Goal: Task Accomplishment & Management: Complete application form

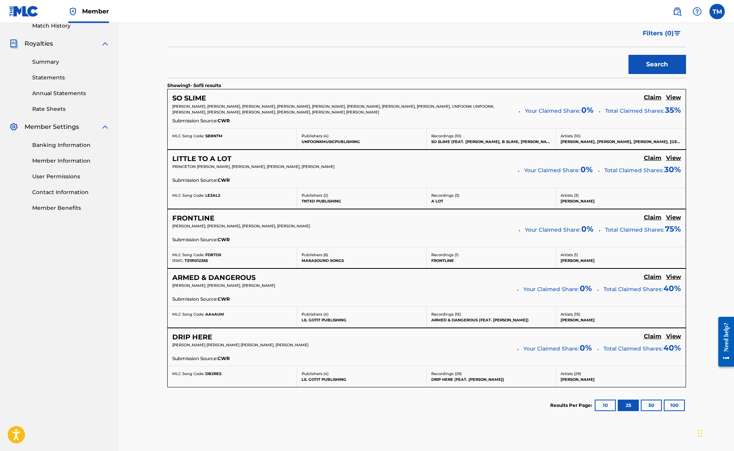
scroll to position [226, 0]
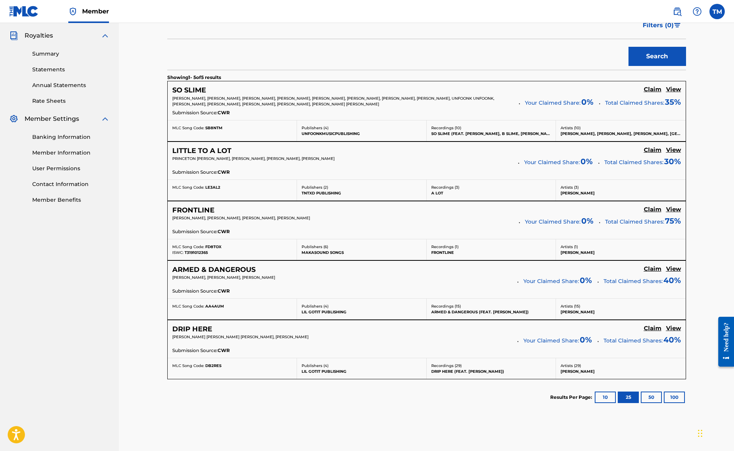
click at [675, 91] on h5 "View" at bounding box center [673, 89] width 15 height 7
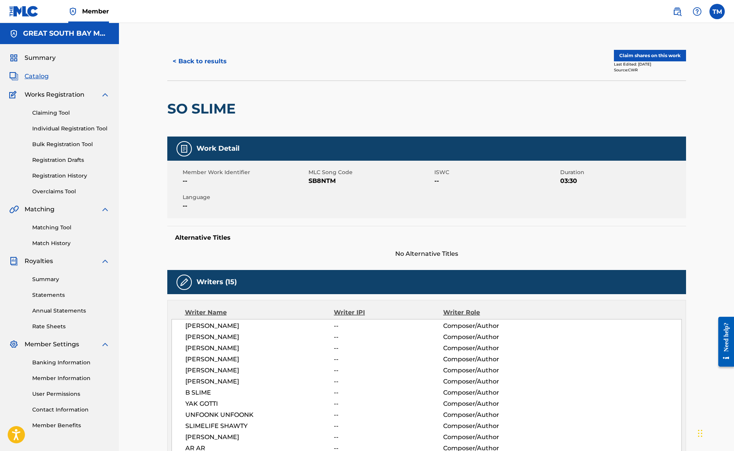
click at [650, 55] on button "Claim shares on this work" at bounding box center [650, 56] width 72 height 12
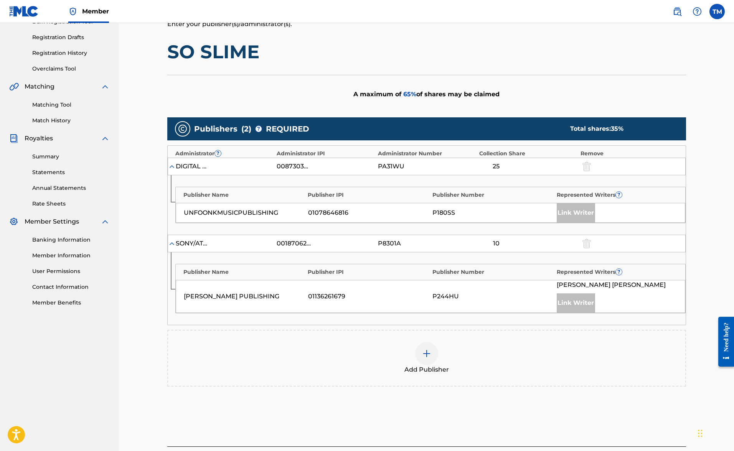
scroll to position [158, 0]
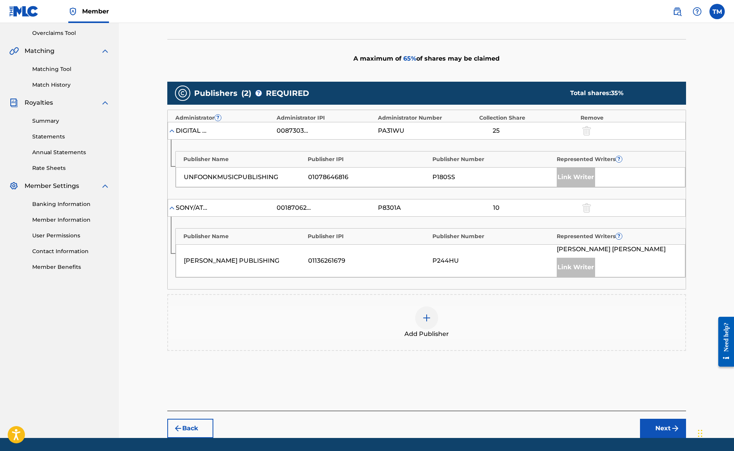
click at [432, 317] on div at bounding box center [426, 317] width 23 height 23
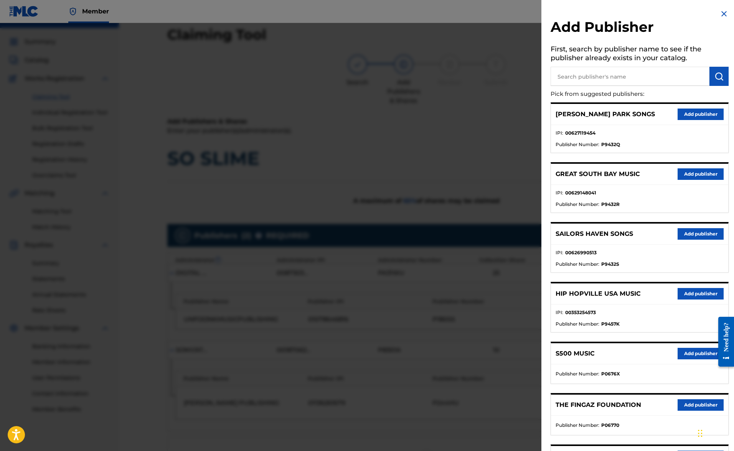
scroll to position [16, 0]
click at [695, 114] on button "Add publisher" at bounding box center [700, 115] width 46 height 12
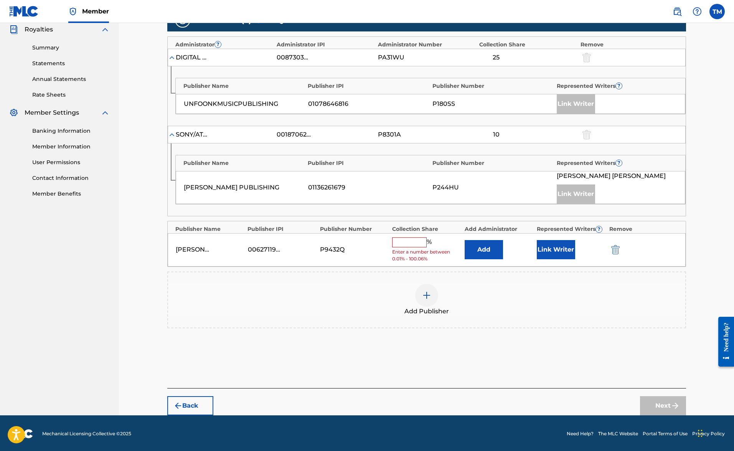
scroll to position [231, 0]
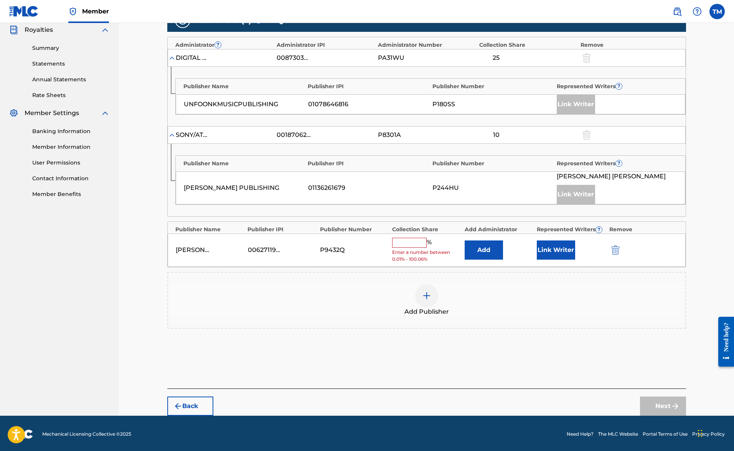
click at [400, 243] on input "text" at bounding box center [409, 243] width 35 height 10
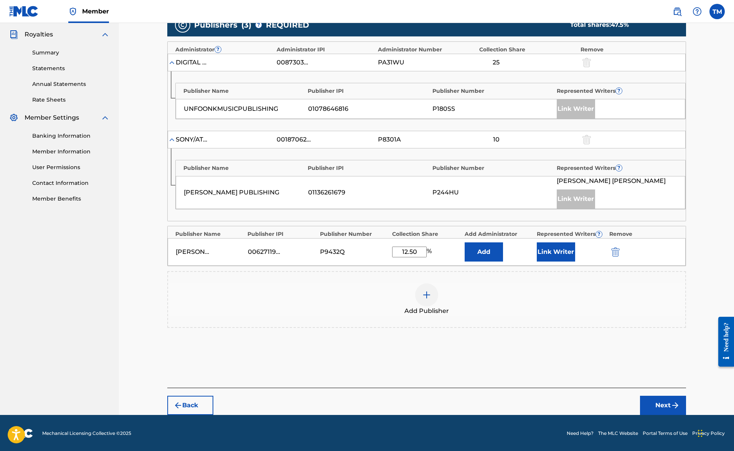
scroll to position [221, 0]
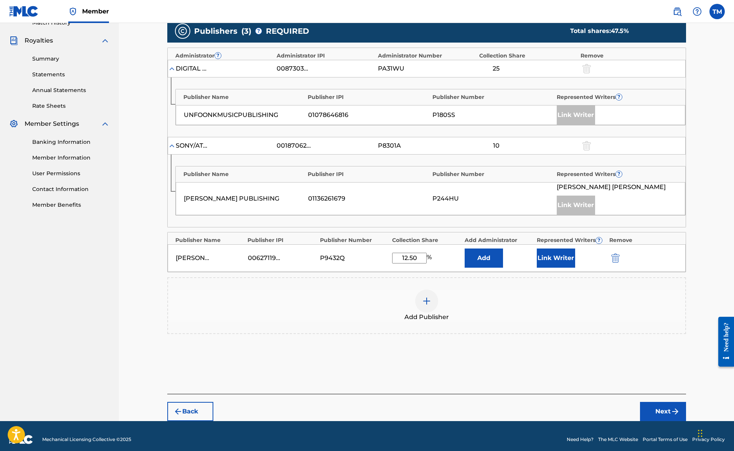
type input "12.50"
click at [481, 256] on button "Add" at bounding box center [483, 258] width 38 height 19
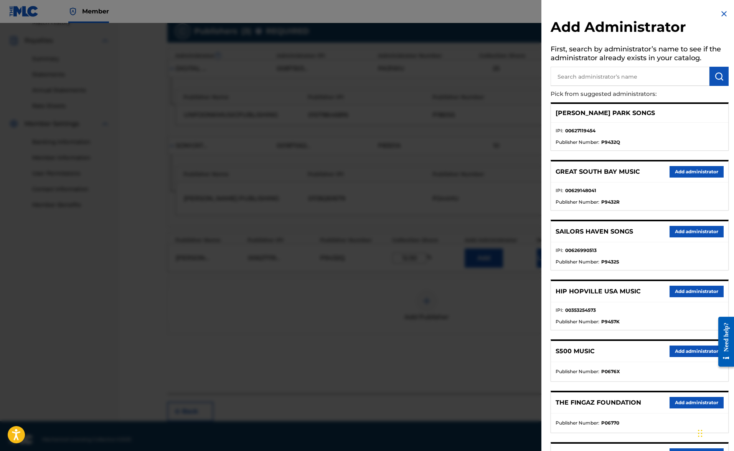
scroll to position [221, 0]
click at [721, 12] on img at bounding box center [723, 13] width 9 height 9
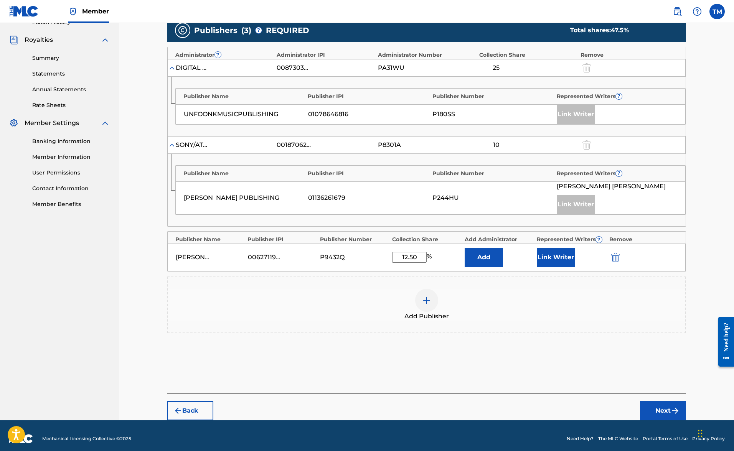
click at [559, 259] on button "Link Writer" at bounding box center [556, 257] width 38 height 19
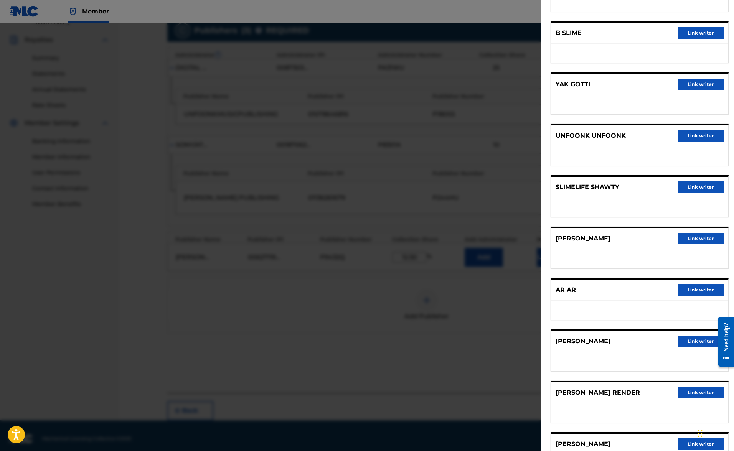
scroll to position [358, 0]
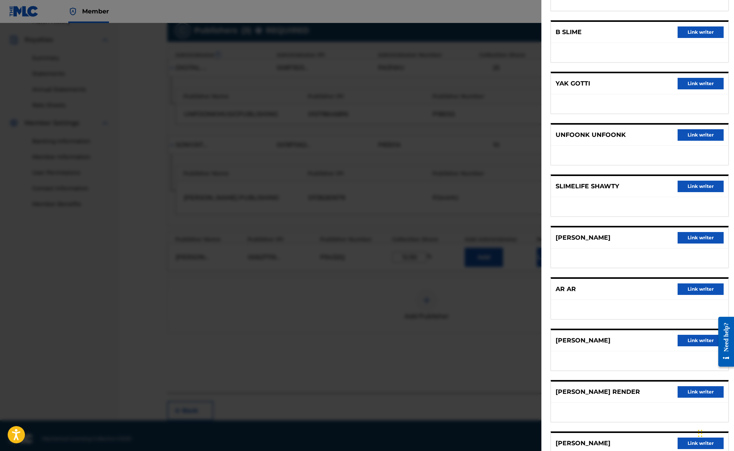
click at [703, 188] on button "Link writer" at bounding box center [700, 187] width 46 height 12
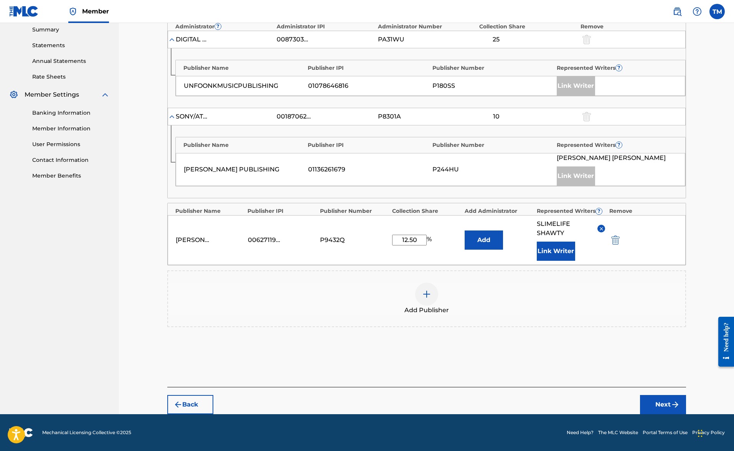
scroll to position [249, 0]
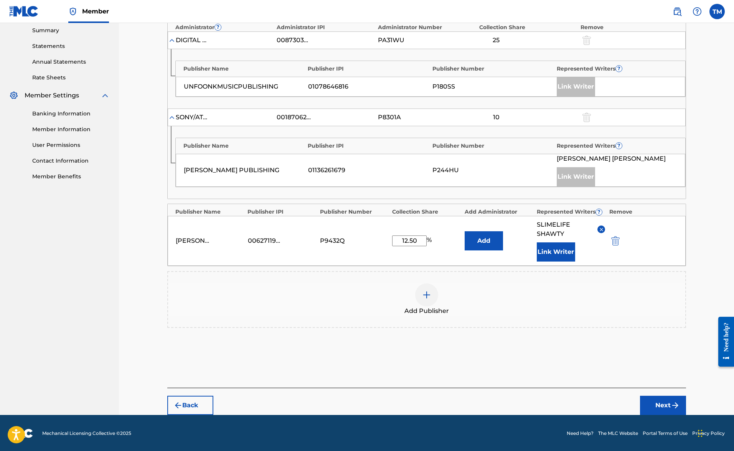
click at [656, 404] on button "Next" at bounding box center [663, 405] width 46 height 19
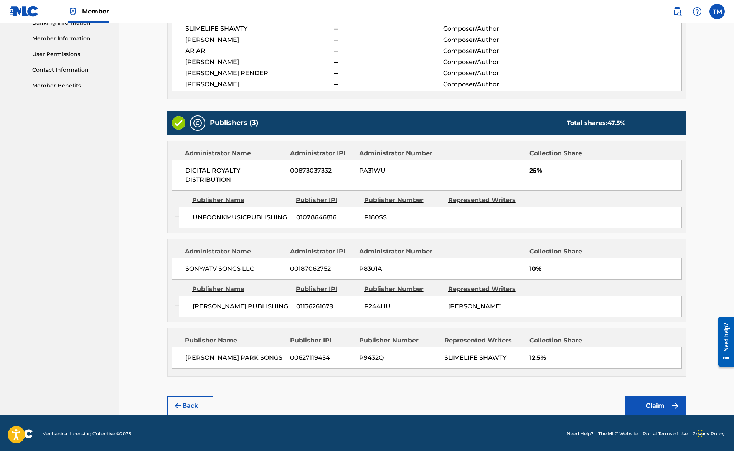
scroll to position [339, 0]
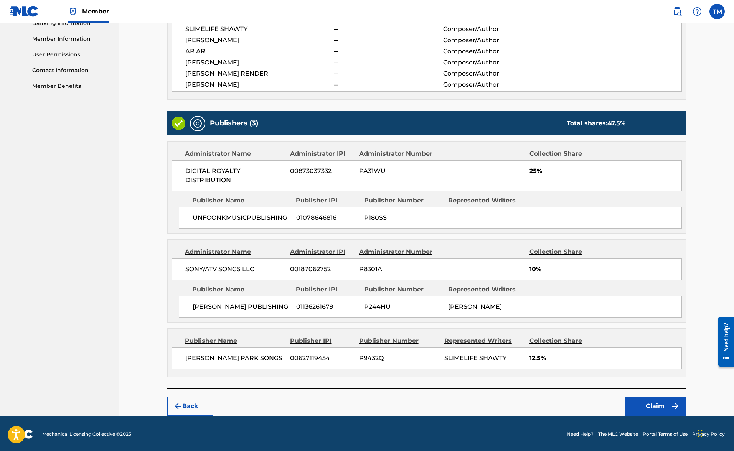
click at [665, 405] on button "Claim" at bounding box center [654, 406] width 61 height 19
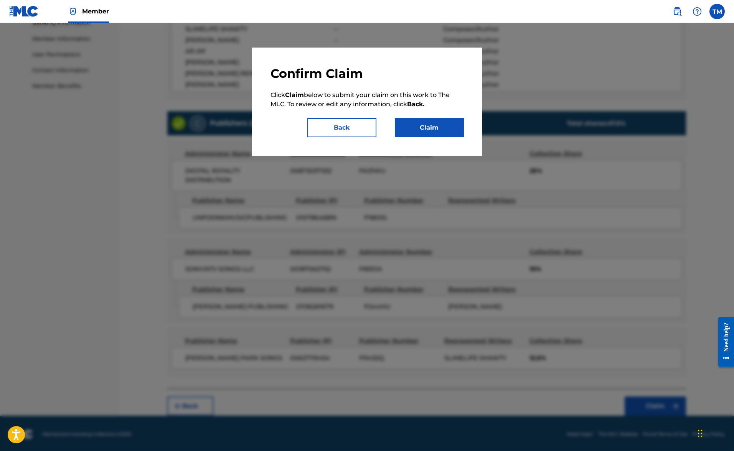
click at [434, 137] on div "Confirm Claim Click Claim below to submit your claim on this work to The MLC. T…" at bounding box center [367, 102] width 230 height 108
click at [433, 133] on button "Claim" at bounding box center [429, 127] width 69 height 19
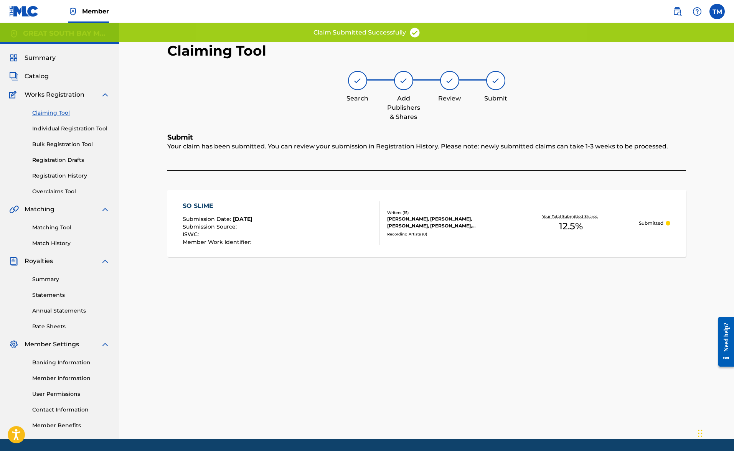
scroll to position [0, 0]
click at [61, 113] on link "Claiming Tool" at bounding box center [70, 113] width 77 height 8
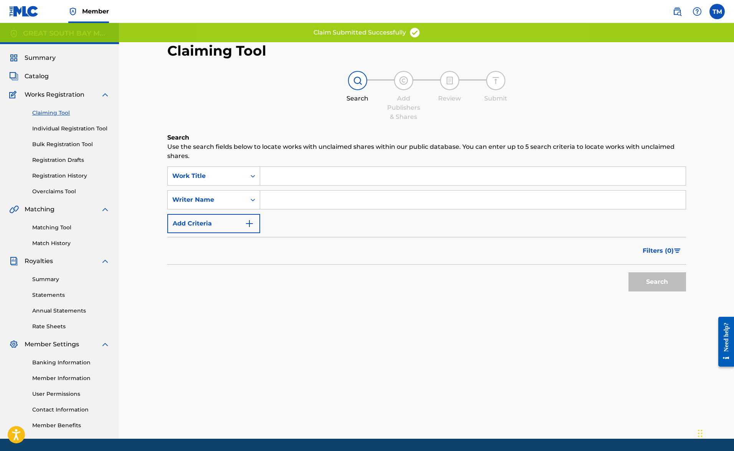
click at [280, 194] on input "Search Form" at bounding box center [472, 200] width 425 height 18
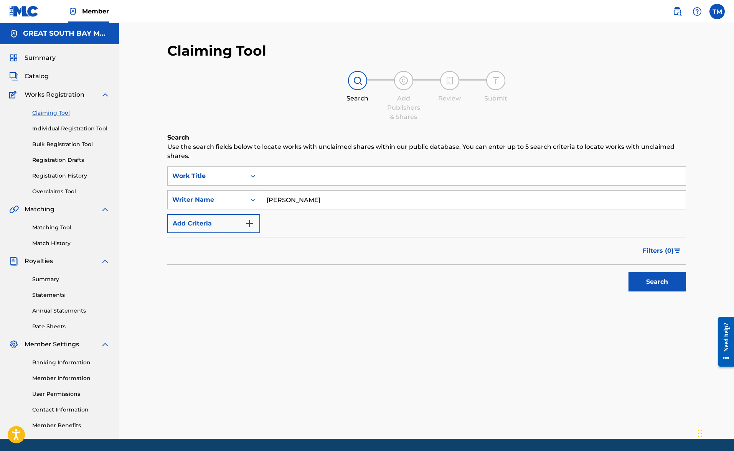
type input "[PERSON_NAME]"
click at [657, 282] on button "Search" at bounding box center [657, 281] width 58 height 19
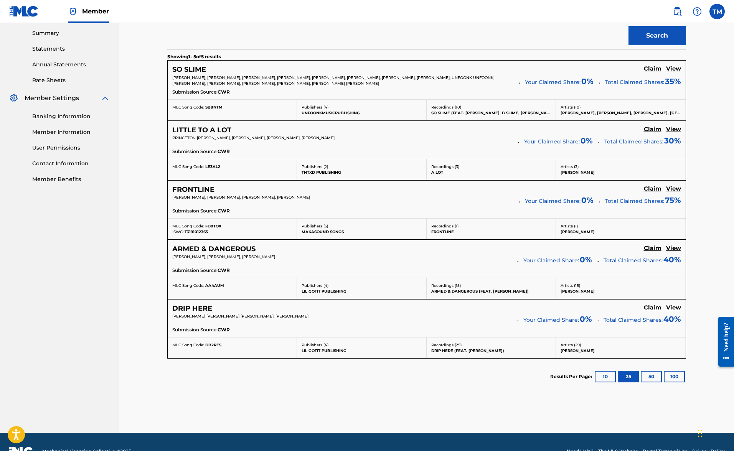
scroll to position [251, 0]
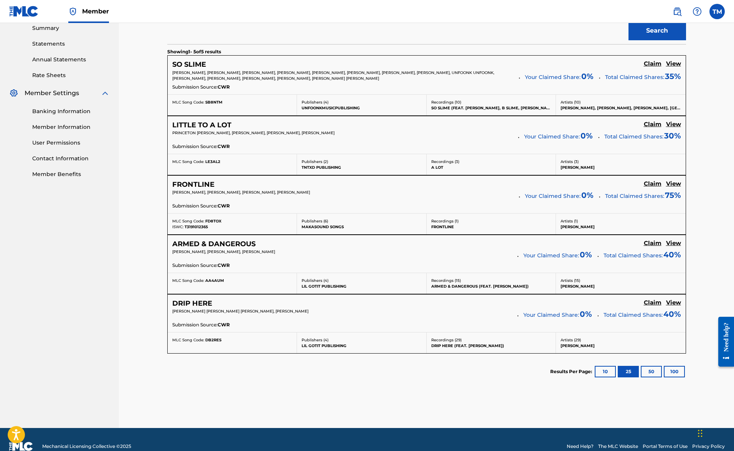
click at [657, 67] on h5 "Claim" at bounding box center [653, 63] width 18 height 7
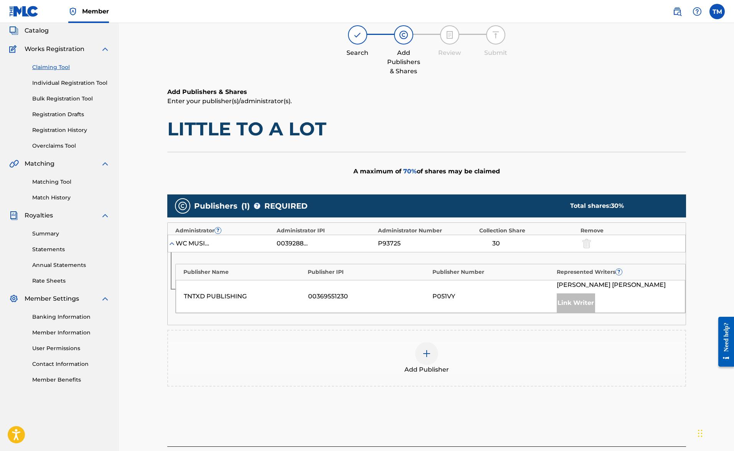
scroll to position [45, 0]
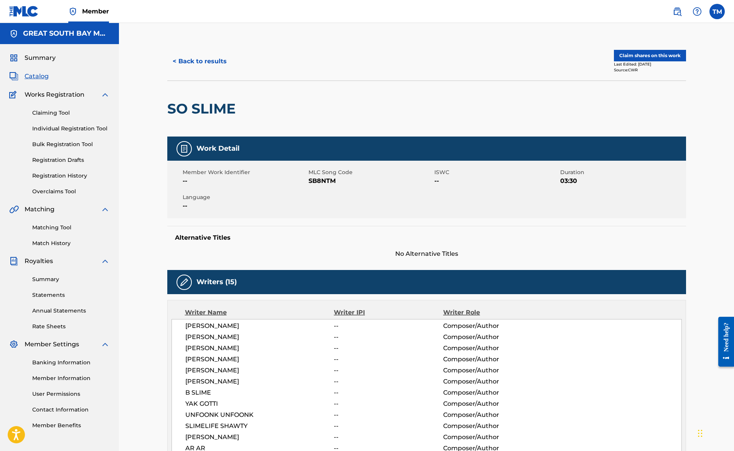
click at [207, 64] on button "< Back to results" at bounding box center [199, 61] width 65 height 19
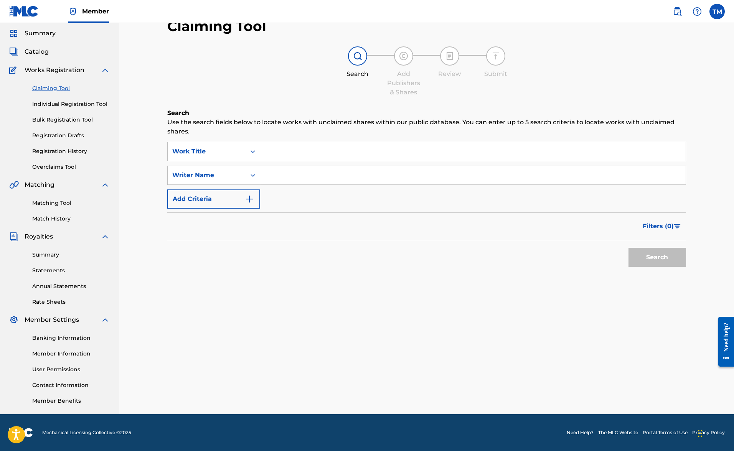
click at [295, 178] on input "Search Form" at bounding box center [472, 175] width 425 height 18
type input "[PERSON_NAME]"
click at [657, 257] on button "Search" at bounding box center [657, 257] width 58 height 19
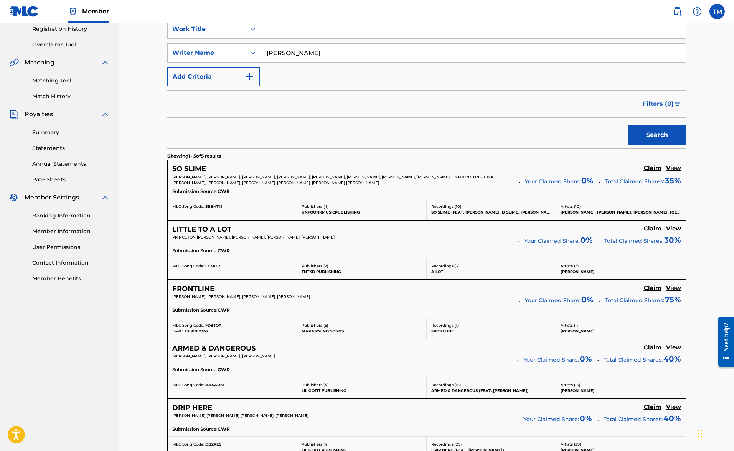
scroll to position [148, 0]
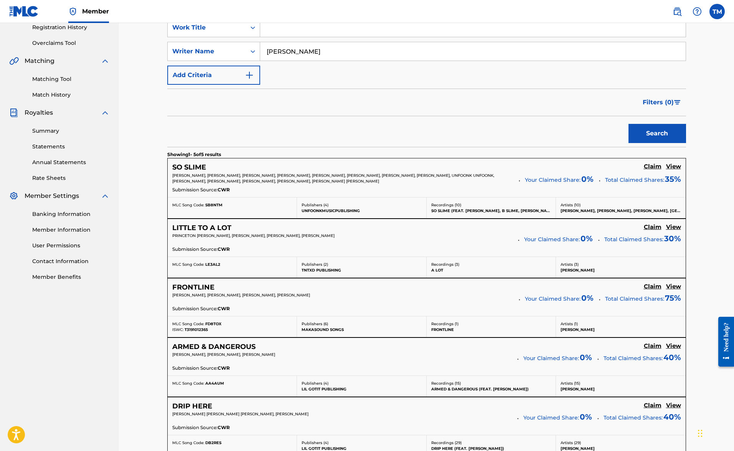
click at [677, 228] on h5 "View" at bounding box center [673, 227] width 15 height 7
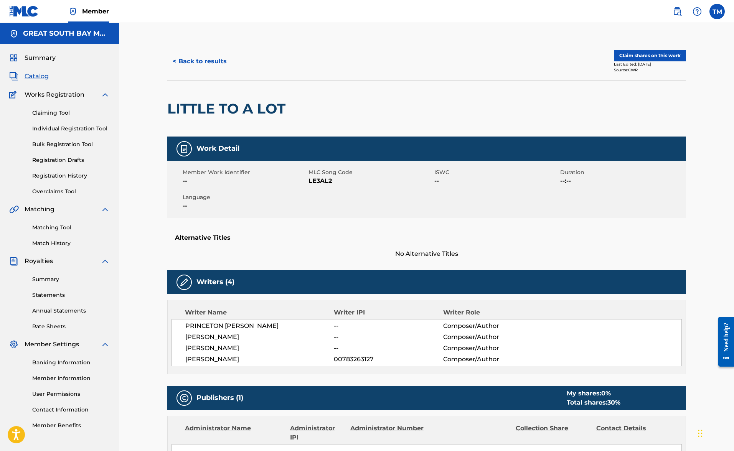
click at [657, 56] on button "Claim shares on this work" at bounding box center [650, 56] width 72 height 12
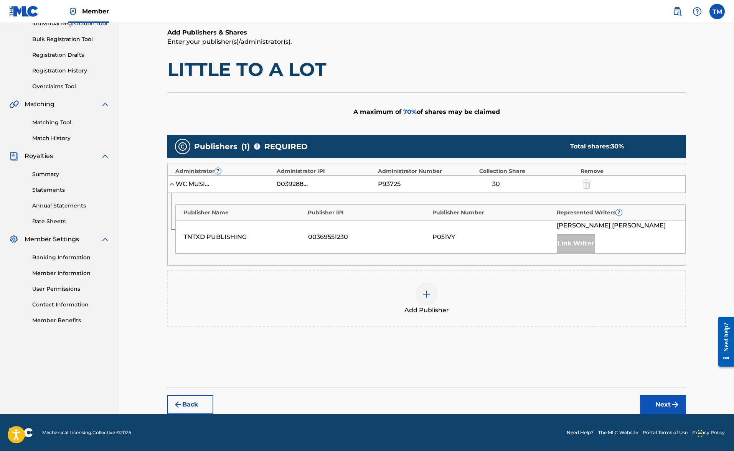
scroll to position [105, 0]
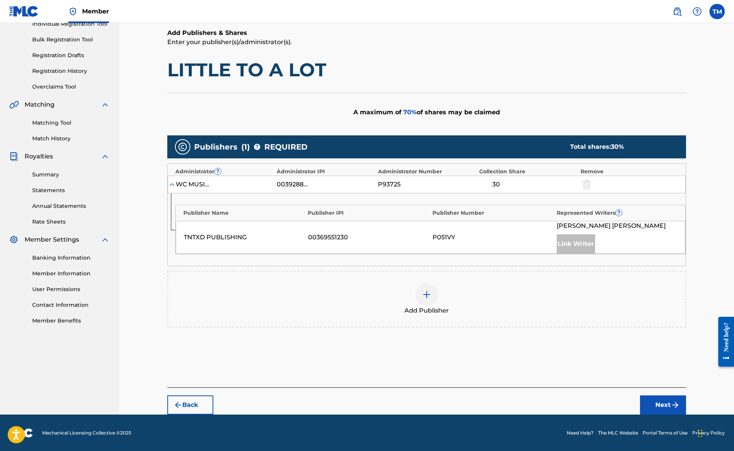
click at [425, 297] on img at bounding box center [426, 294] width 9 height 9
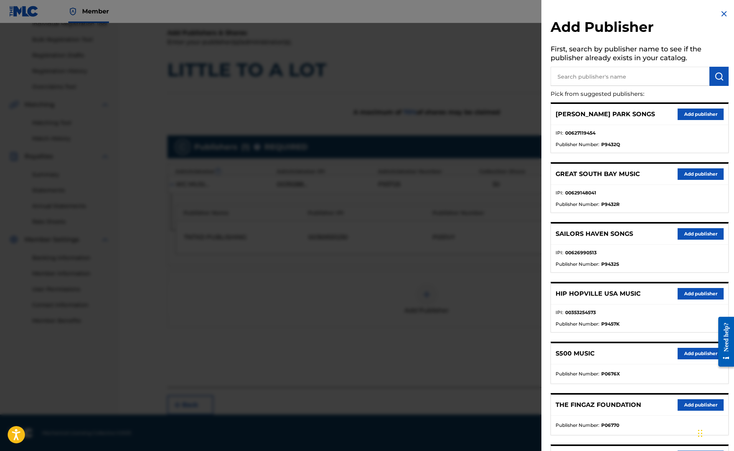
click at [688, 114] on button "Add publisher" at bounding box center [700, 115] width 46 height 12
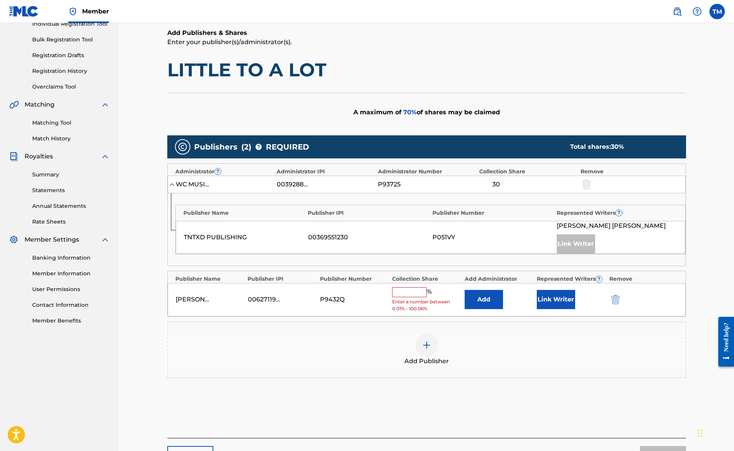
click at [410, 292] on input "text" at bounding box center [409, 292] width 35 height 10
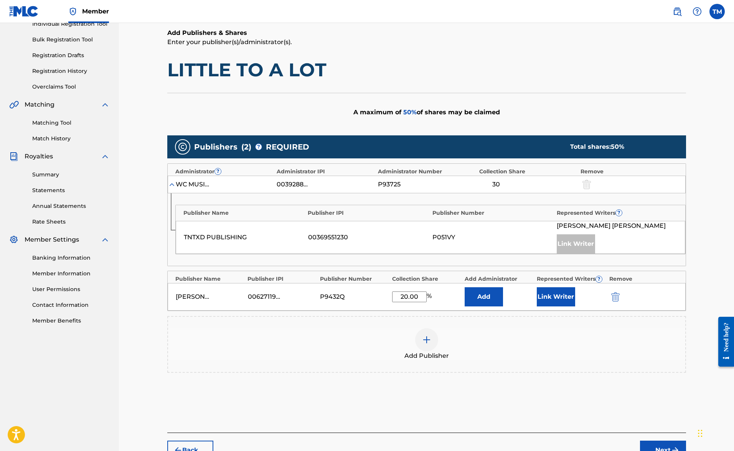
type input "20.00"
click at [555, 298] on button "Link Writer" at bounding box center [556, 296] width 38 height 19
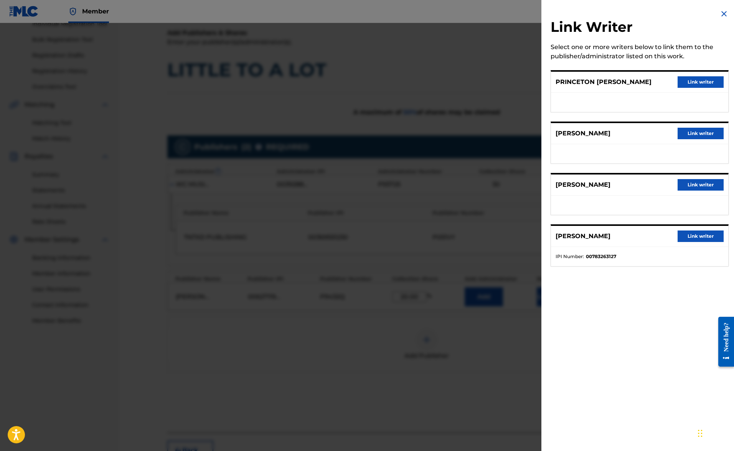
click at [689, 187] on button "Link writer" at bounding box center [700, 185] width 46 height 12
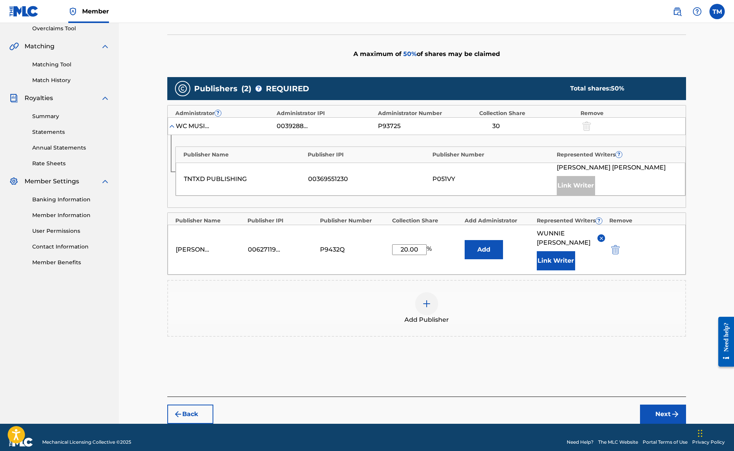
click at [665, 405] on button "Next" at bounding box center [663, 414] width 46 height 19
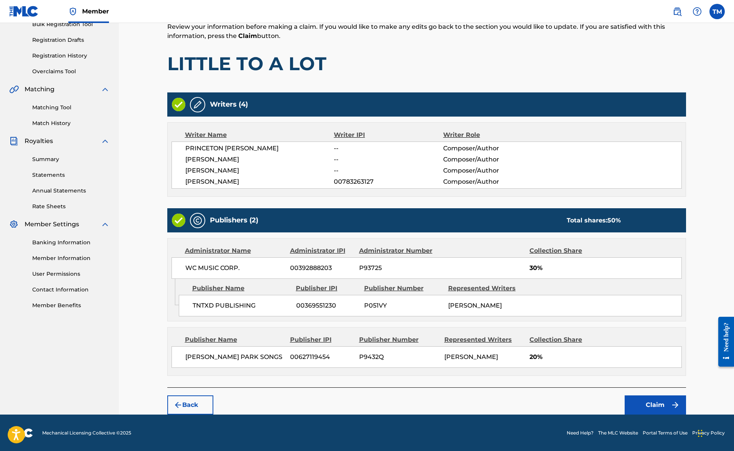
scroll to position [119, 0]
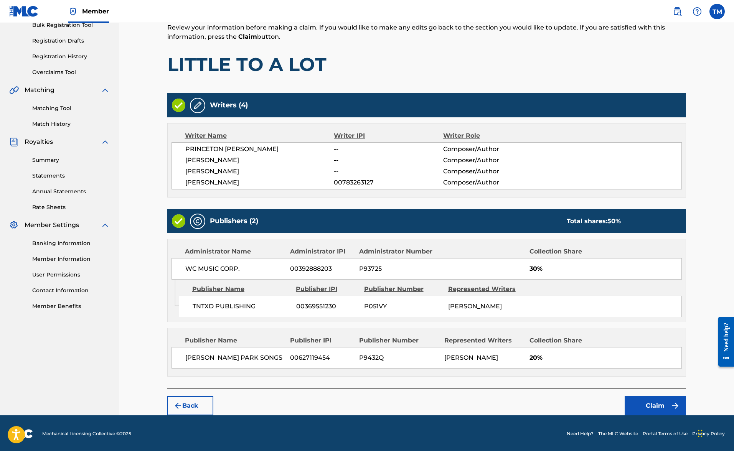
click at [651, 410] on button "Claim" at bounding box center [654, 405] width 61 height 19
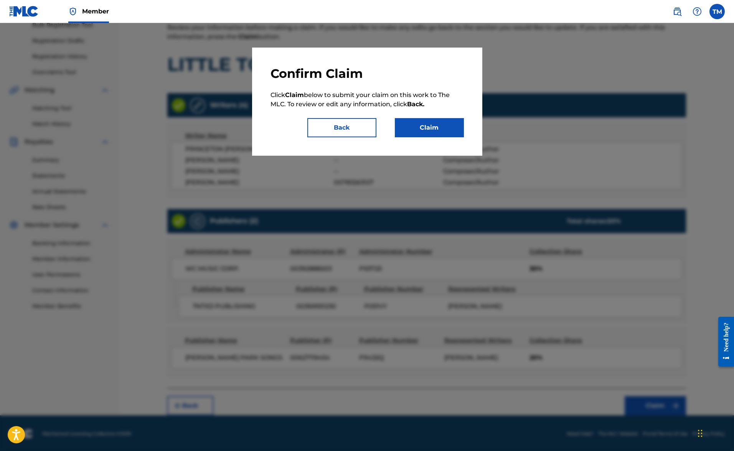
click at [437, 130] on button "Claim" at bounding box center [429, 127] width 69 height 19
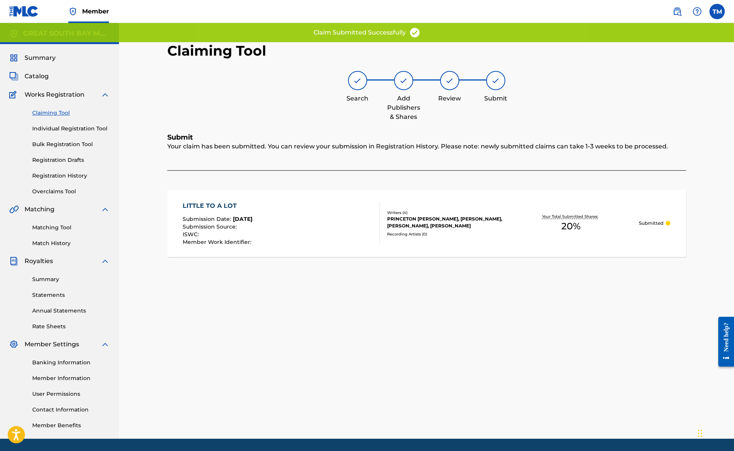
scroll to position [0, 0]
click at [53, 113] on link "Claiming Tool" at bounding box center [70, 113] width 77 height 8
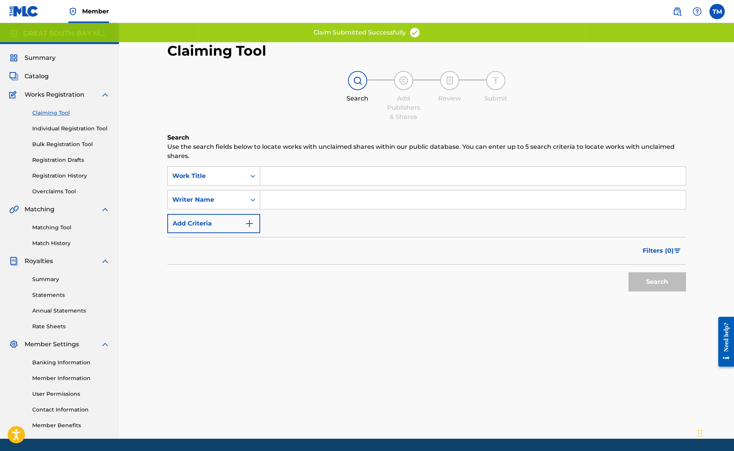
click at [294, 196] on input "Search Form" at bounding box center [472, 200] width 425 height 18
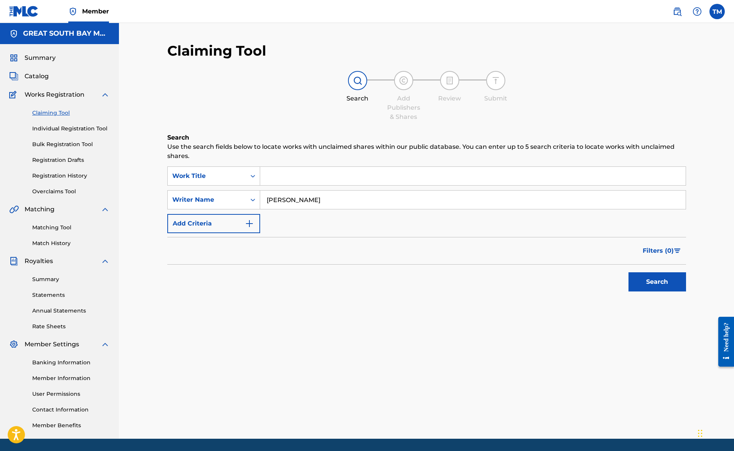
type input "[PERSON_NAME]"
click at [657, 282] on button "Search" at bounding box center [657, 281] width 58 height 19
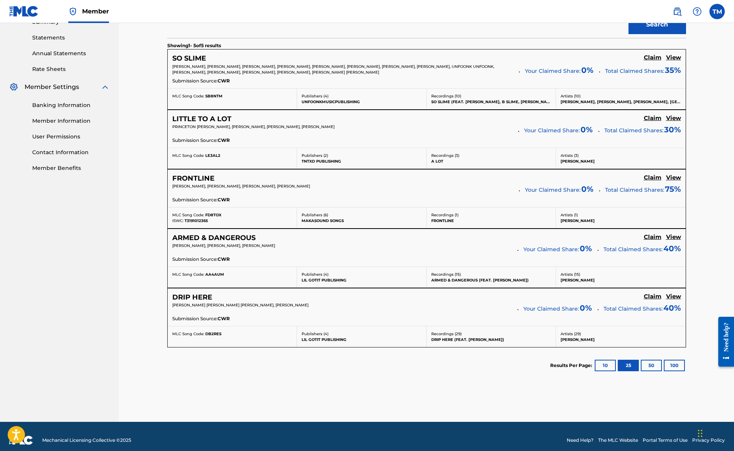
scroll to position [258, 0]
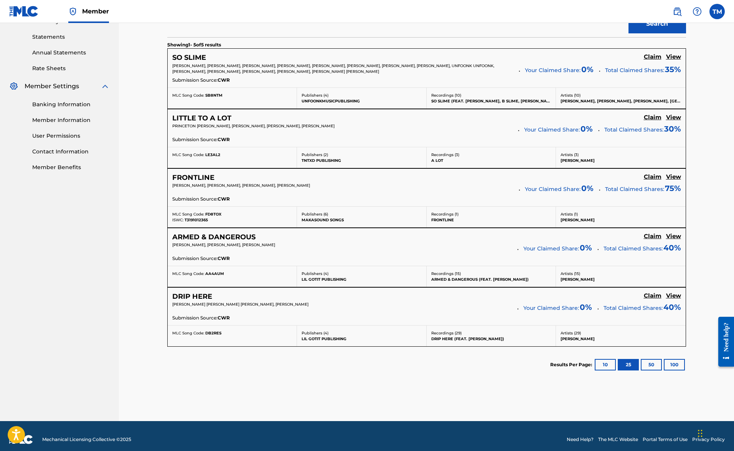
click at [673, 177] on h5 "View" at bounding box center [673, 176] width 15 height 7
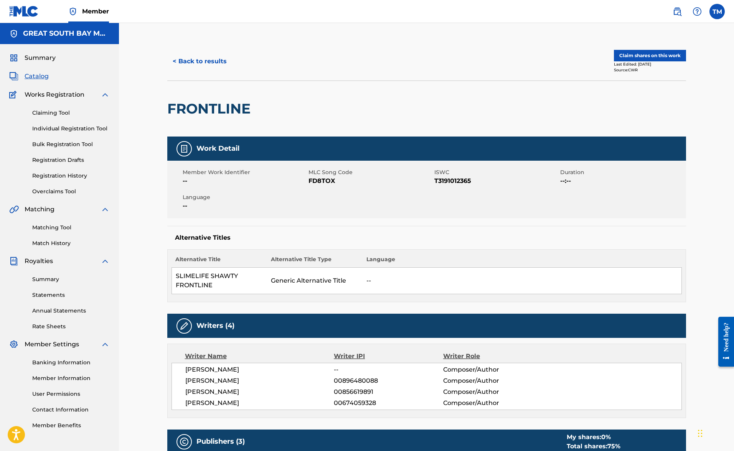
scroll to position [220, 0]
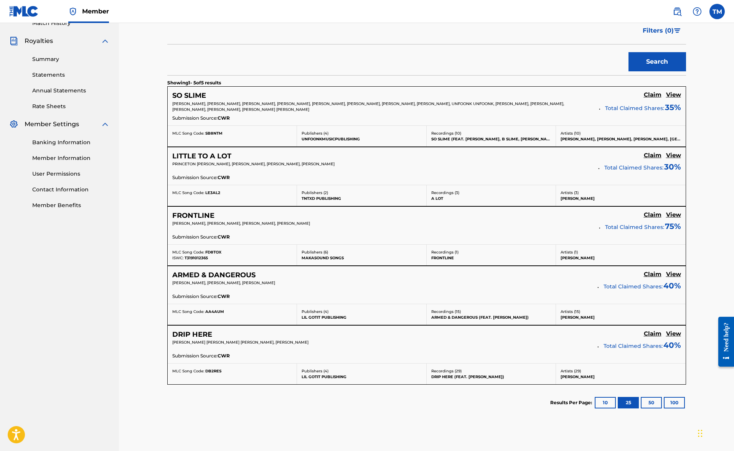
click at [654, 99] on h5 "Claim" at bounding box center [653, 94] width 18 height 7
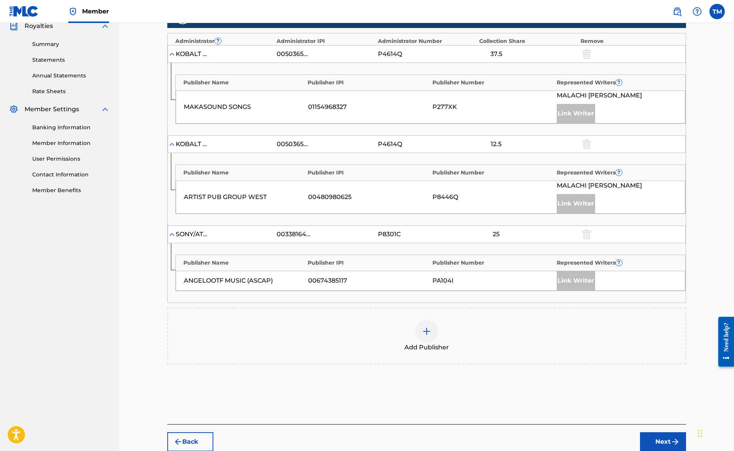
scroll to position [238, 0]
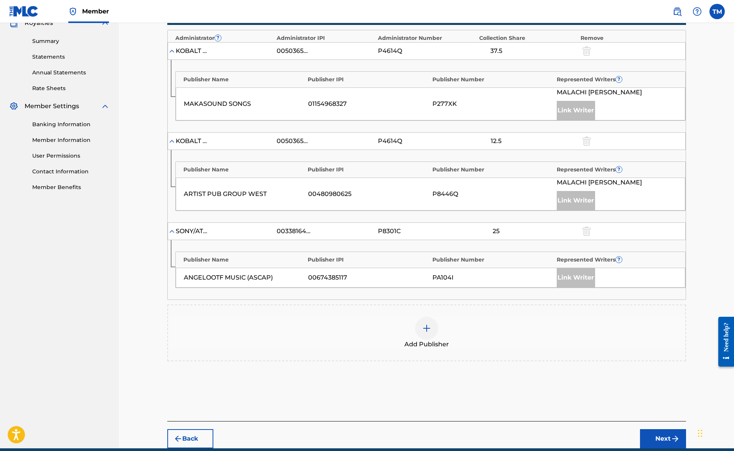
click at [429, 330] on img at bounding box center [426, 328] width 9 height 9
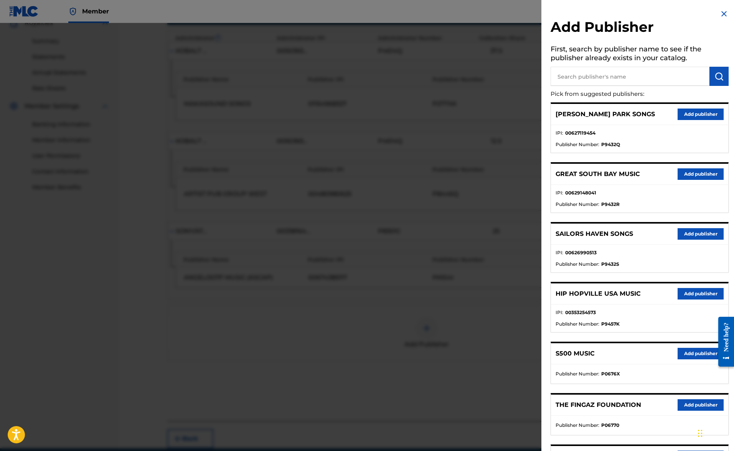
click at [701, 172] on button "Add publisher" at bounding box center [700, 174] width 46 height 12
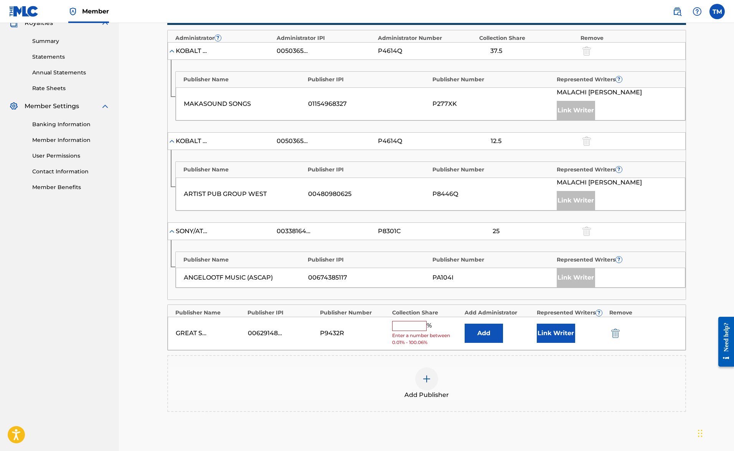
click at [550, 337] on button "Link Writer" at bounding box center [556, 333] width 38 height 19
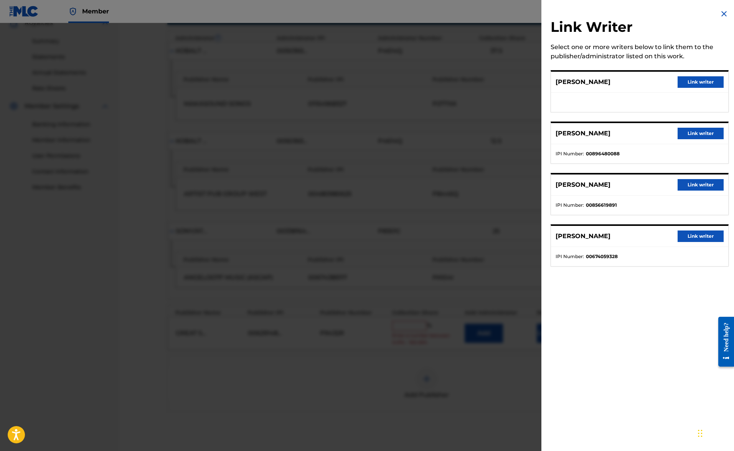
click at [699, 81] on button "Link writer" at bounding box center [700, 82] width 46 height 12
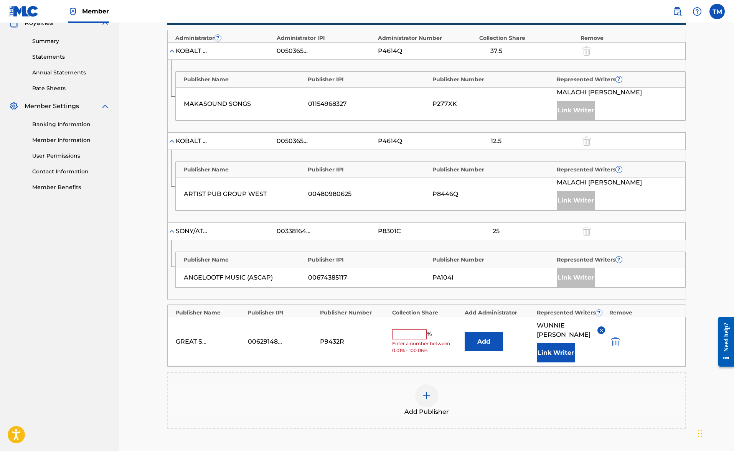
click at [416, 329] on input "text" at bounding box center [409, 334] width 35 height 10
type input "25.00"
click at [484, 393] on div "Add Publisher" at bounding box center [426, 400] width 517 height 32
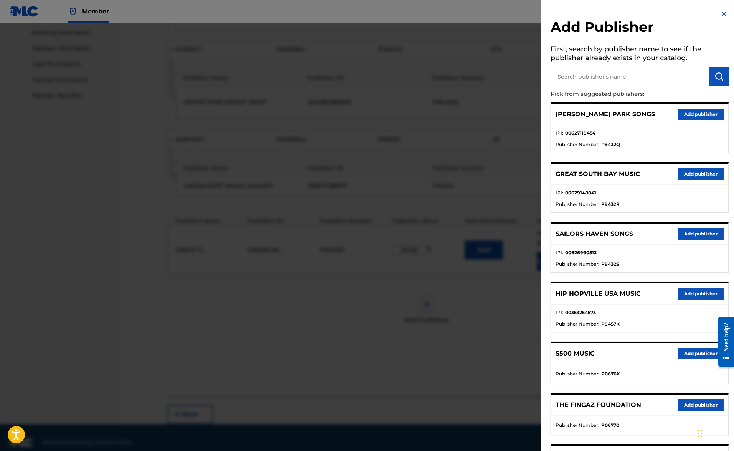
scroll to position [329, 0]
click at [693, 117] on button "Add publisher" at bounding box center [700, 115] width 46 height 12
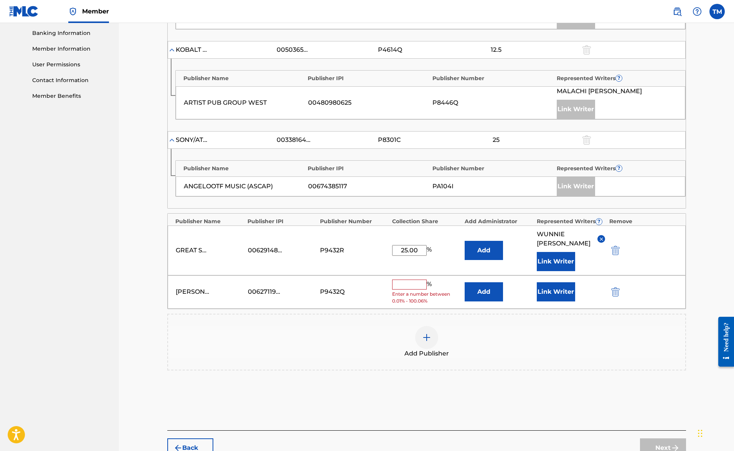
click at [616, 246] on img "submit" at bounding box center [615, 250] width 8 height 9
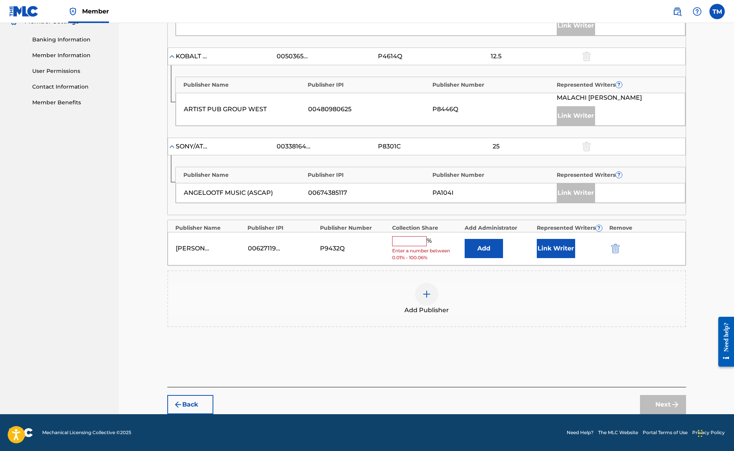
scroll to position [321, 0]
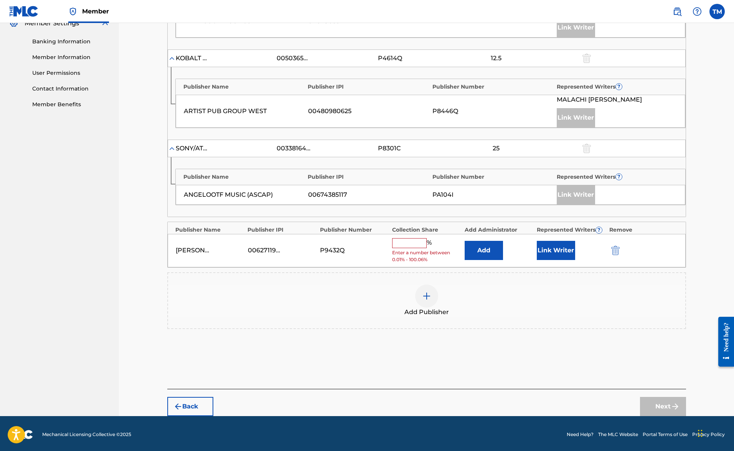
click at [409, 245] on div "%" at bounding box center [412, 243] width 41 height 10
click at [409, 242] on input "text" at bounding box center [409, 243] width 35 height 10
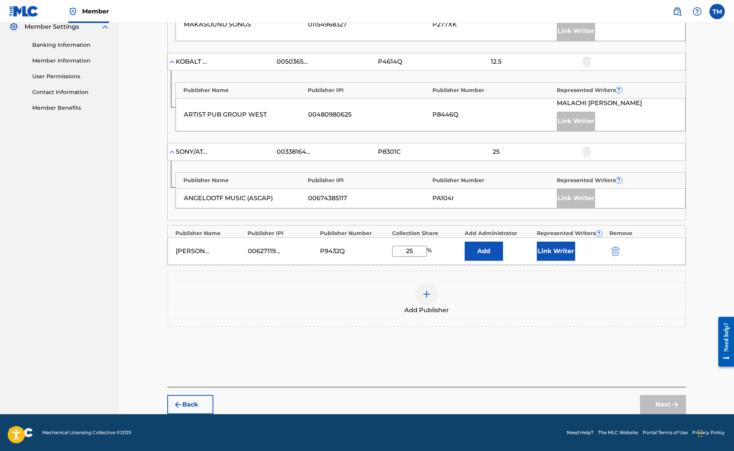
scroll to position [316, 0]
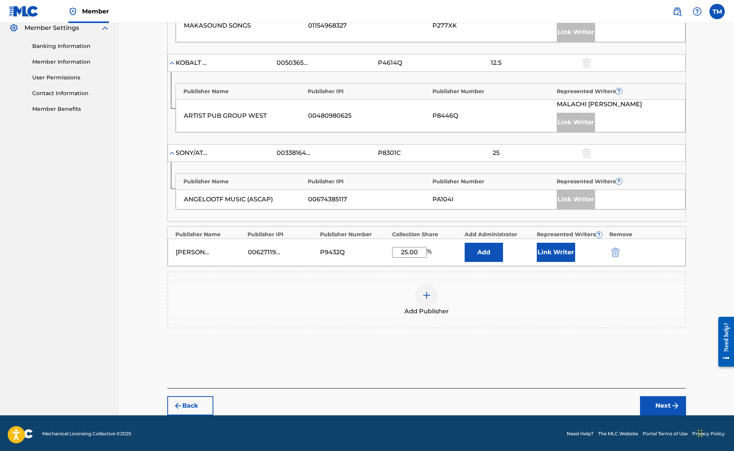
type input "25.00"
click at [559, 253] on button "Link Writer" at bounding box center [556, 252] width 38 height 19
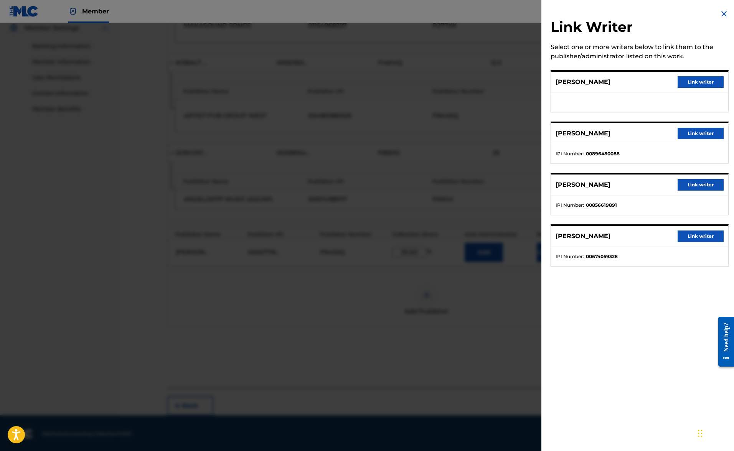
click at [697, 81] on button "Link writer" at bounding box center [700, 82] width 46 height 12
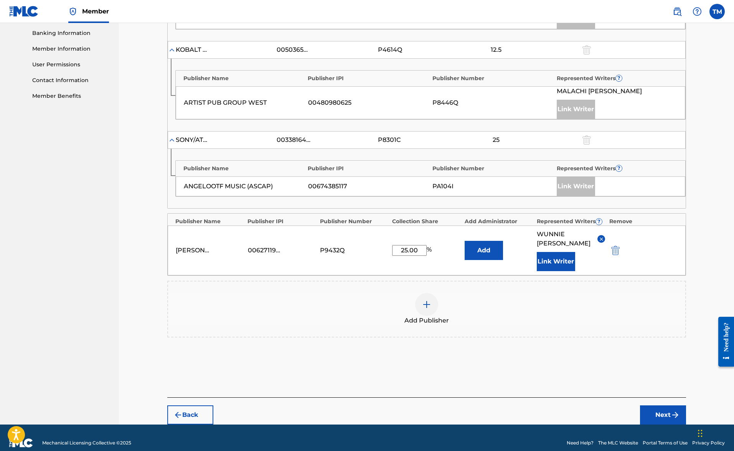
click at [663, 405] on button "Next" at bounding box center [663, 414] width 46 height 19
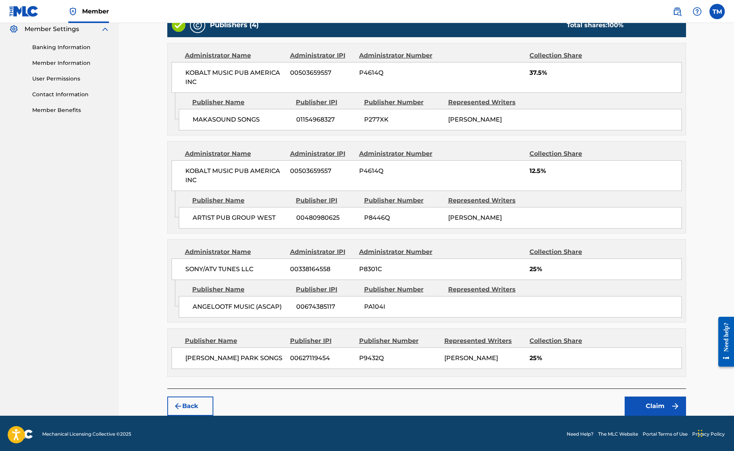
scroll to position [315, 0]
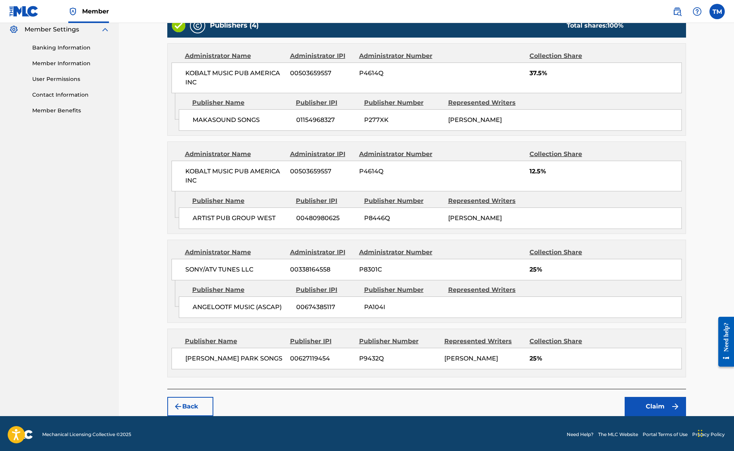
click at [657, 405] on button "Claim" at bounding box center [654, 406] width 61 height 19
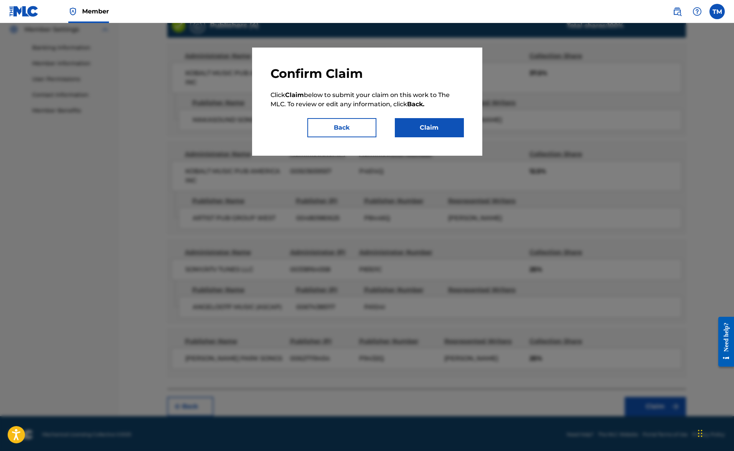
click at [437, 132] on button "Claim" at bounding box center [429, 127] width 69 height 19
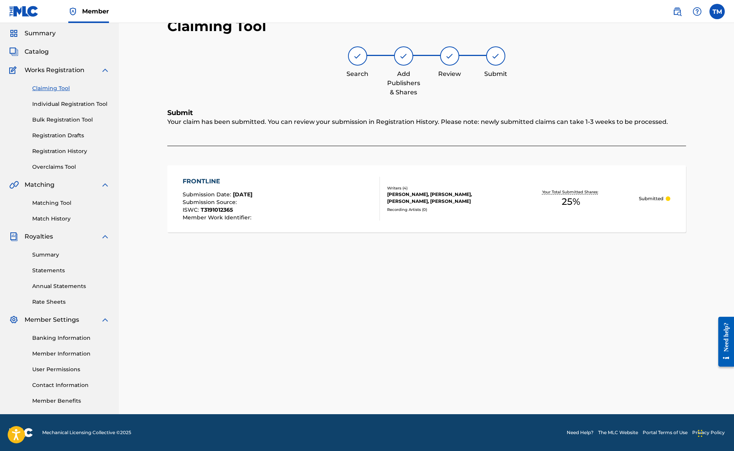
scroll to position [25, 0]
click at [55, 90] on link "Claiming Tool" at bounding box center [70, 88] width 77 height 8
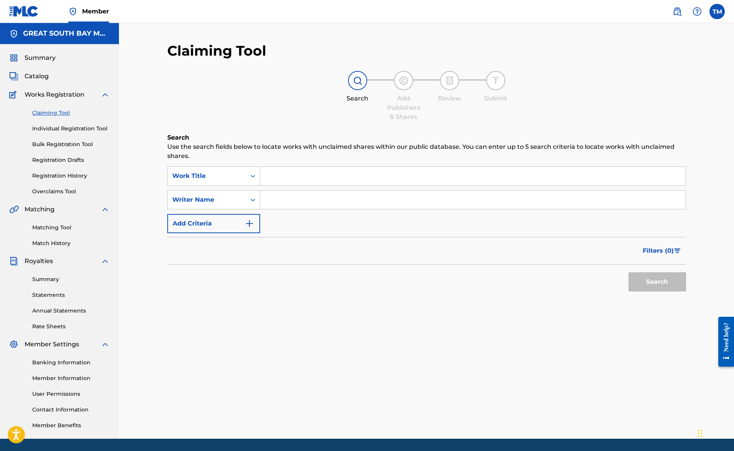
click at [283, 198] on input "Search Form" at bounding box center [472, 200] width 425 height 18
type input "[PERSON_NAME]"
click at [657, 282] on button "Search" at bounding box center [657, 281] width 58 height 19
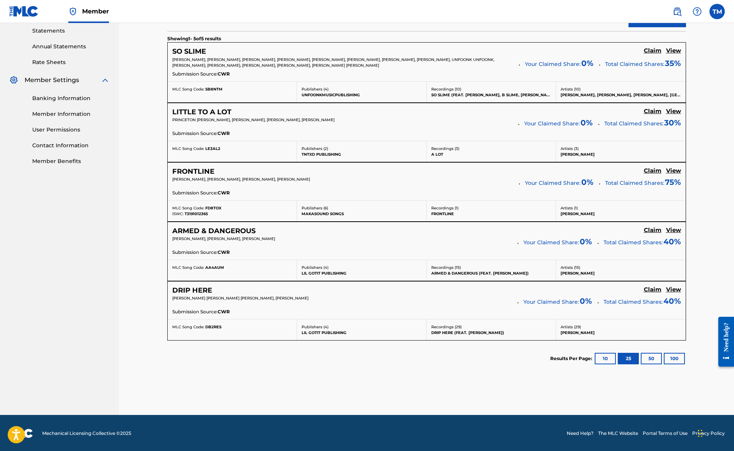
scroll to position [264, 0]
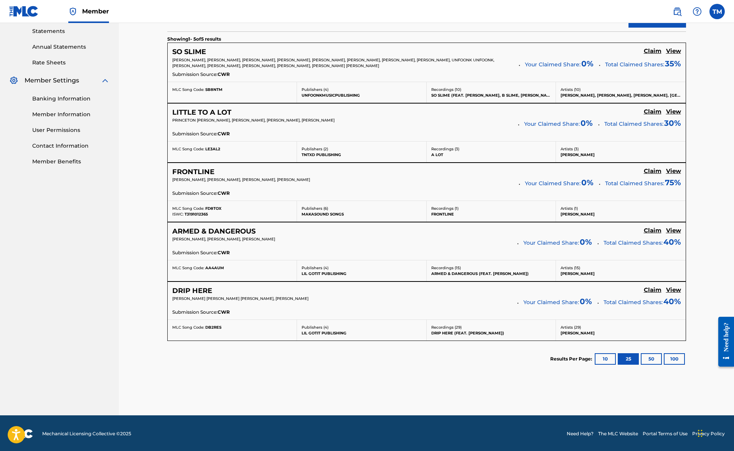
click at [675, 232] on h5 "View" at bounding box center [673, 230] width 15 height 7
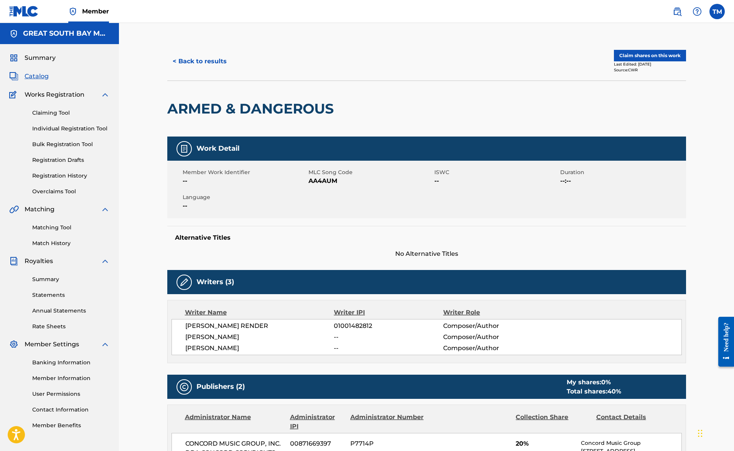
click at [629, 57] on button "Claim shares on this work" at bounding box center [650, 56] width 72 height 12
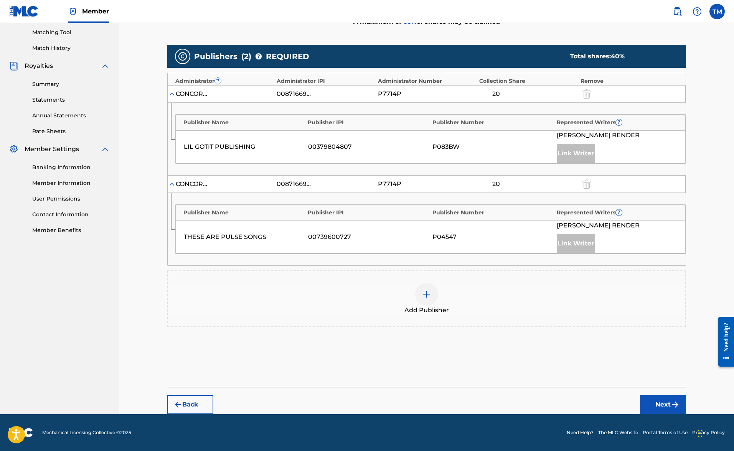
scroll to position [194, 0]
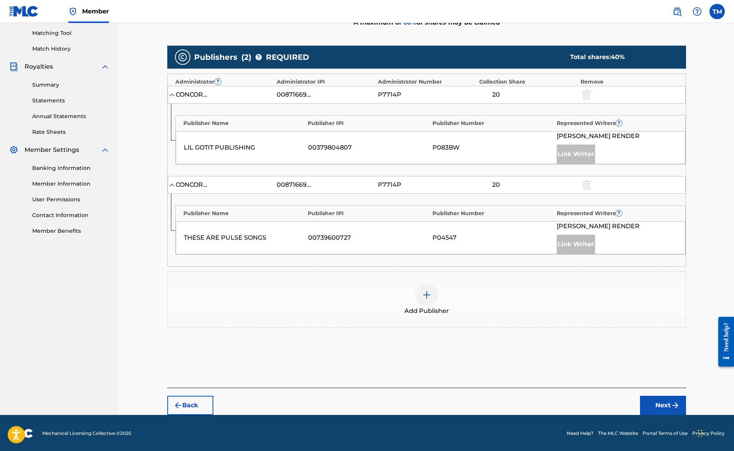
click at [423, 299] on div at bounding box center [426, 294] width 23 height 23
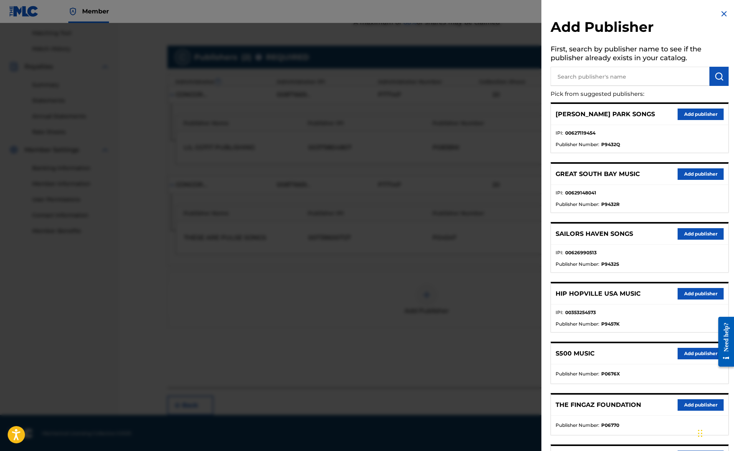
click at [697, 115] on button "Add publisher" at bounding box center [700, 115] width 46 height 12
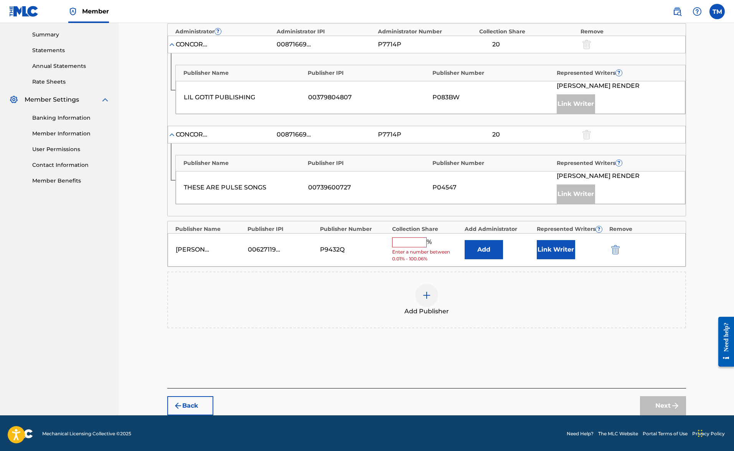
scroll to position [244, 0]
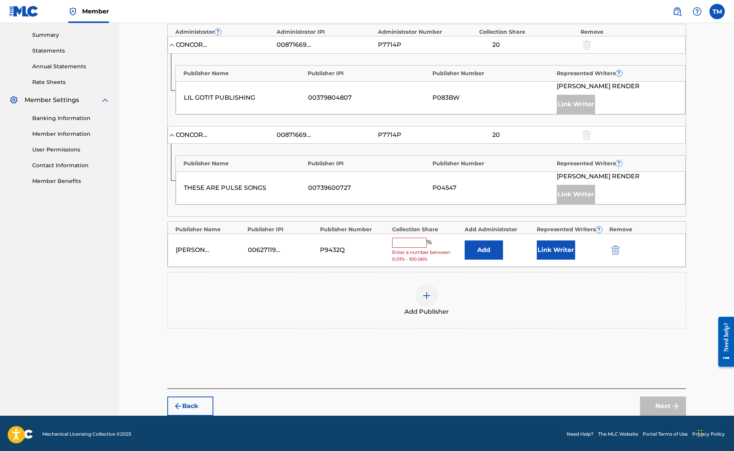
click at [413, 242] on input "text" at bounding box center [409, 243] width 35 height 10
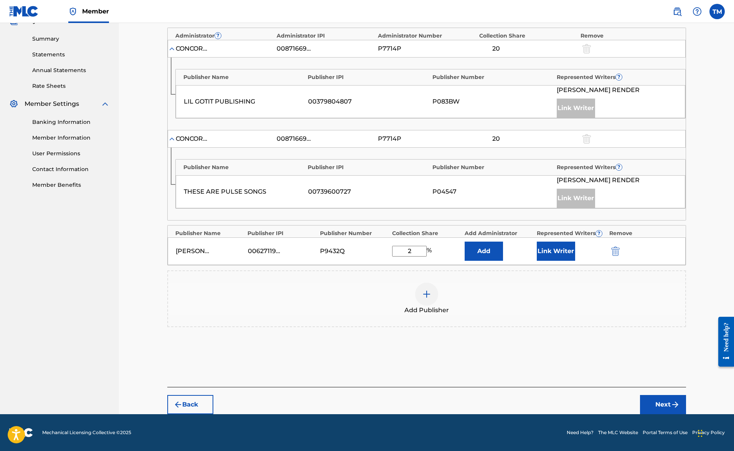
scroll to position [240, 0]
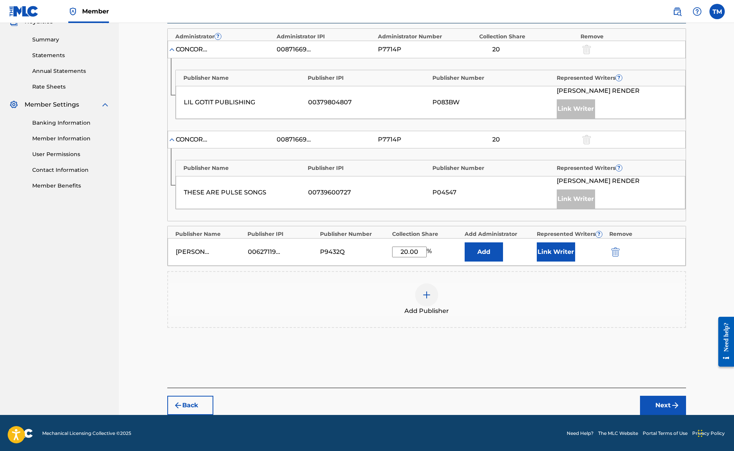
type input "20.00"
click at [560, 250] on button "Link Writer" at bounding box center [556, 251] width 38 height 19
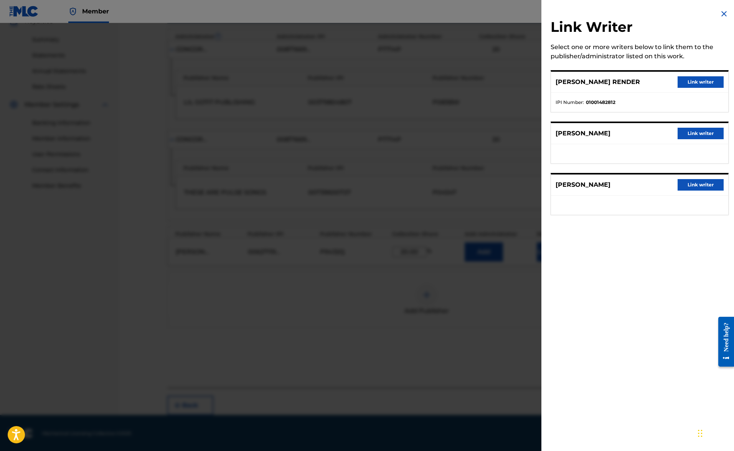
click at [695, 135] on button "Link writer" at bounding box center [700, 134] width 46 height 12
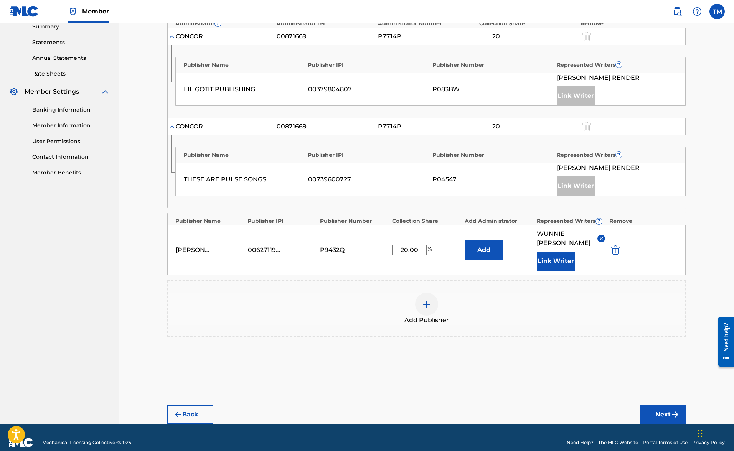
click at [661, 408] on button "Next" at bounding box center [663, 414] width 46 height 19
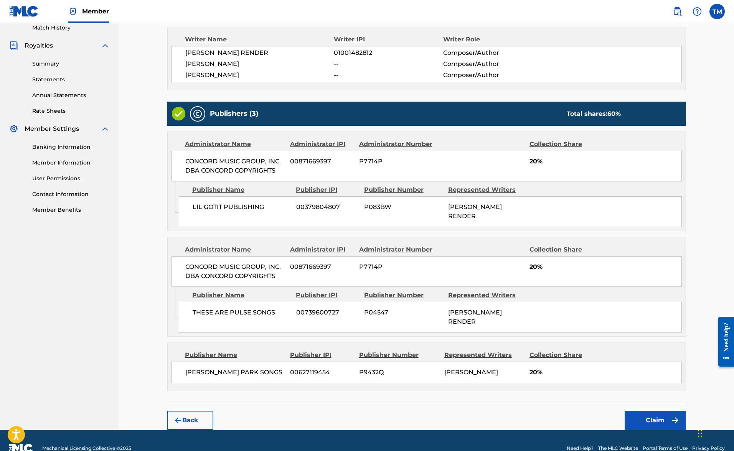
scroll to position [215, 0]
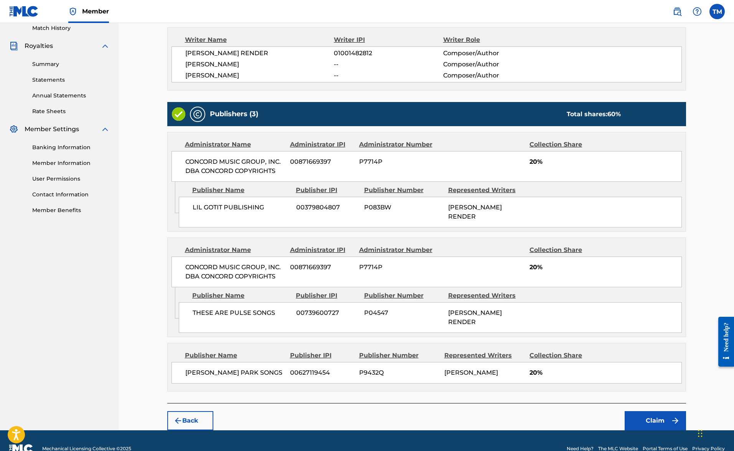
click at [649, 411] on button "Claim" at bounding box center [654, 420] width 61 height 19
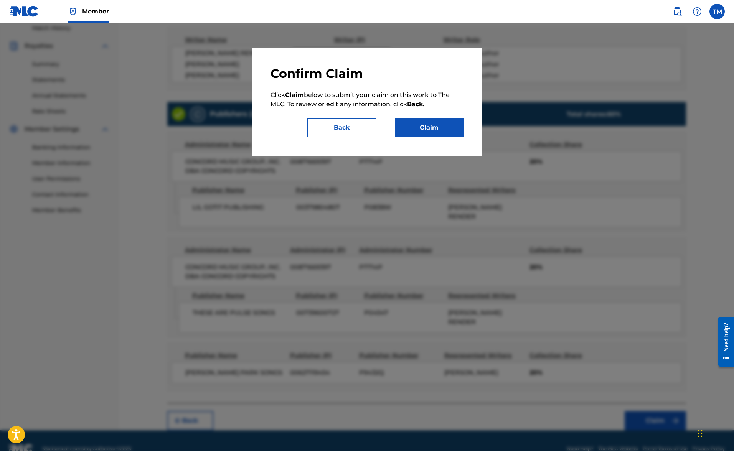
click at [422, 128] on button "Claim" at bounding box center [429, 127] width 69 height 19
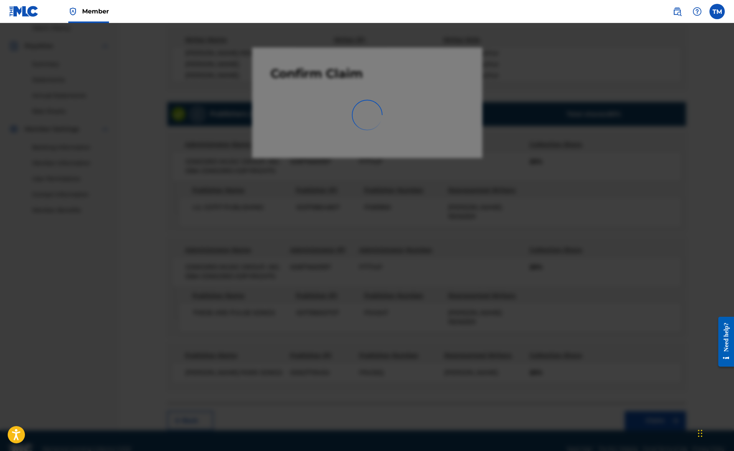
scroll to position [25, 0]
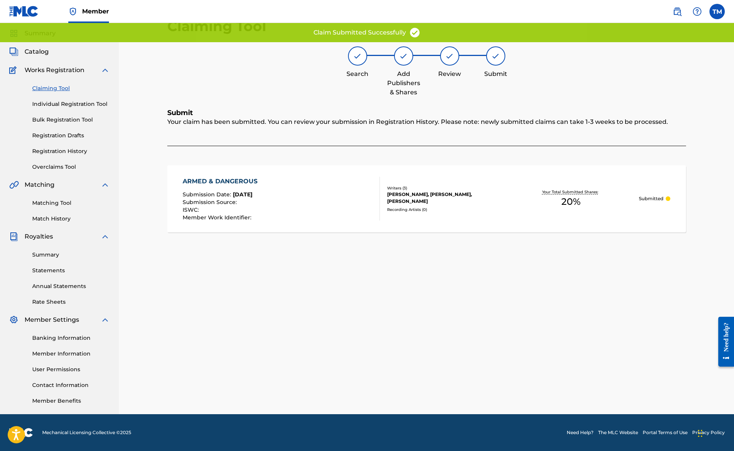
click at [63, 89] on link "Claiming Tool" at bounding box center [70, 88] width 77 height 8
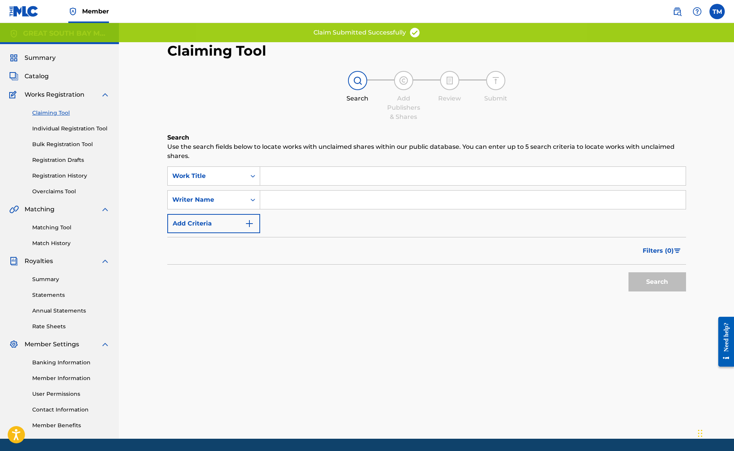
click at [290, 201] on input "Search Form" at bounding box center [472, 200] width 425 height 18
type input "[PERSON_NAME]"
click at [657, 282] on button "Search" at bounding box center [657, 281] width 58 height 19
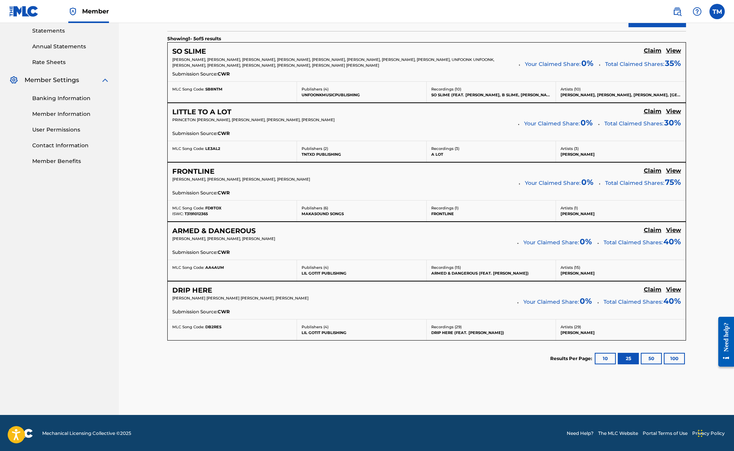
scroll to position [264, 0]
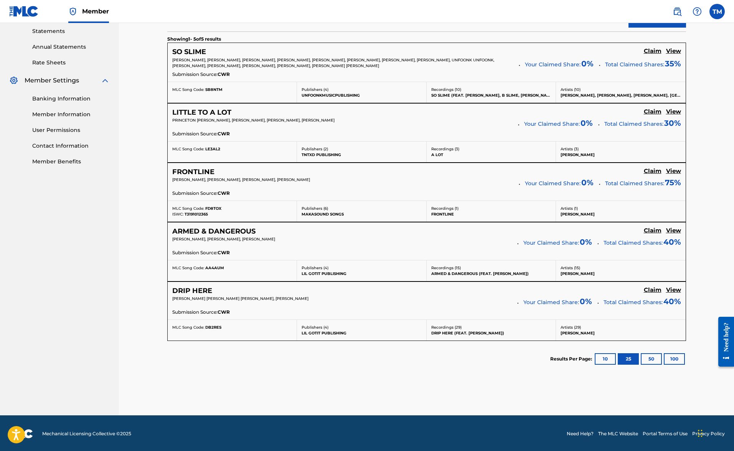
click at [676, 289] on h5 "View" at bounding box center [673, 289] width 15 height 7
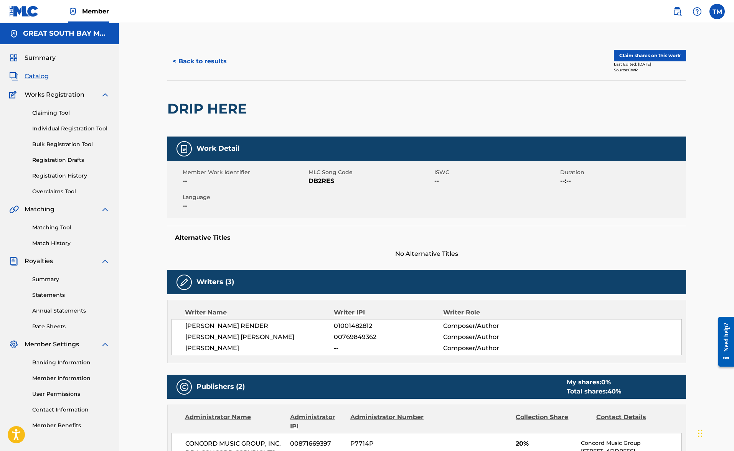
click at [647, 58] on button "Claim shares on this work" at bounding box center [650, 56] width 72 height 12
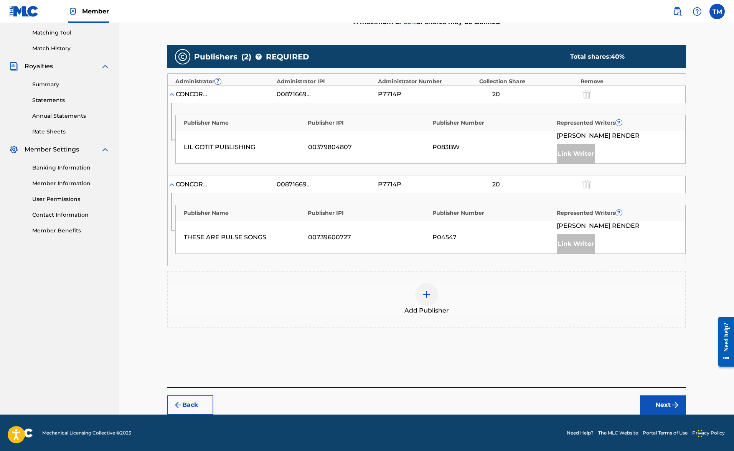
scroll to position [194, 0]
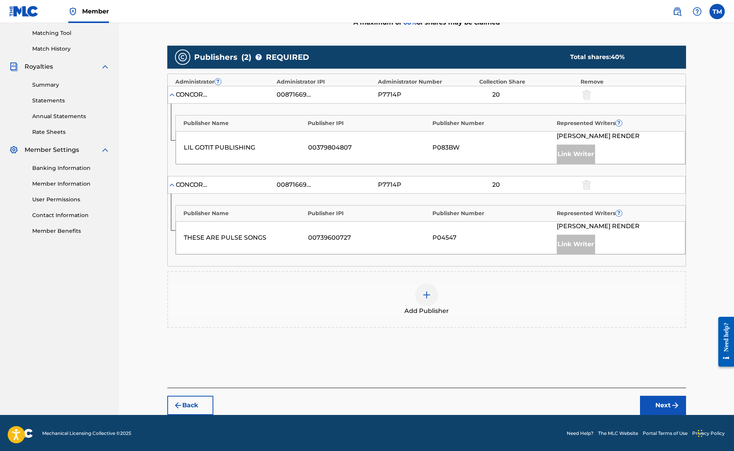
click at [432, 296] on div at bounding box center [426, 294] width 23 height 23
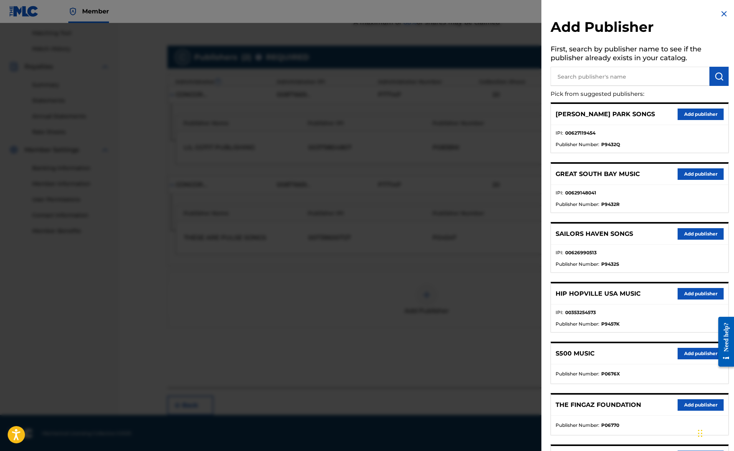
click at [691, 115] on button "Add publisher" at bounding box center [700, 115] width 46 height 12
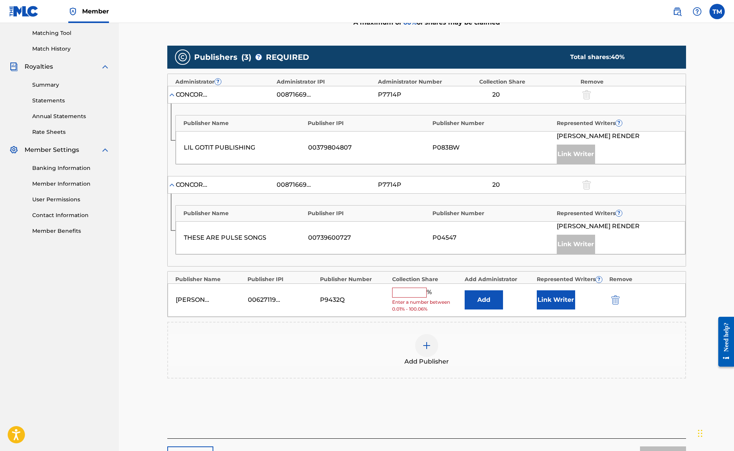
click at [416, 291] on input "text" at bounding box center [409, 293] width 35 height 10
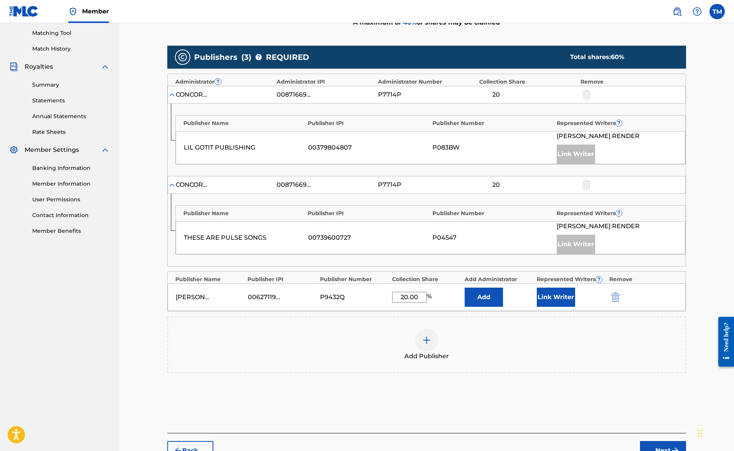
type input "20.00"
click at [559, 297] on button "Link Writer" at bounding box center [556, 297] width 38 height 19
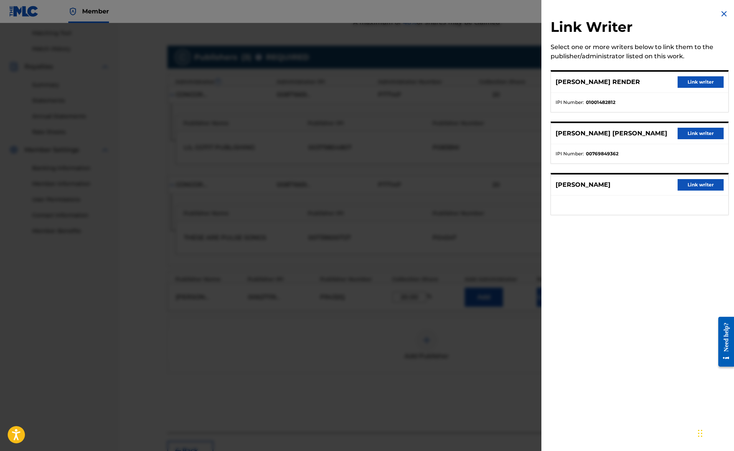
click at [705, 187] on button "Link writer" at bounding box center [700, 185] width 46 height 12
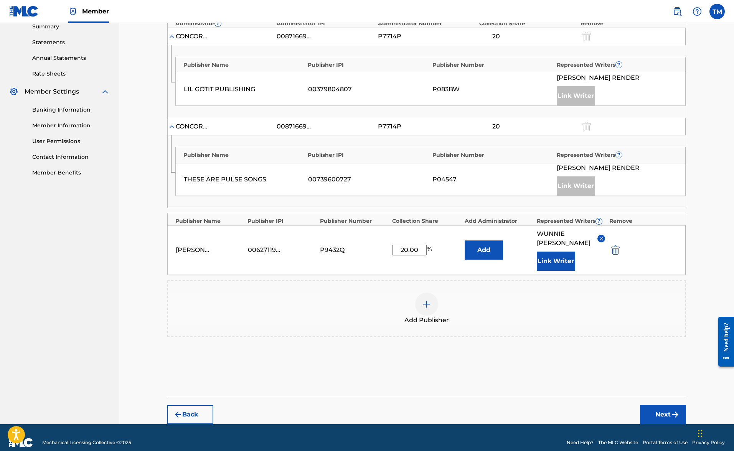
click at [663, 405] on button "Next" at bounding box center [663, 414] width 46 height 19
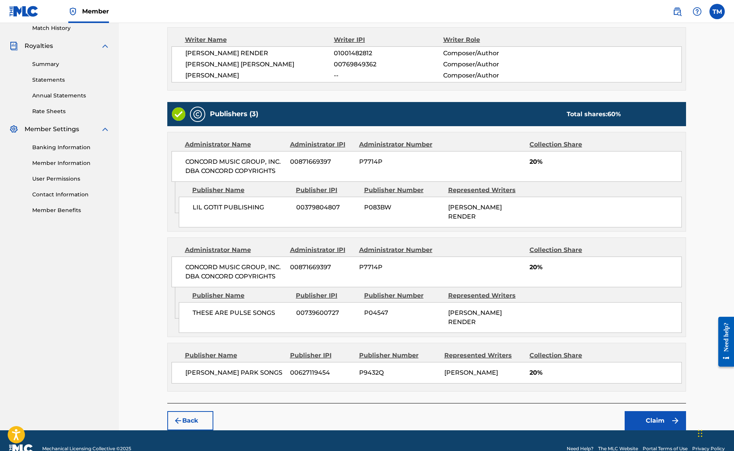
click at [655, 411] on button "Claim" at bounding box center [654, 420] width 61 height 19
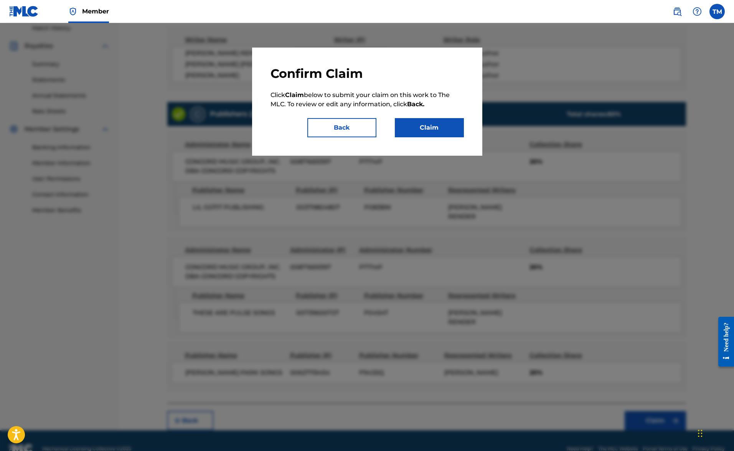
scroll to position [214, 0]
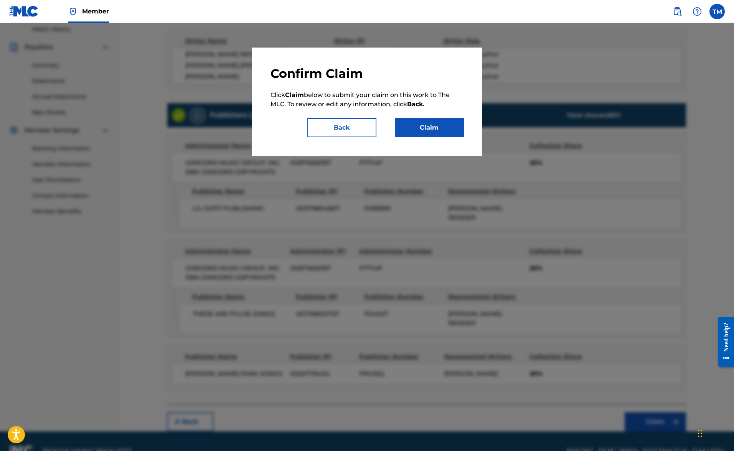
click at [423, 133] on button "Claim" at bounding box center [429, 127] width 69 height 19
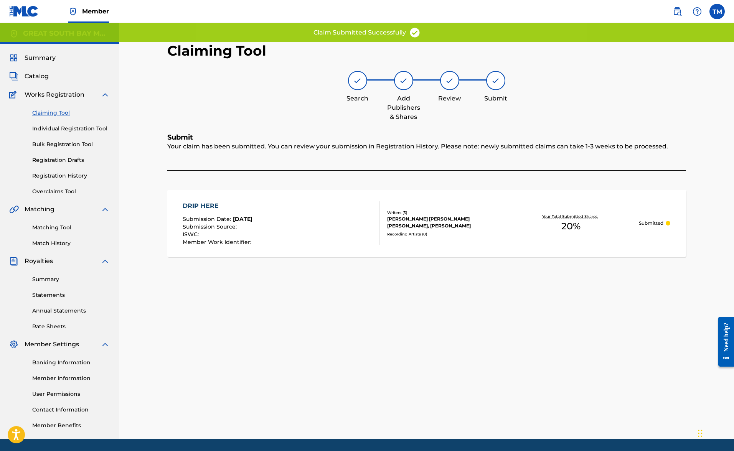
scroll to position [0, 0]
click at [52, 114] on link "Claiming Tool" at bounding box center [70, 113] width 77 height 8
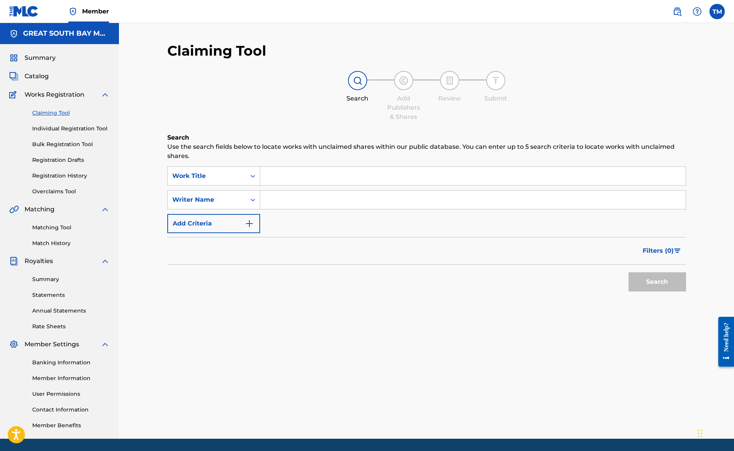
click at [284, 174] on input "Search Form" at bounding box center [472, 176] width 425 height 18
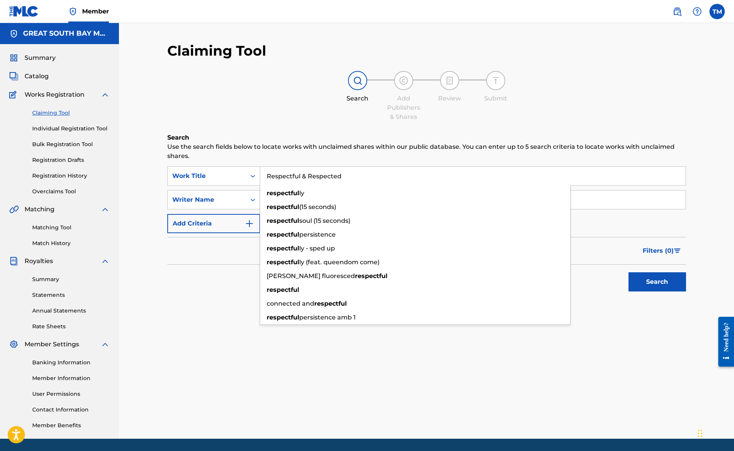
click at [657, 282] on button "Search" at bounding box center [657, 281] width 58 height 19
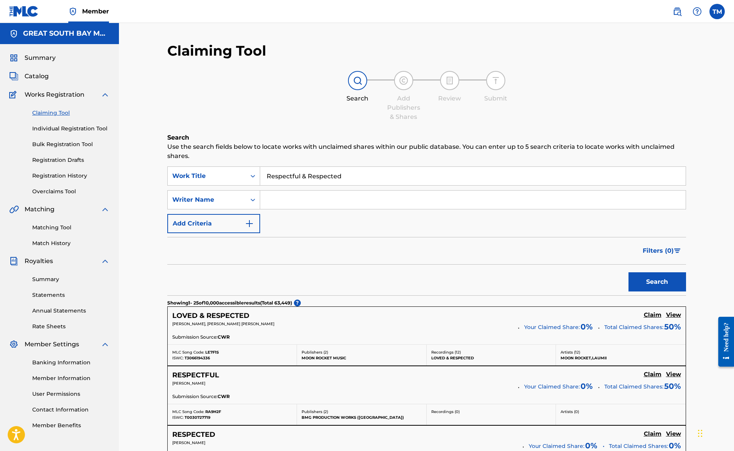
drag, startPoint x: 352, startPoint y: 174, endPoint x: 227, endPoint y: 152, distance: 126.9
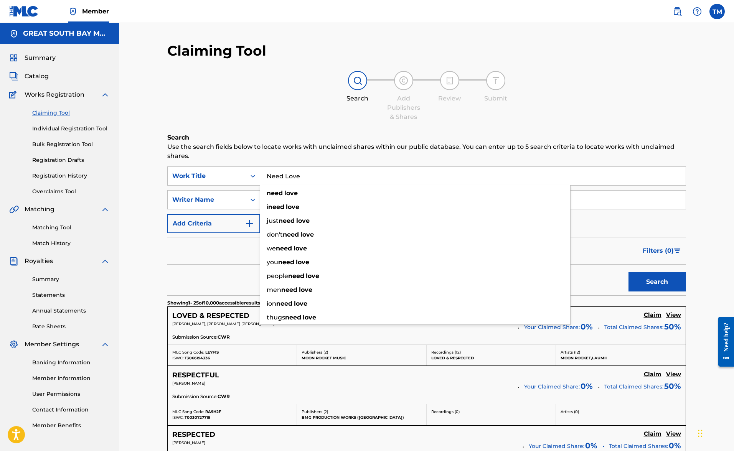
type input "Need Love"
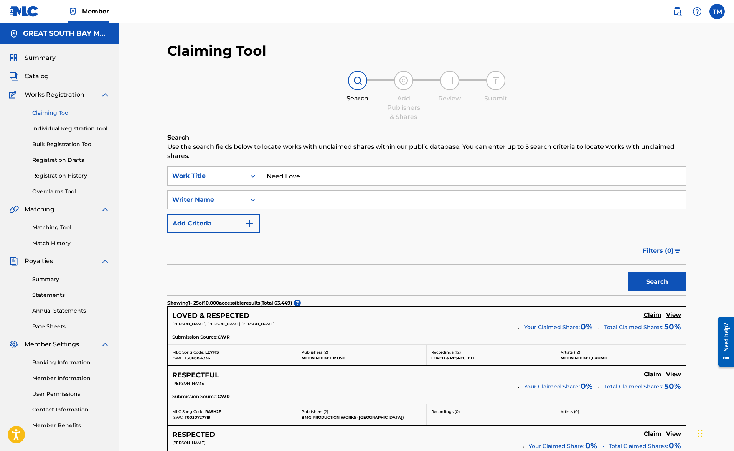
scroll to position [7, 0]
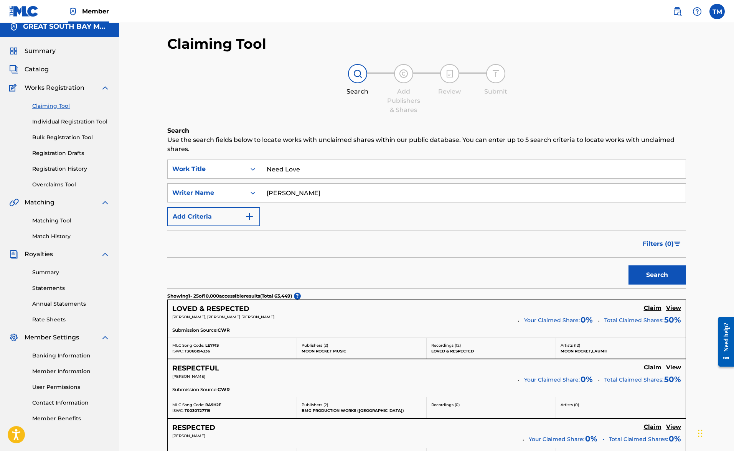
type input "[PERSON_NAME]"
click at [657, 275] on button "Search" at bounding box center [657, 274] width 58 height 19
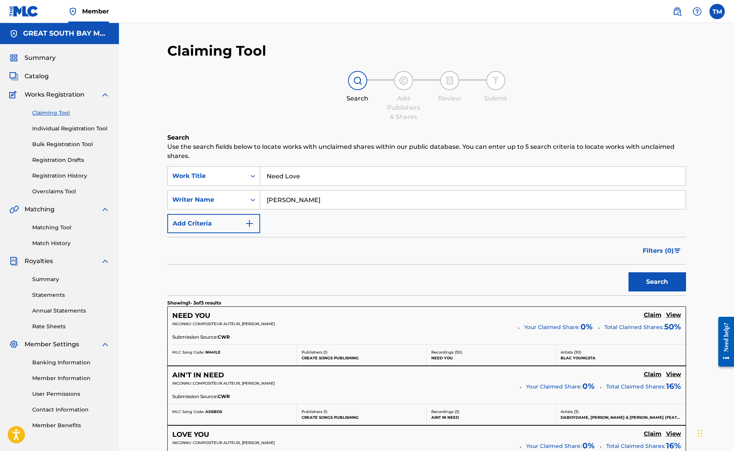
scroll to position [0, 0]
click at [64, 129] on link "Individual Registration Tool" at bounding box center [70, 129] width 77 height 8
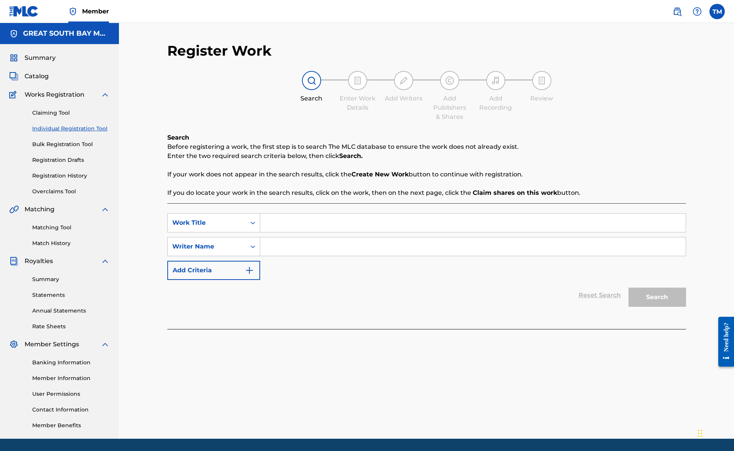
click at [284, 221] on input "Search Form" at bounding box center [472, 223] width 425 height 18
type input "Need Love"
type input "[PERSON_NAME]"
click at [657, 297] on button "Search" at bounding box center [657, 297] width 58 height 19
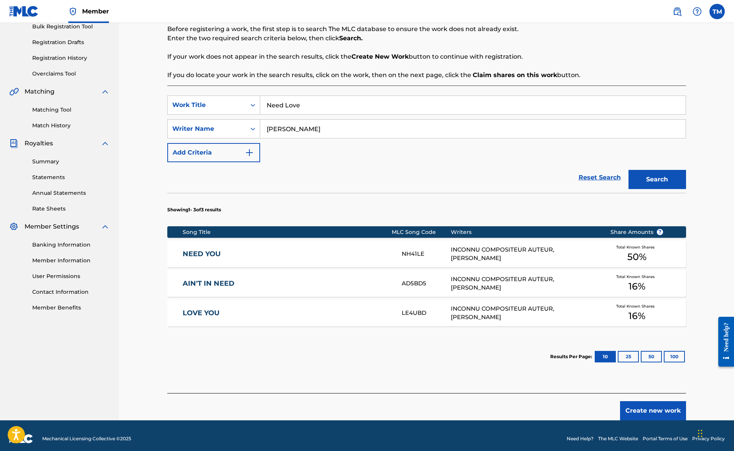
scroll to position [106, 0]
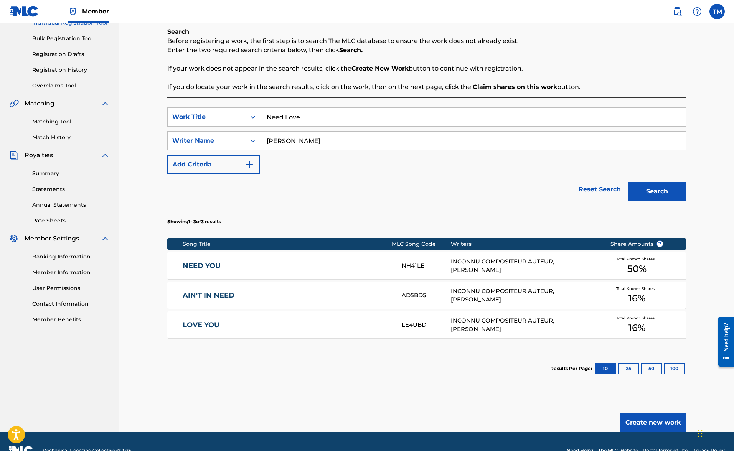
click at [657, 424] on button "Create new work" at bounding box center [653, 422] width 66 height 19
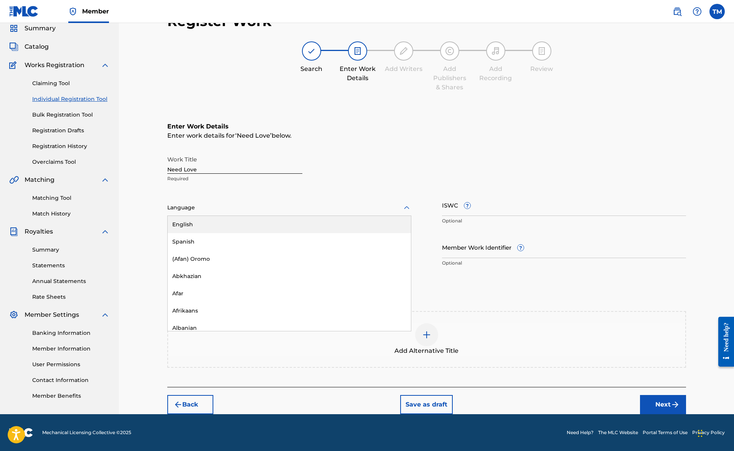
click at [185, 210] on div at bounding box center [289, 208] width 244 height 10
click at [187, 226] on div "English" at bounding box center [289, 224] width 243 height 17
click at [190, 250] on input "Duration" at bounding box center [289, 247] width 244 height 22
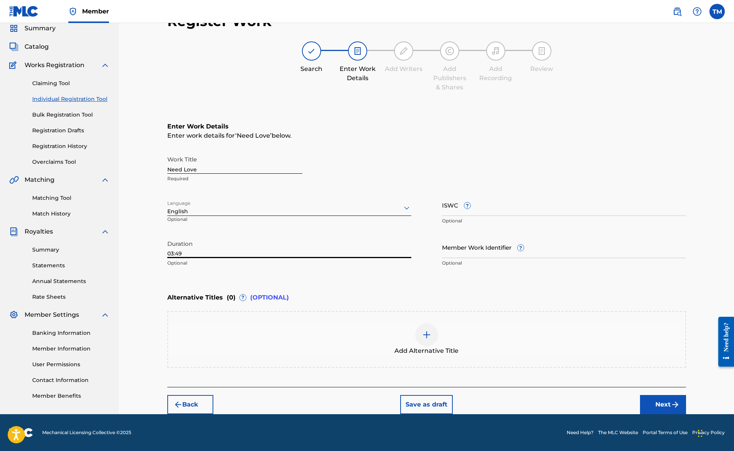
type input "03:49"
click at [672, 409] on div "Member TM [PERSON_NAME] McFetridge [EMAIL_ADDRESS][DOMAIN_NAME] Notification Pr…" at bounding box center [367, 210] width 734 height 481
click at [672, 409] on button "Next" at bounding box center [663, 404] width 46 height 19
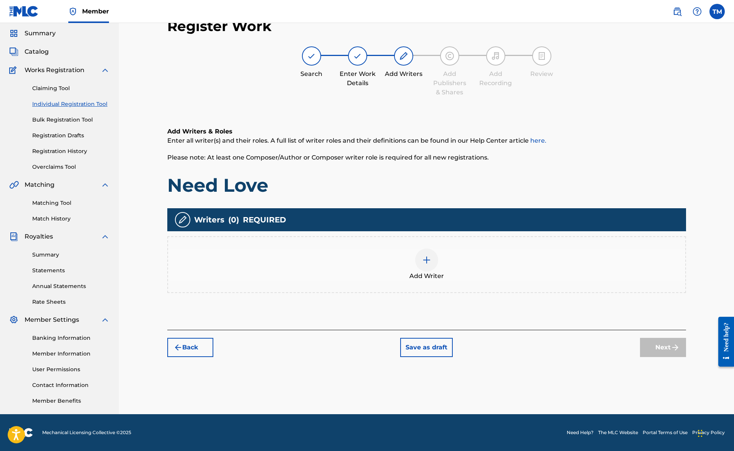
scroll to position [25, 0]
click at [430, 263] on img at bounding box center [426, 259] width 9 height 9
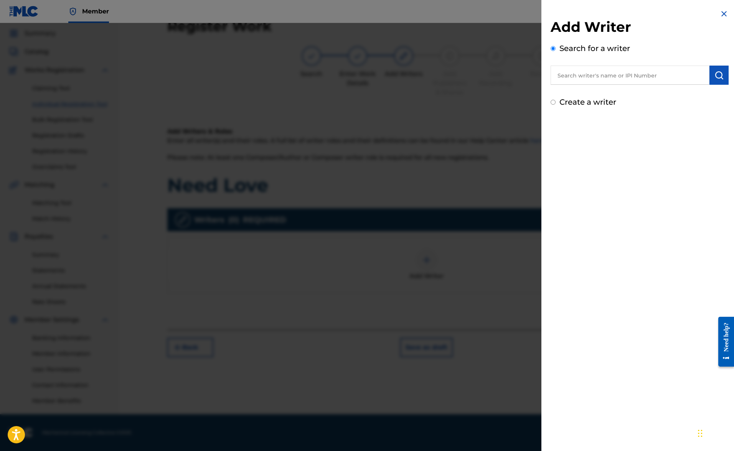
click at [577, 79] on input "text" at bounding box center [629, 75] width 159 height 19
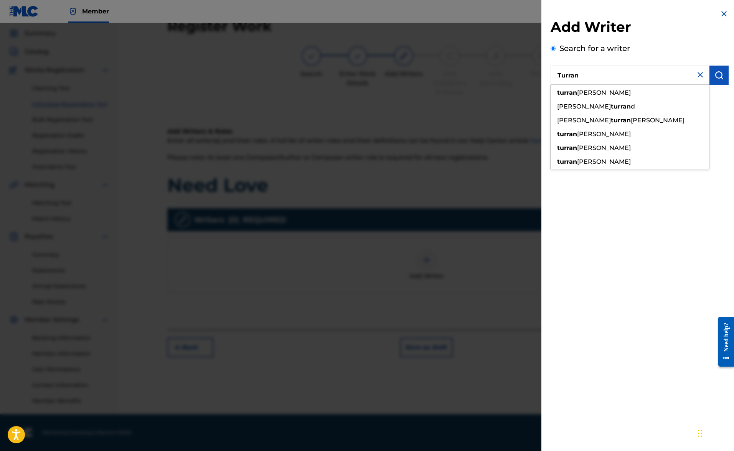
type input "[PERSON_NAME]"
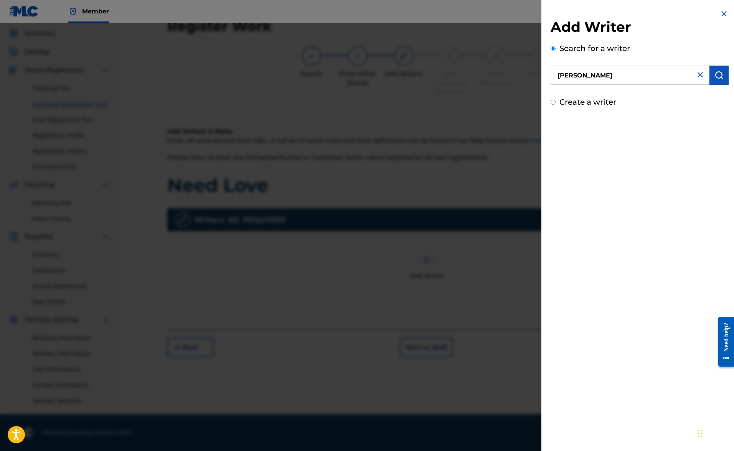
click at [714, 79] on img "submit" at bounding box center [718, 75] width 9 height 9
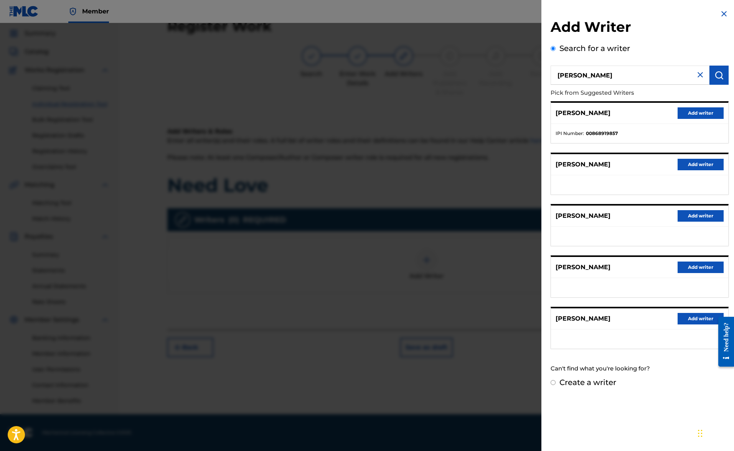
click at [703, 114] on button "Add writer" at bounding box center [700, 113] width 46 height 12
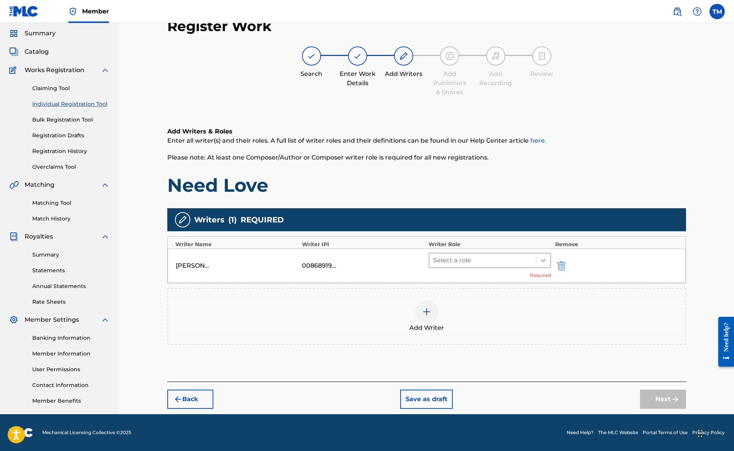
click at [543, 260] on icon at bounding box center [543, 261] width 8 height 8
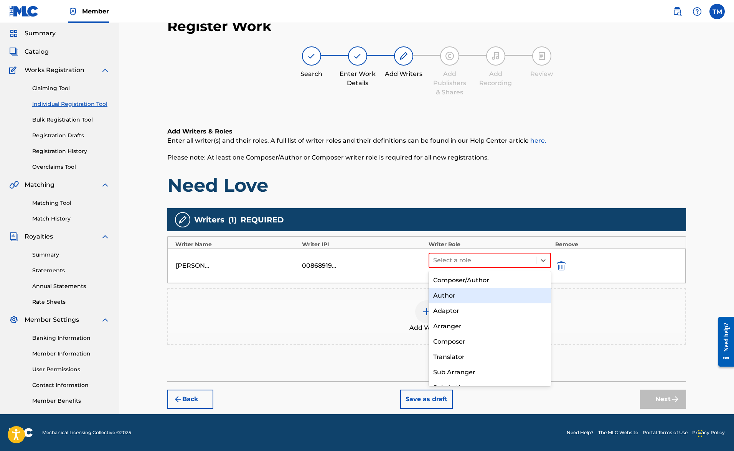
click at [451, 299] on div "Author" at bounding box center [489, 295] width 123 height 15
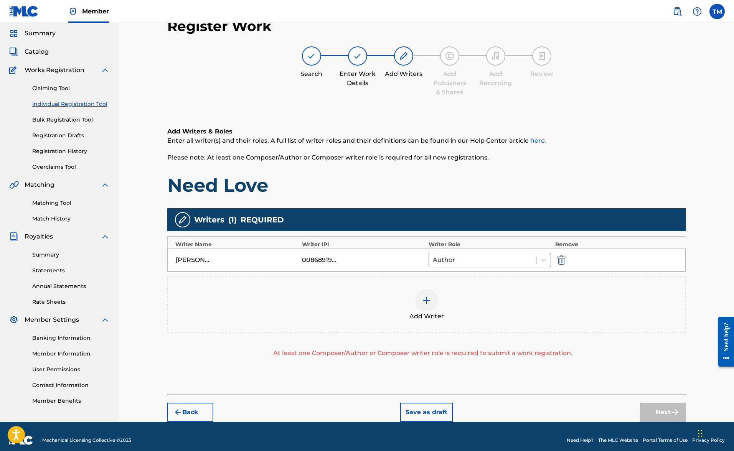
click at [425, 301] on img at bounding box center [426, 300] width 9 height 9
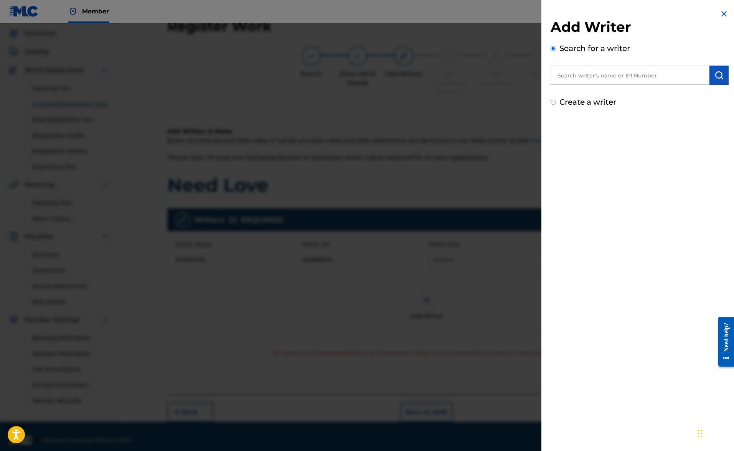
scroll to position [24, 0]
click at [584, 75] on input "text" at bounding box center [629, 75] width 159 height 19
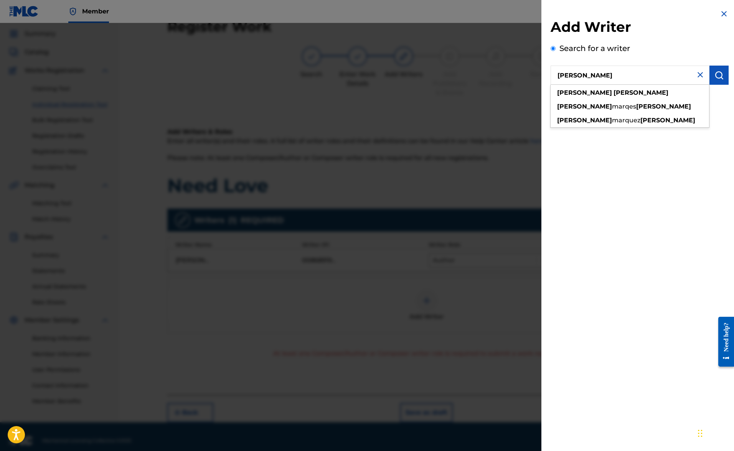
type input "[PERSON_NAME]"
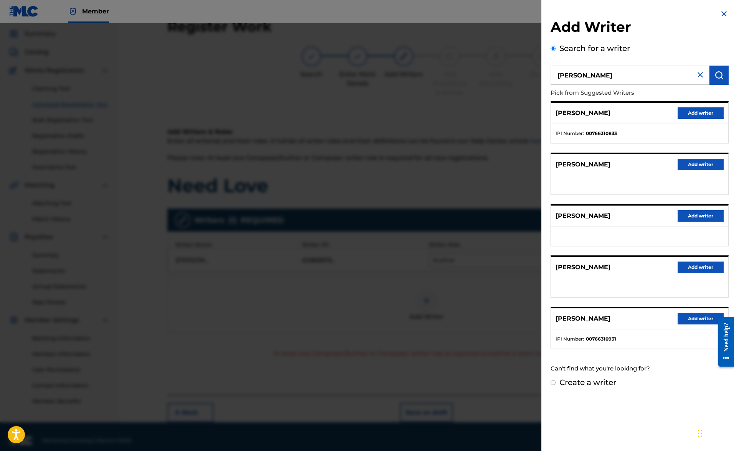
click at [697, 114] on button "Add writer" at bounding box center [700, 113] width 46 height 12
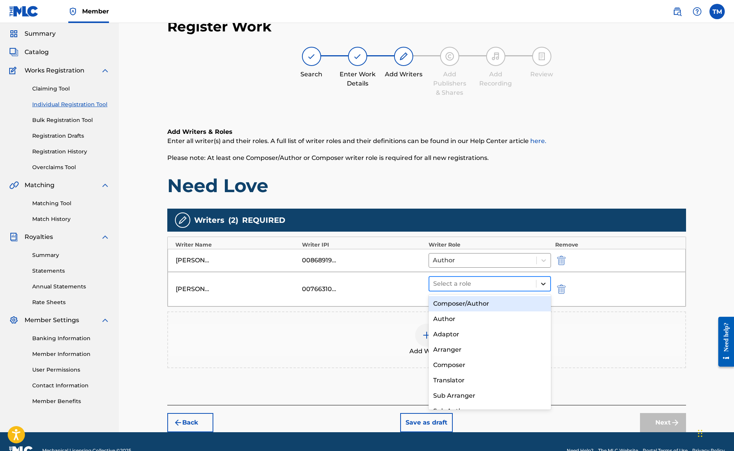
click at [543, 283] on icon at bounding box center [543, 284] width 8 height 8
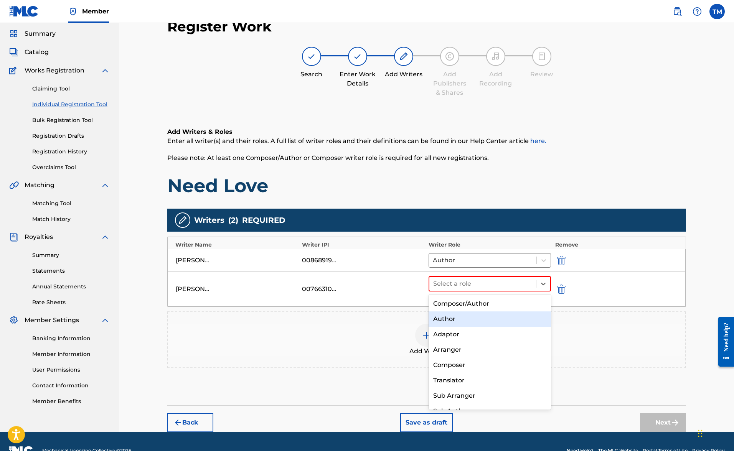
click at [454, 317] on div "Author" at bounding box center [489, 318] width 123 height 15
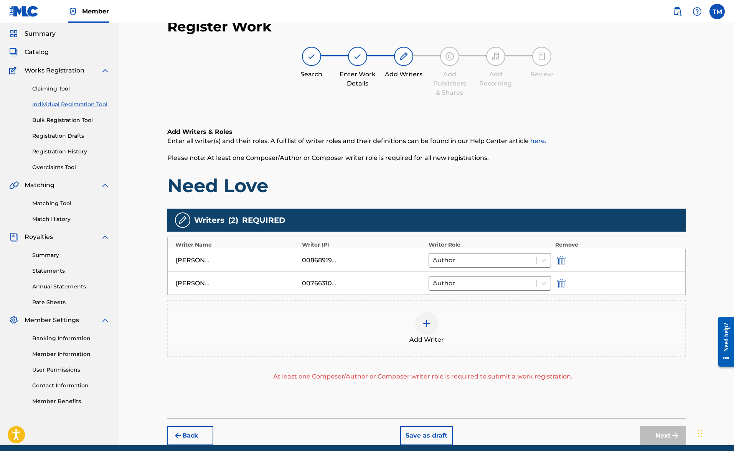
click at [428, 323] on img at bounding box center [426, 323] width 9 height 9
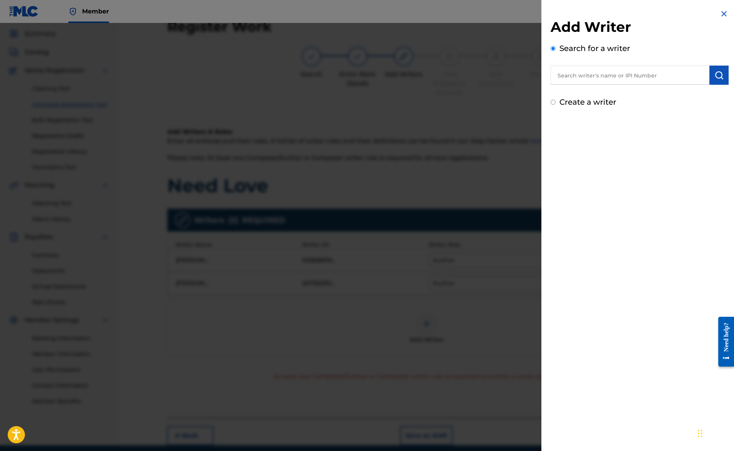
click at [604, 79] on input "text" at bounding box center [629, 75] width 159 height 19
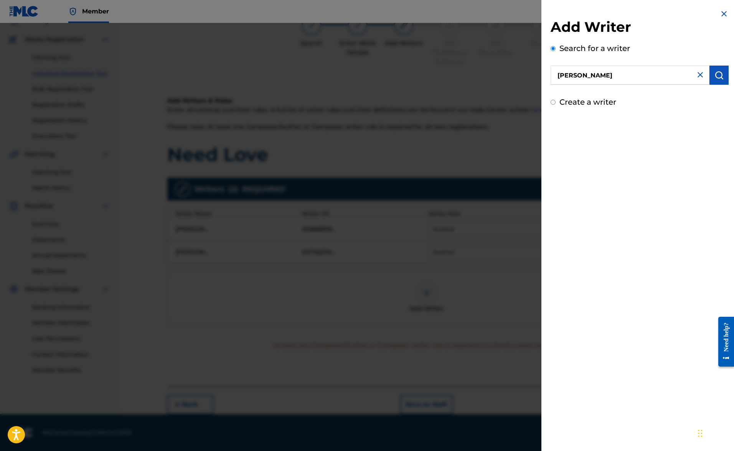
scroll to position [55, 0]
click at [709, 82] on button "submit" at bounding box center [718, 75] width 19 height 19
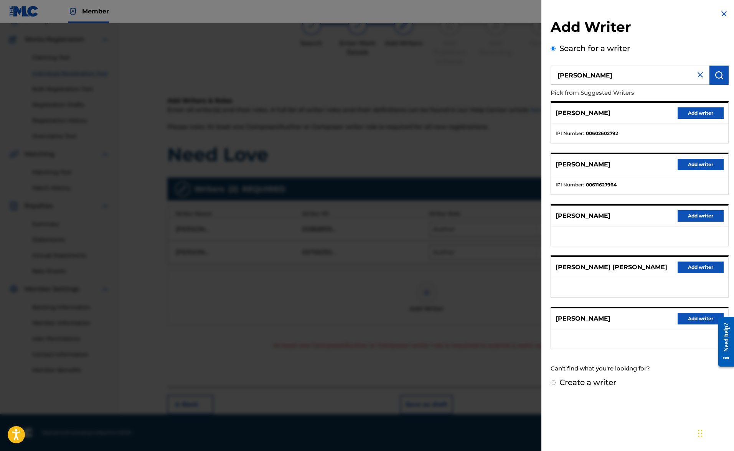
drag, startPoint x: 647, startPoint y: 74, endPoint x: 438, endPoint y: 59, distance: 209.5
click at [438, 59] on div "Add Writer Search for a writer [PERSON_NAME] Pick from Suggested Writers [PERSO…" at bounding box center [367, 237] width 734 height 428
type input "[PERSON_NAME]"
click at [694, 267] on button "Add writer" at bounding box center [700, 268] width 46 height 12
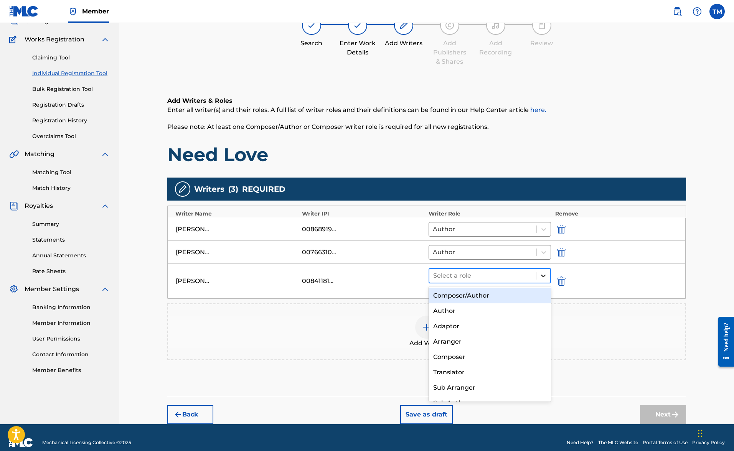
click at [544, 275] on icon at bounding box center [543, 276] width 8 height 8
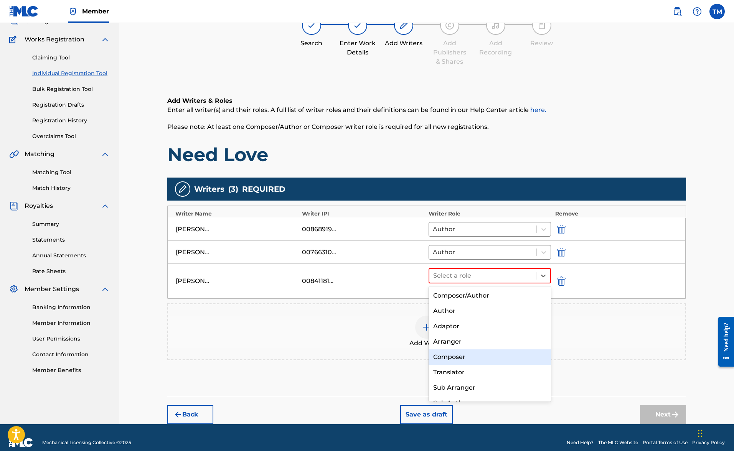
click at [455, 357] on div "Composer" at bounding box center [489, 356] width 123 height 15
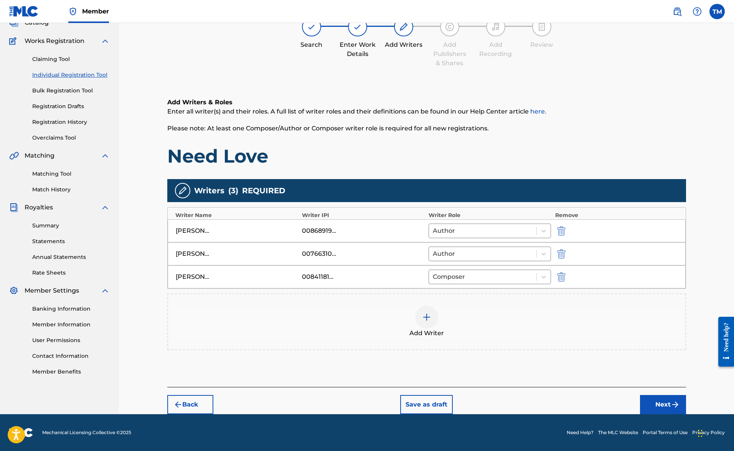
click at [658, 404] on button "Next" at bounding box center [663, 404] width 46 height 19
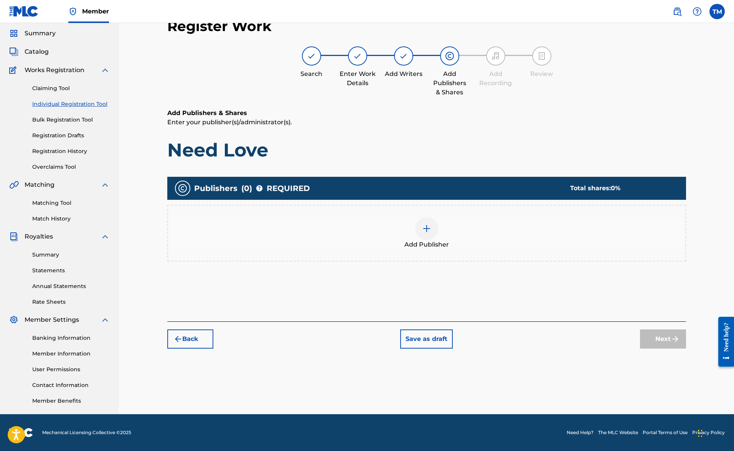
scroll to position [25, 0]
click at [431, 233] on div at bounding box center [426, 228] width 23 height 23
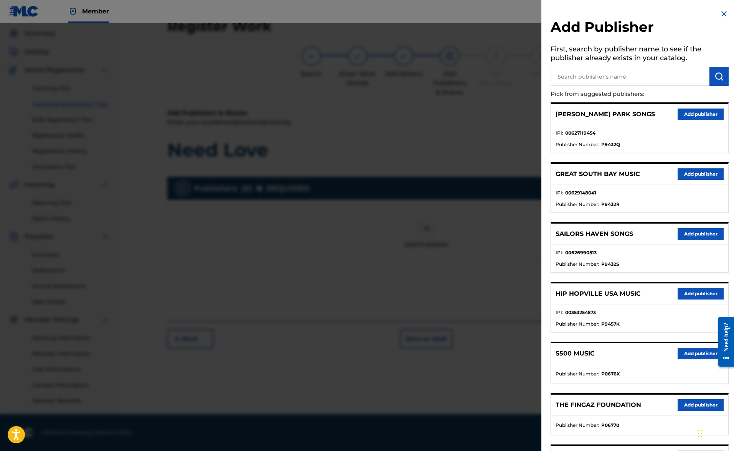
click at [692, 116] on button "Add publisher" at bounding box center [700, 115] width 46 height 12
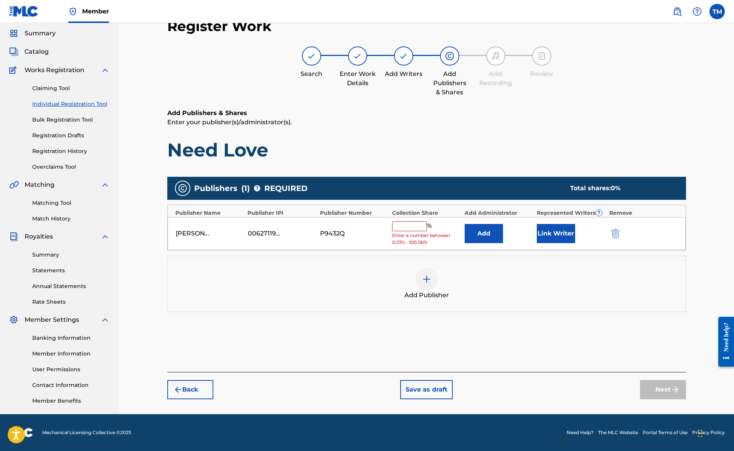
click at [408, 225] on input "text" at bounding box center [409, 226] width 35 height 10
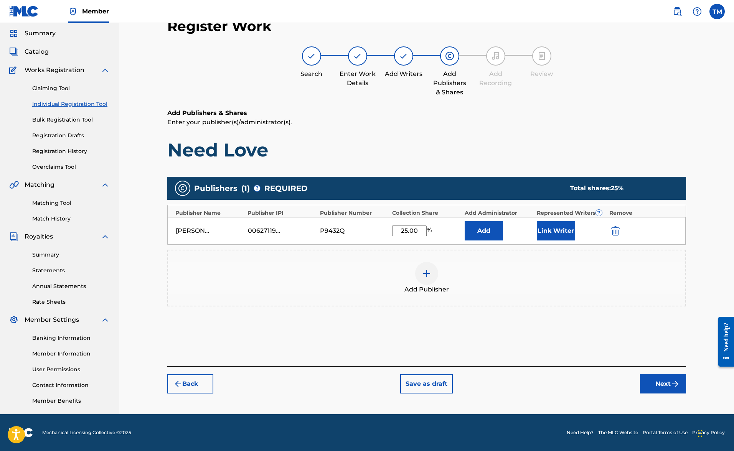
type input "25.00"
click at [553, 230] on button "Link Writer" at bounding box center [556, 230] width 38 height 19
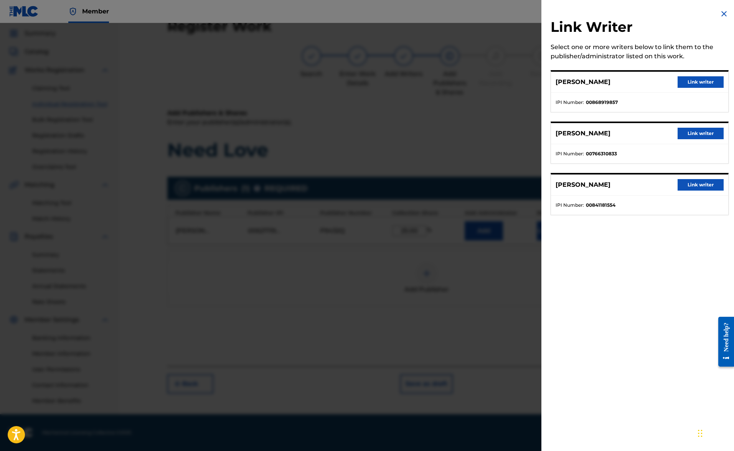
click at [689, 86] on button "Link writer" at bounding box center [700, 82] width 46 height 12
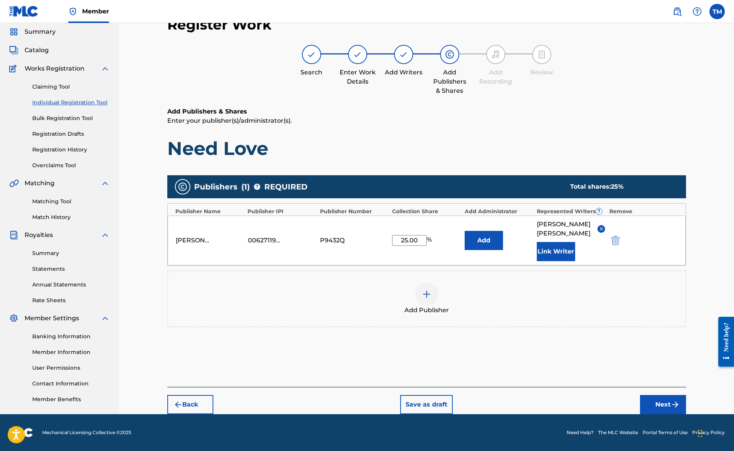
click at [658, 407] on button "Next" at bounding box center [663, 404] width 46 height 19
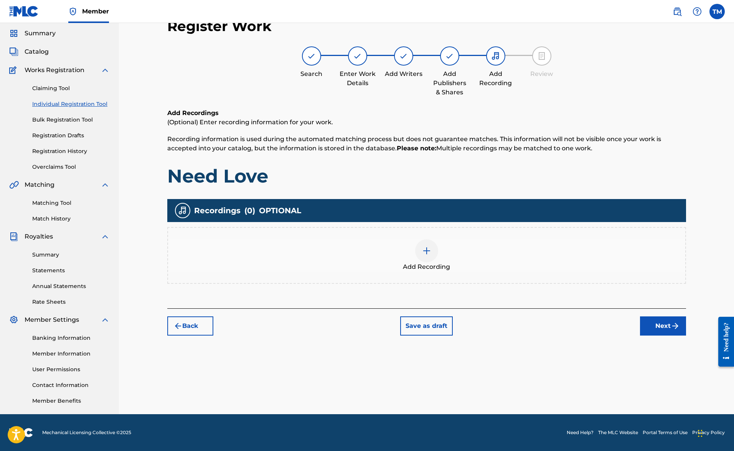
click at [427, 254] on img at bounding box center [426, 250] width 9 height 9
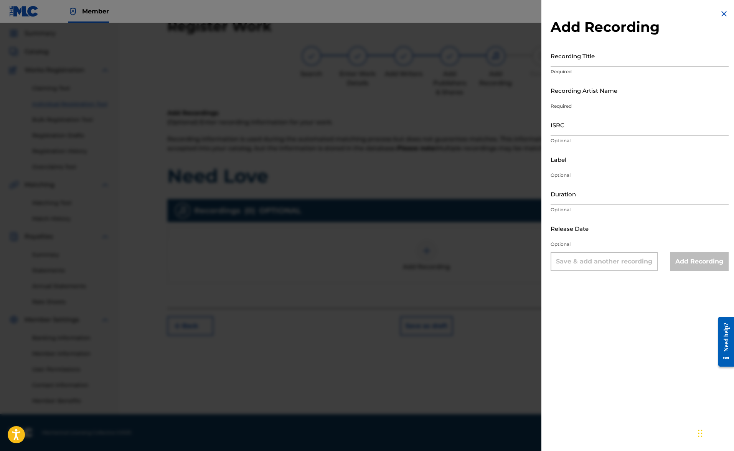
click at [588, 63] on input "Recording Title" at bounding box center [639, 56] width 178 height 22
type input "Respectful And Respected"
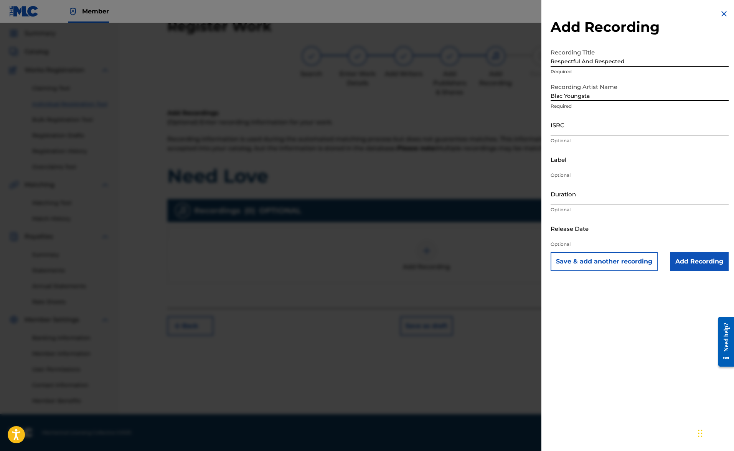
type input "Blac Youngsta"
type input "Heavy Camp/Create Music Group"
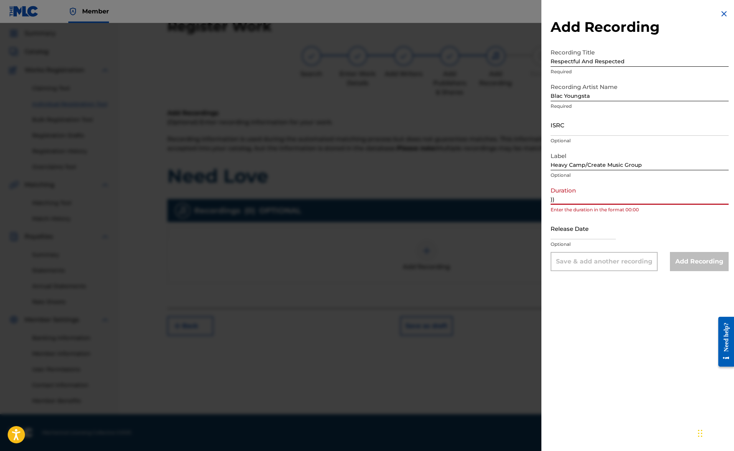
type input ")"
type input "0"
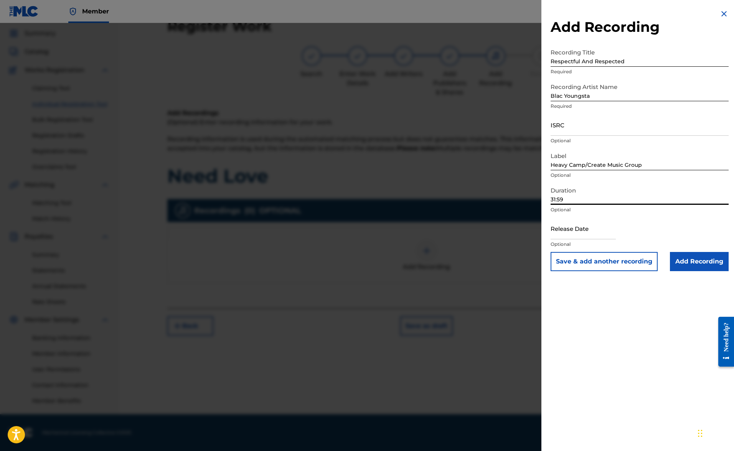
type input "31:59"
select select "7"
select select "2025"
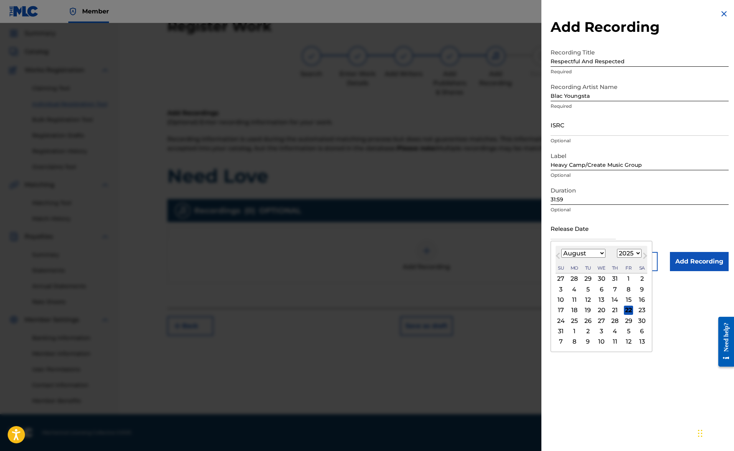
click at [572, 235] on input "text" at bounding box center [582, 228] width 65 height 22
click at [587, 300] on div "12" at bounding box center [587, 299] width 9 height 9
type input "[DATE]"
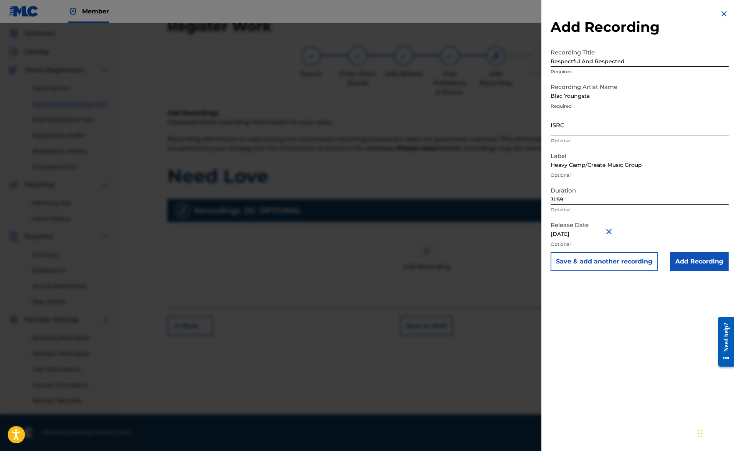
click at [704, 265] on input "Add Recording" at bounding box center [699, 261] width 59 height 19
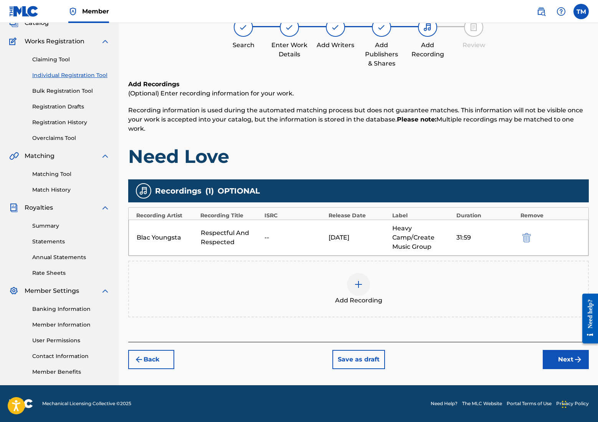
scroll to position [53, 0]
click at [568, 357] on button "Next" at bounding box center [565, 359] width 46 height 19
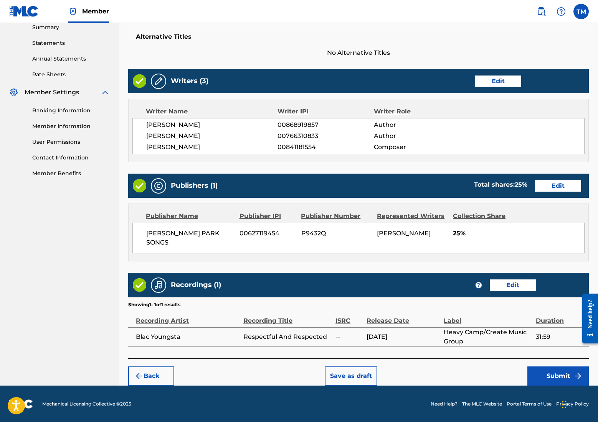
scroll to position [252, 0]
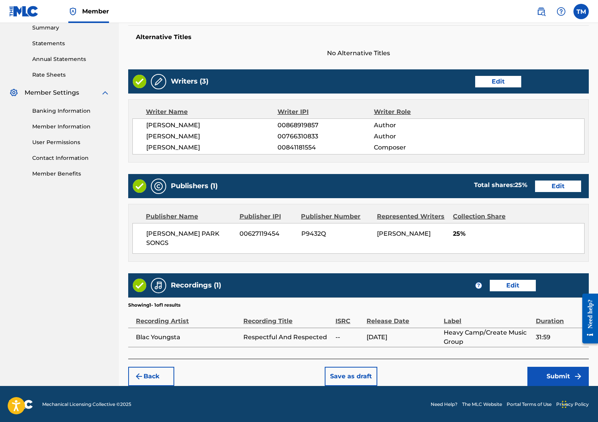
click at [559, 378] on button "Submit" at bounding box center [557, 376] width 61 height 19
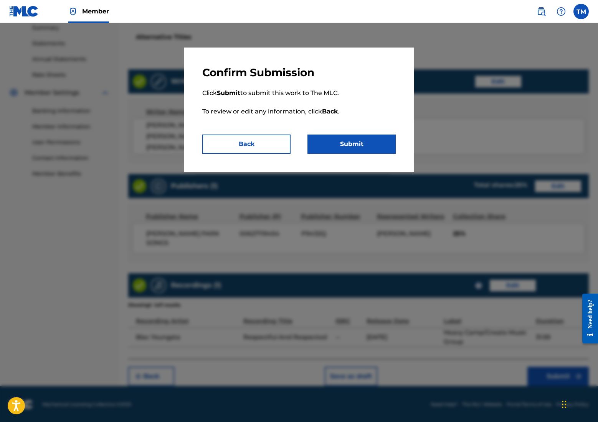
click at [357, 143] on button "Submit" at bounding box center [351, 144] width 88 height 19
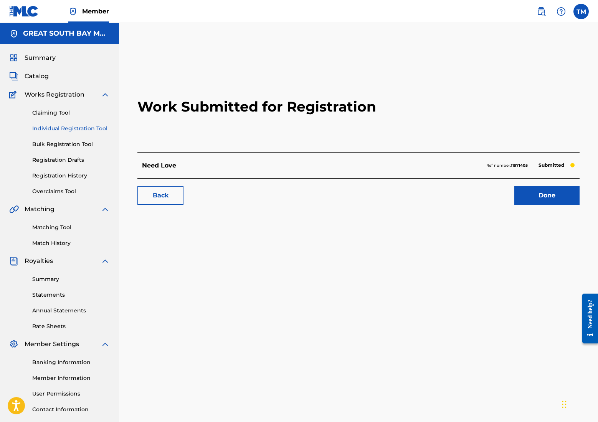
click at [549, 198] on link "Done" at bounding box center [546, 195] width 65 height 19
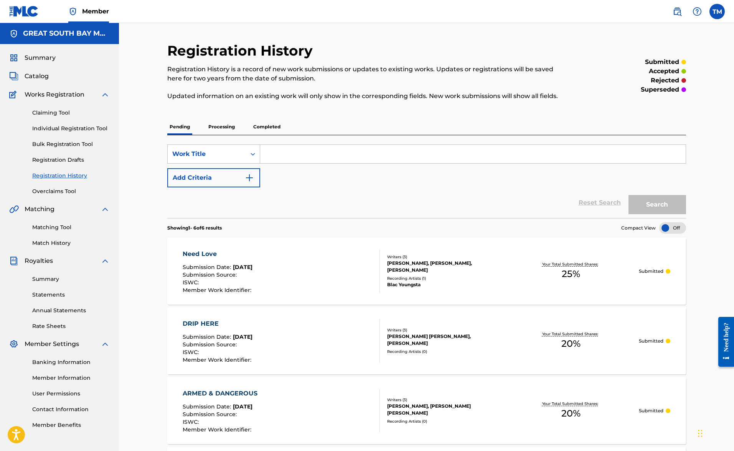
click at [53, 113] on link "Claiming Tool" at bounding box center [70, 113] width 77 height 8
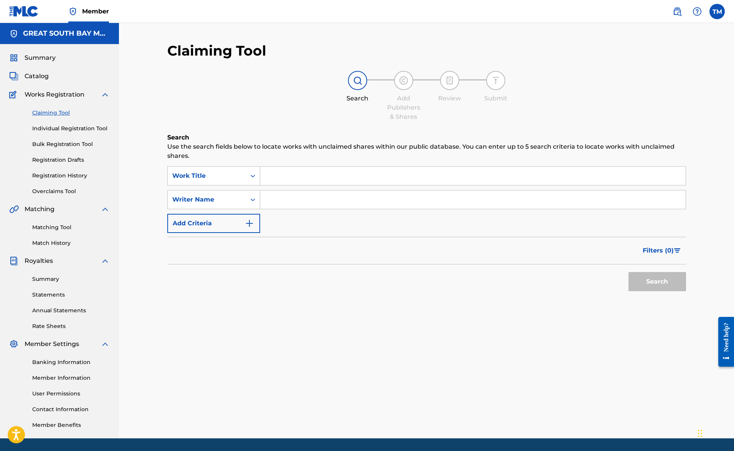
click at [286, 174] on input "Search Form" at bounding box center [472, 176] width 425 height 18
type input "No Withdrawals"
click at [657, 282] on button "Search" at bounding box center [657, 281] width 58 height 19
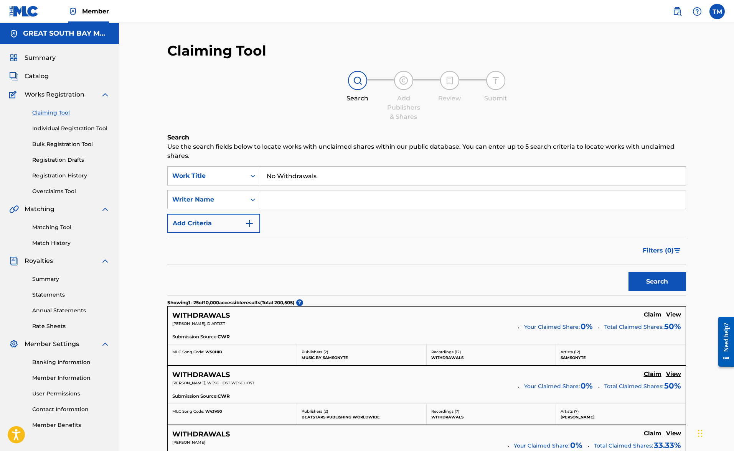
click at [276, 199] on input "Search Form" at bounding box center [472, 200] width 425 height 18
type input "[PERSON_NAME]"
click at [657, 282] on button "Search" at bounding box center [657, 281] width 58 height 19
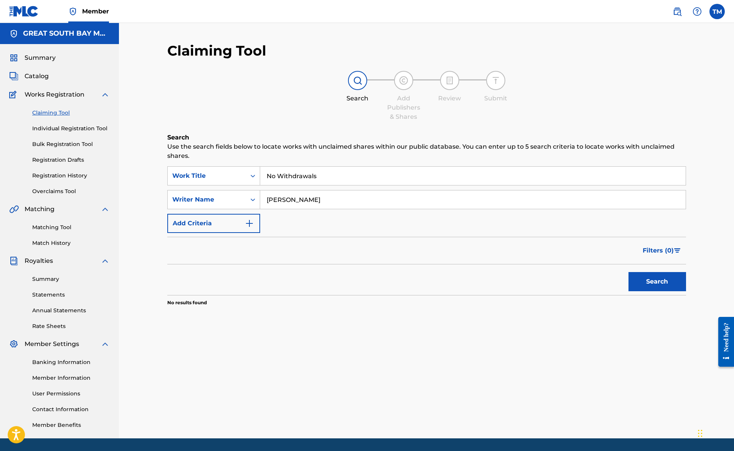
scroll to position [0, 0]
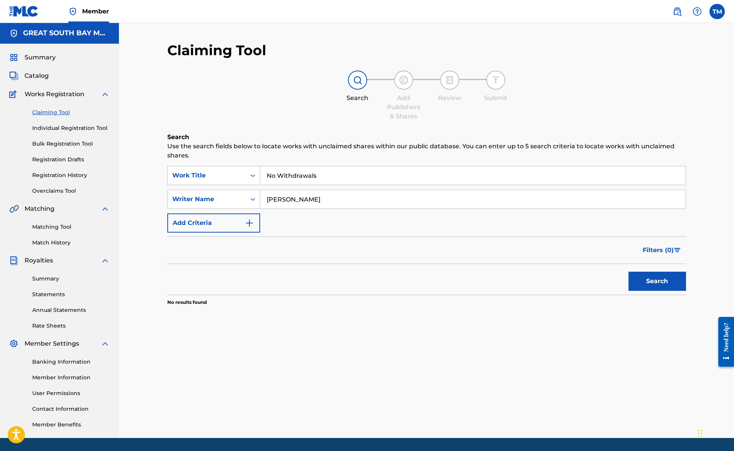
click at [63, 128] on link "Individual Registration Tool" at bounding box center [70, 128] width 77 height 8
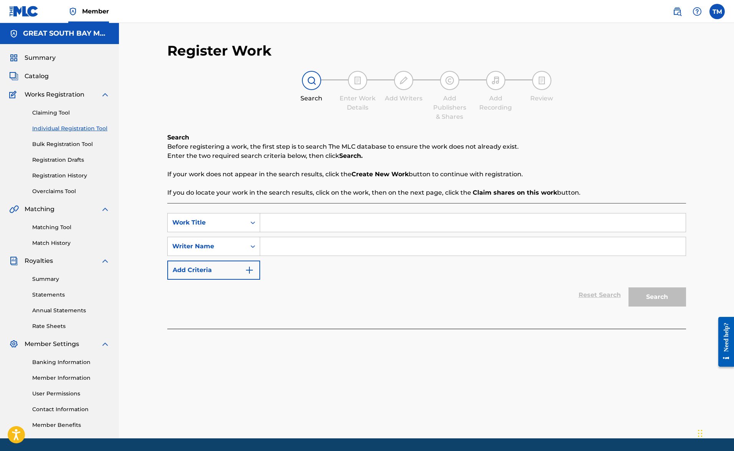
click at [281, 218] on input "Search Form" at bounding box center [472, 223] width 425 height 18
type input "No Withdrawals"
click at [281, 252] on input "Search Form" at bounding box center [472, 246] width 425 height 18
type input "[PERSON_NAME]"
click at [657, 297] on button "Search" at bounding box center [657, 297] width 58 height 19
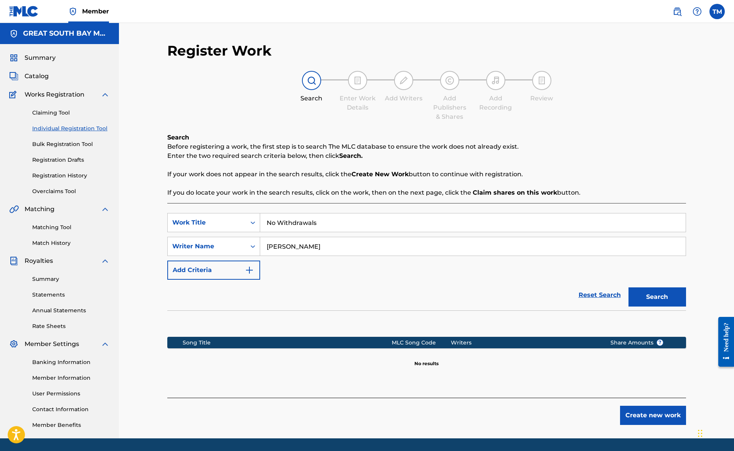
click at [640, 413] on button "Create new work" at bounding box center [653, 415] width 66 height 19
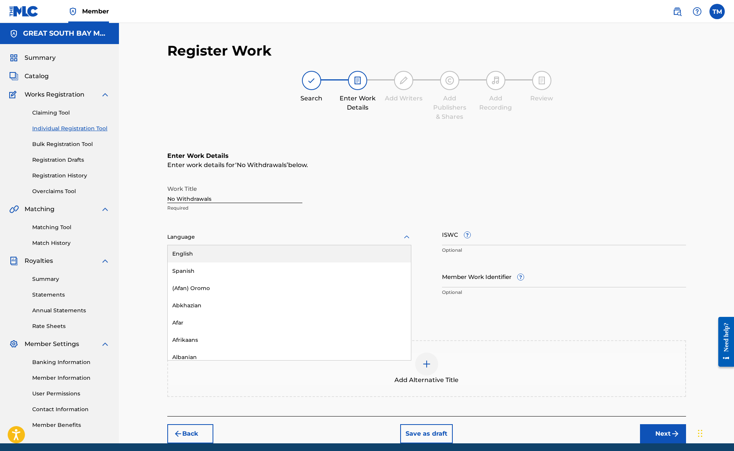
click at [204, 238] on div at bounding box center [289, 237] width 244 height 10
click at [189, 256] on div "English" at bounding box center [289, 253] width 243 height 17
click at [187, 278] on input "Duration" at bounding box center [289, 277] width 244 height 22
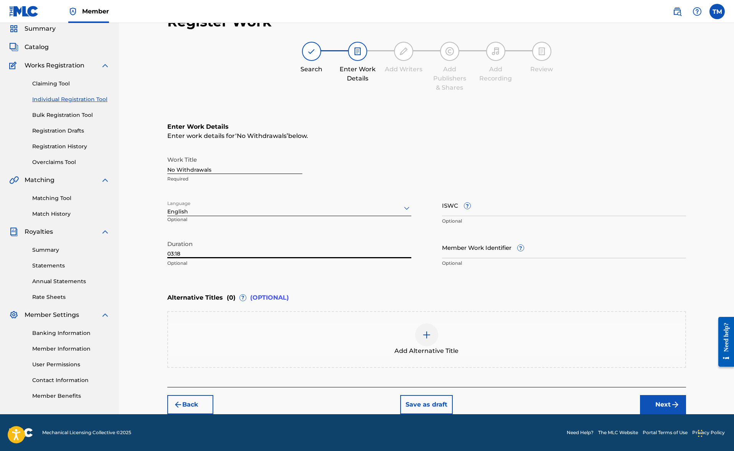
scroll to position [29, 0]
type input "03:18"
click at [420, 332] on div at bounding box center [426, 335] width 23 height 23
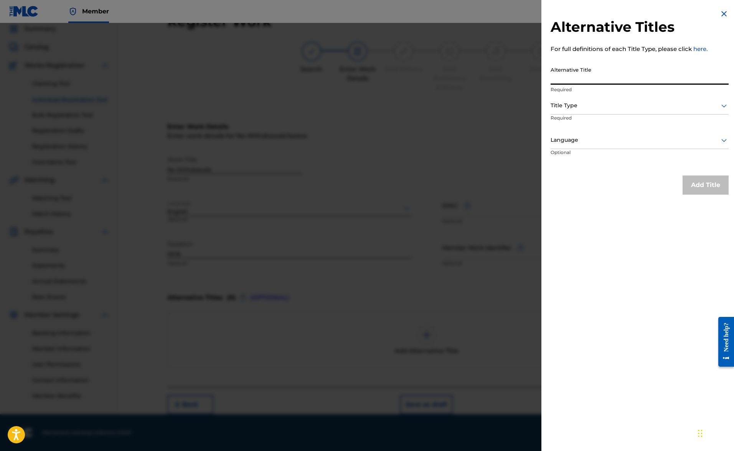
click at [579, 77] on input "Alternative Title" at bounding box center [639, 74] width 178 height 22
click at [616, 82] on input "Ohtommy Luh Kel" at bounding box center [639, 74] width 178 height 22
type input "Ohtommy Luh Kel No Withdrawals"
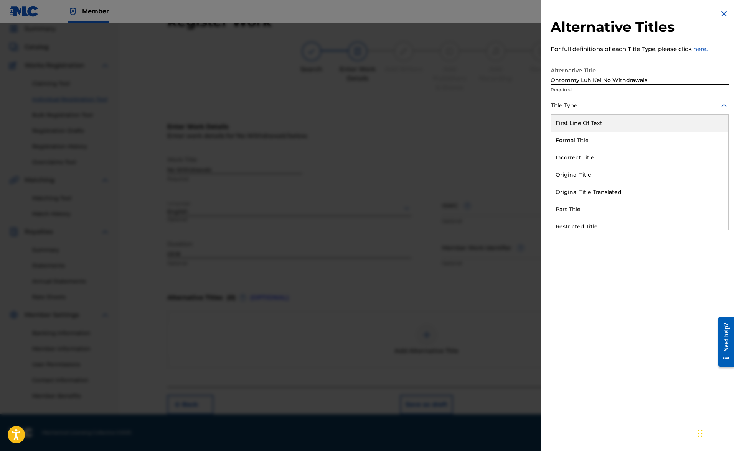
click at [594, 111] on div "Title Type" at bounding box center [639, 105] width 178 height 17
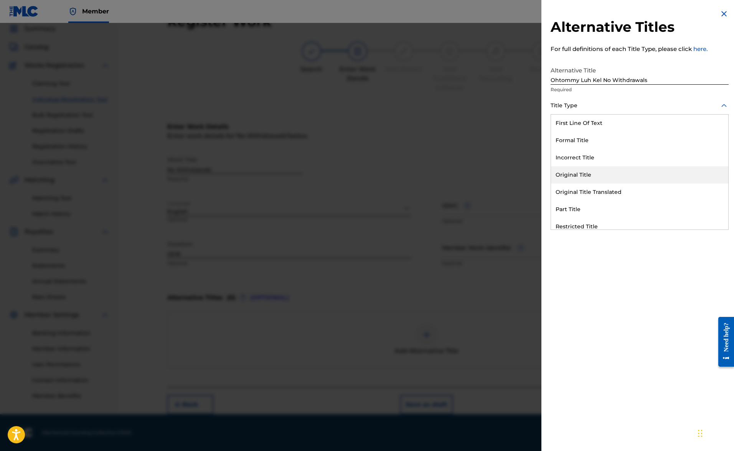
scroll to position [75, 0]
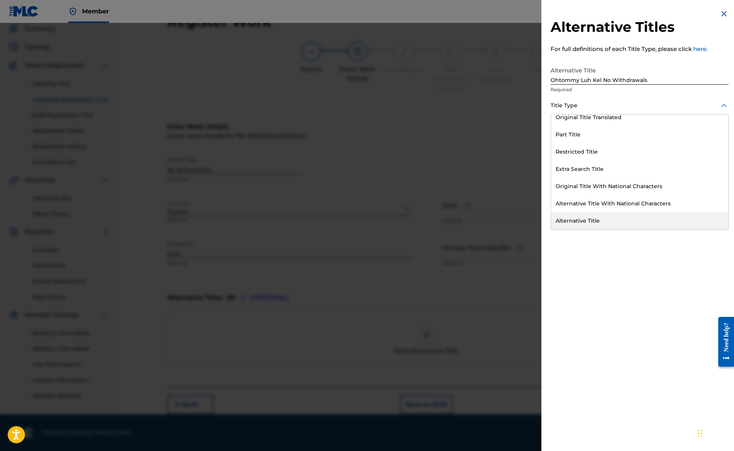
click at [583, 220] on div "Alternative Title" at bounding box center [639, 220] width 177 height 17
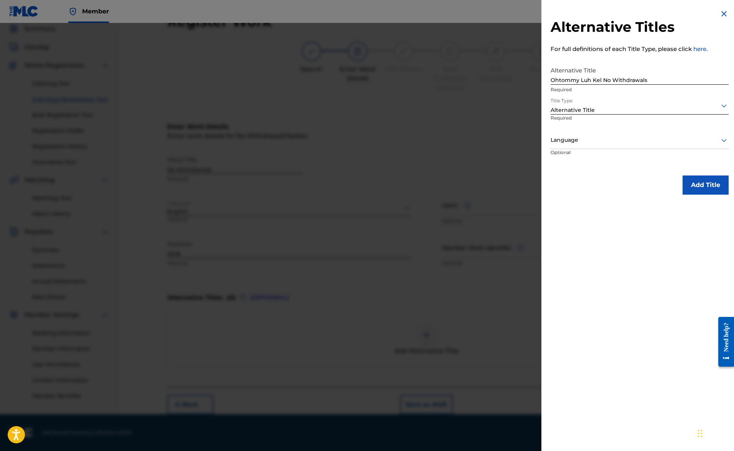
click at [570, 138] on div at bounding box center [639, 140] width 178 height 10
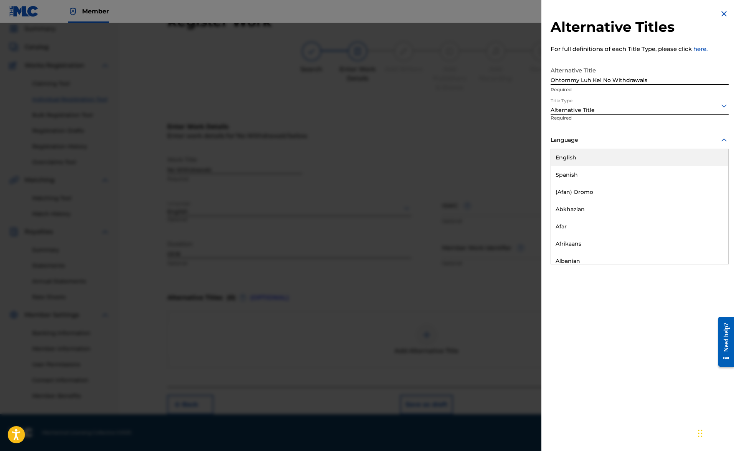
click at [569, 158] on div "English" at bounding box center [639, 157] width 177 height 17
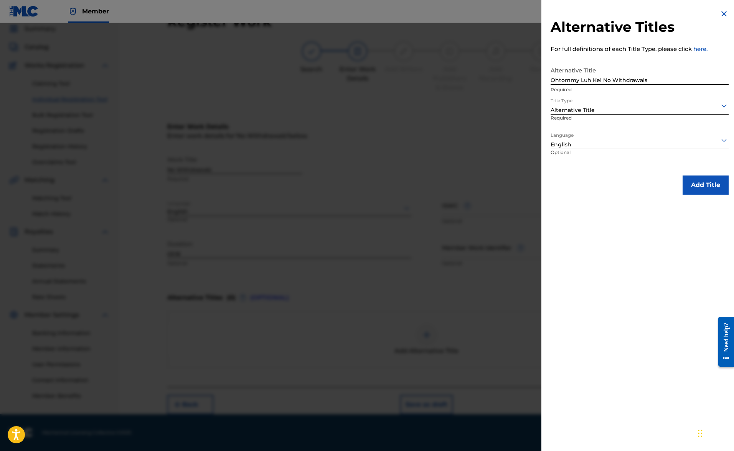
click at [705, 187] on button "Add Title" at bounding box center [705, 185] width 46 height 19
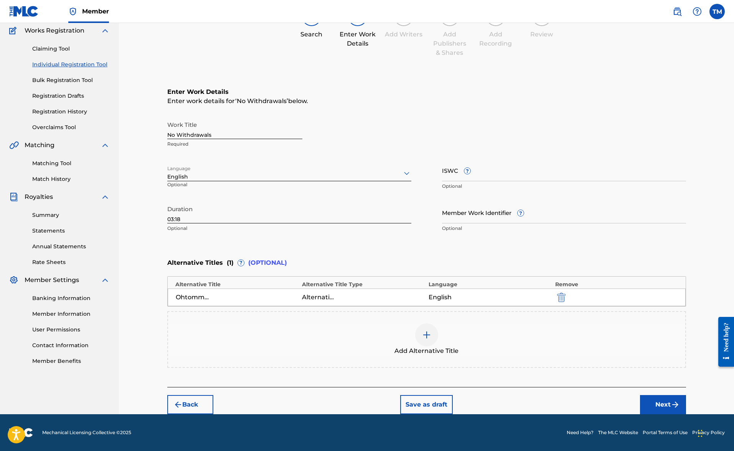
scroll to position [64, 0]
click at [673, 399] on button "Next" at bounding box center [663, 405] width 46 height 19
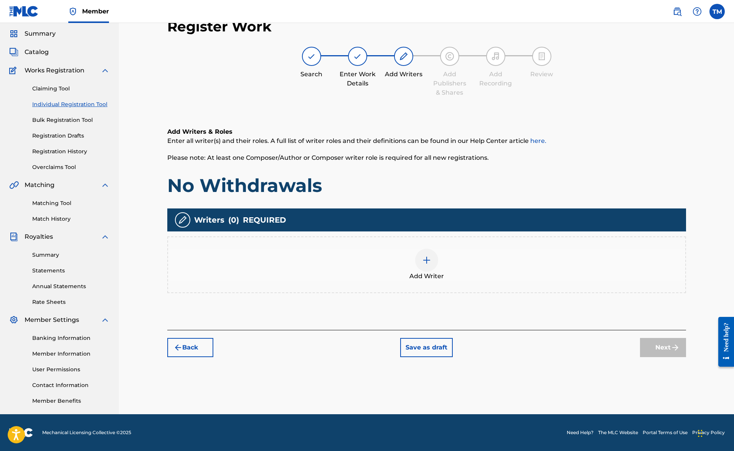
click at [431, 261] on div at bounding box center [426, 260] width 23 height 23
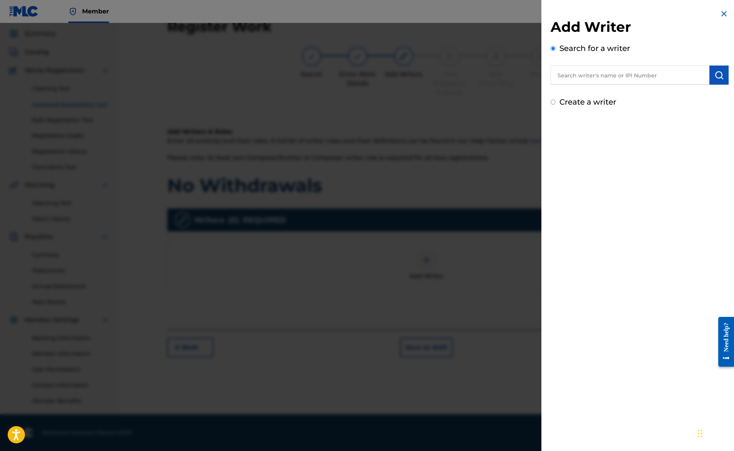
click at [614, 77] on input "text" at bounding box center [629, 75] width 159 height 19
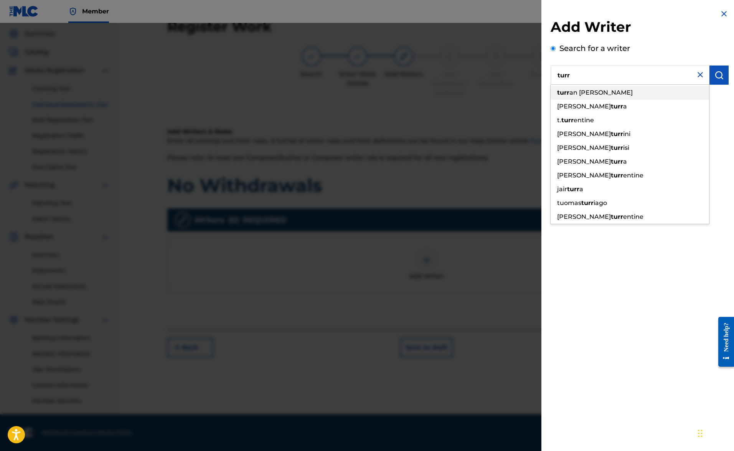
click at [634, 95] on div "turr an [PERSON_NAME]" at bounding box center [629, 93] width 158 height 14
type input "[PERSON_NAME]"
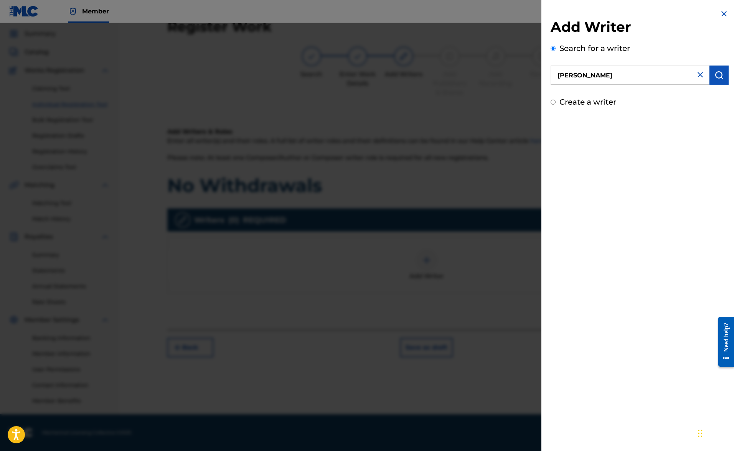
click at [710, 78] on button "submit" at bounding box center [718, 75] width 19 height 19
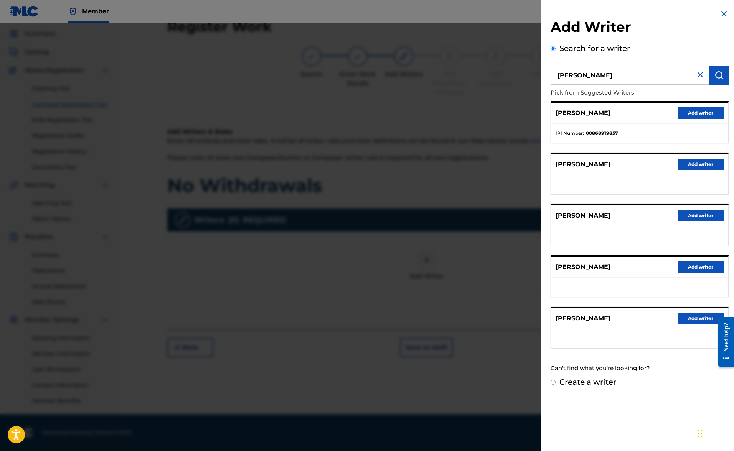
click at [703, 115] on button "Add writer" at bounding box center [700, 113] width 46 height 12
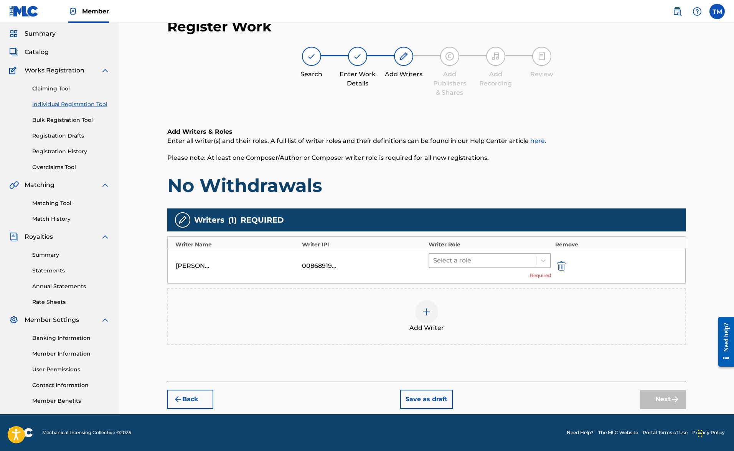
click at [476, 259] on div at bounding box center [482, 260] width 99 height 11
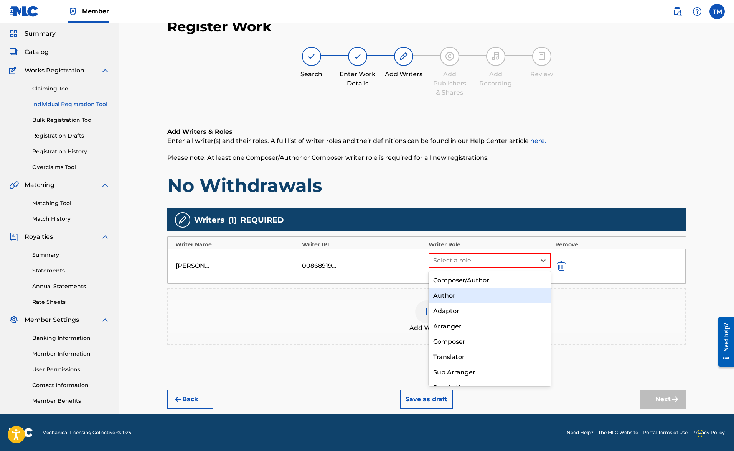
click at [455, 295] on div "Author" at bounding box center [489, 295] width 123 height 15
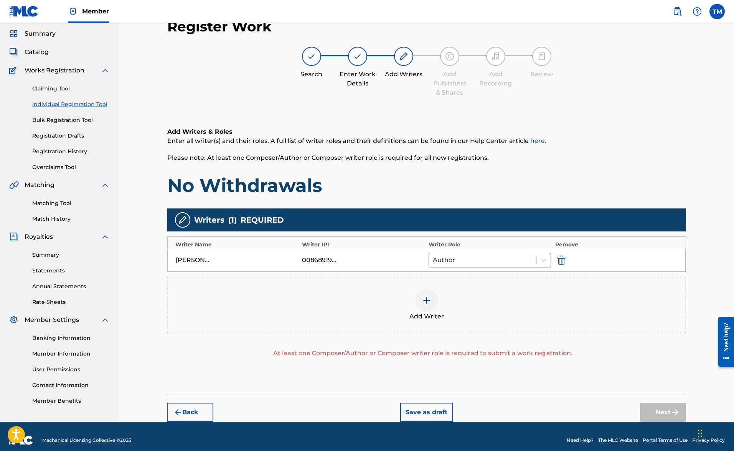
click at [431, 303] on img at bounding box center [426, 300] width 9 height 9
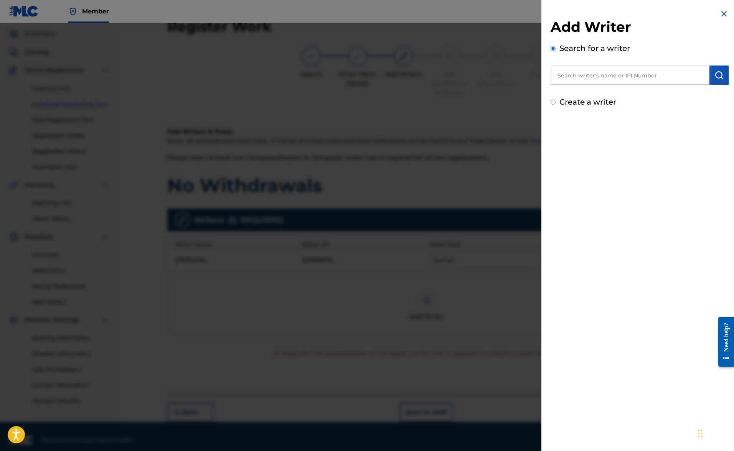
click at [582, 76] on input "text" at bounding box center [629, 75] width 159 height 19
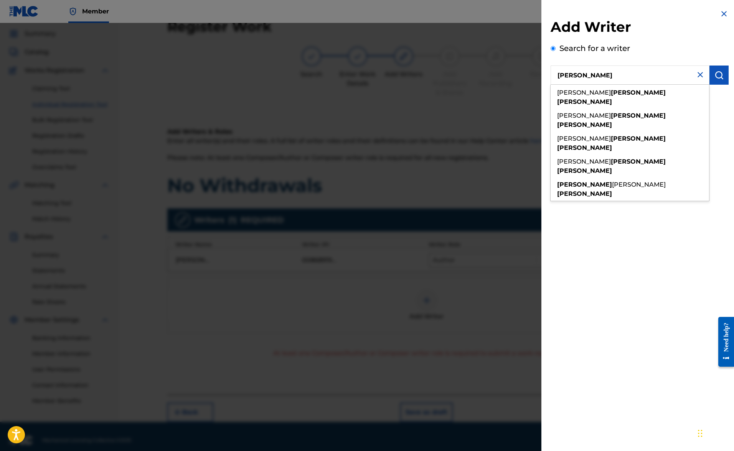
type input "[PERSON_NAME]"
click at [715, 75] on img "submit" at bounding box center [718, 75] width 9 height 9
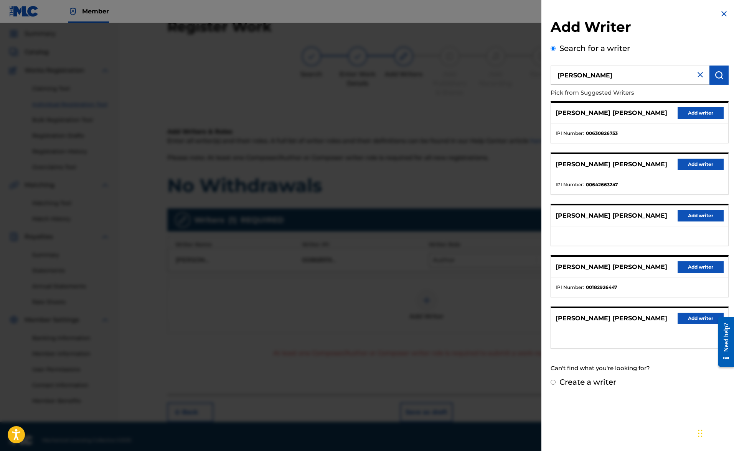
click at [553, 382] on input "Create a writer" at bounding box center [552, 382] width 5 height 5
radio input "false"
radio input "true"
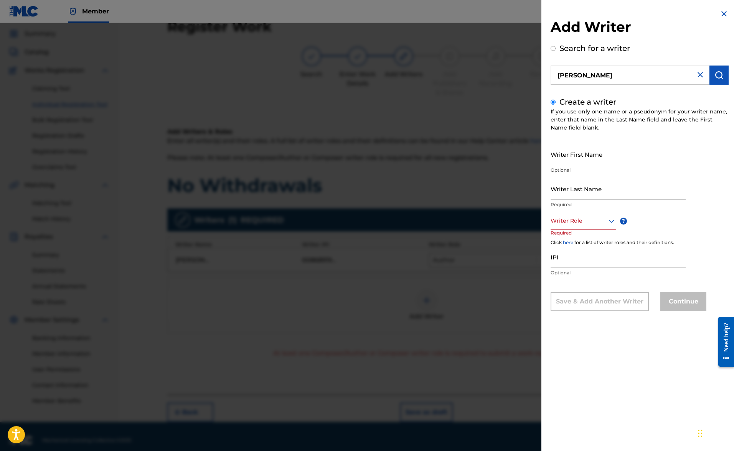
click at [595, 160] on input "Writer First Name" at bounding box center [617, 154] width 135 height 22
type input "[PERSON_NAME]"
click at [601, 161] on input "[PERSON_NAME]" at bounding box center [617, 154] width 135 height 22
type input "[PERSON_NAME] "Ohtommy""
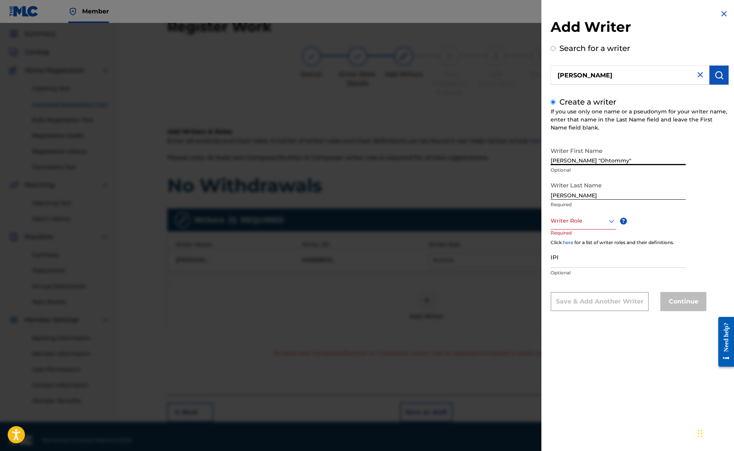
click at [576, 219] on div at bounding box center [583, 221] width 66 height 10
click at [570, 238] on div "Composer/Author" at bounding box center [583, 238] width 65 height 17
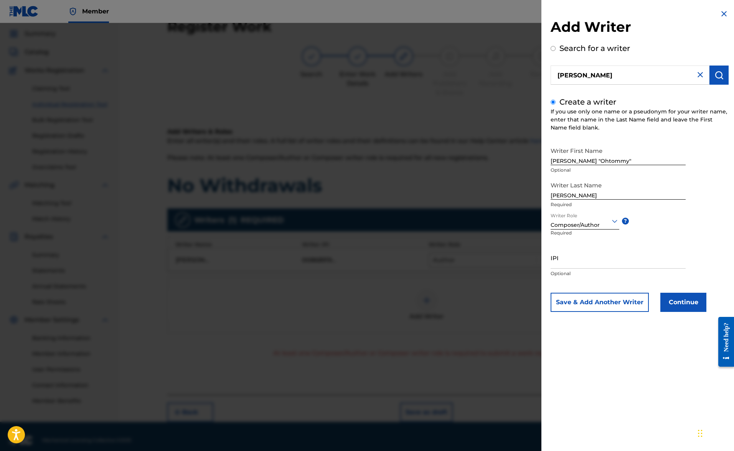
click at [689, 303] on button "Continue" at bounding box center [683, 302] width 46 height 19
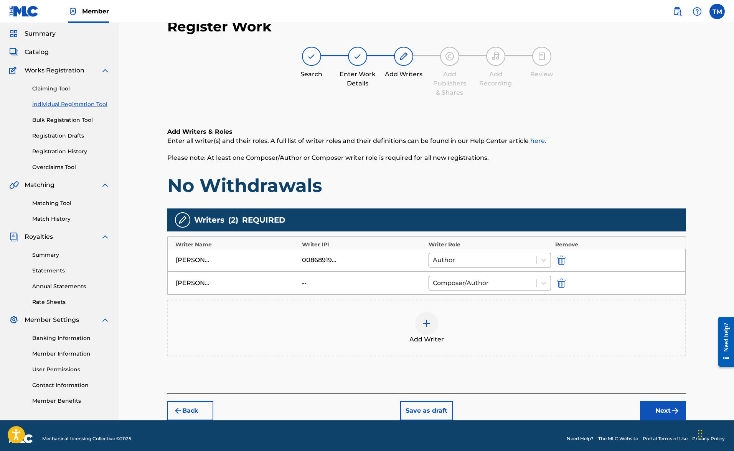
click at [665, 407] on button "Next" at bounding box center [663, 411] width 46 height 19
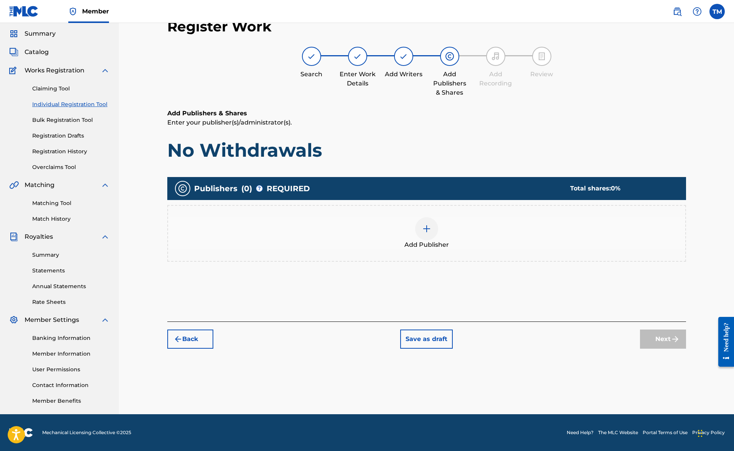
click at [426, 224] on img at bounding box center [426, 228] width 9 height 9
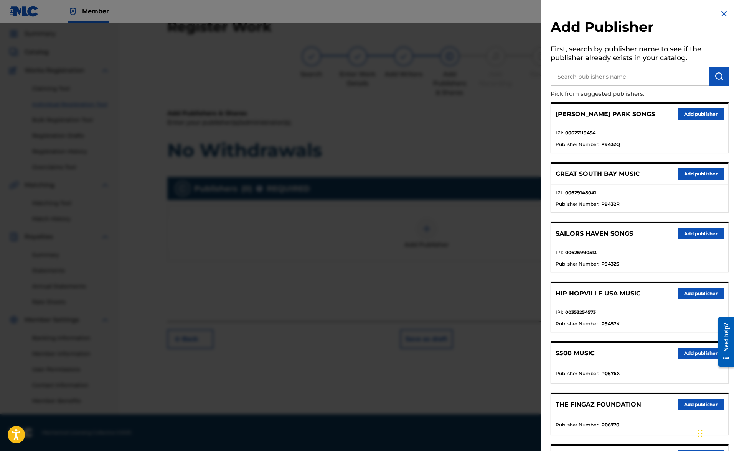
click at [712, 114] on button "Add publisher" at bounding box center [700, 115] width 46 height 12
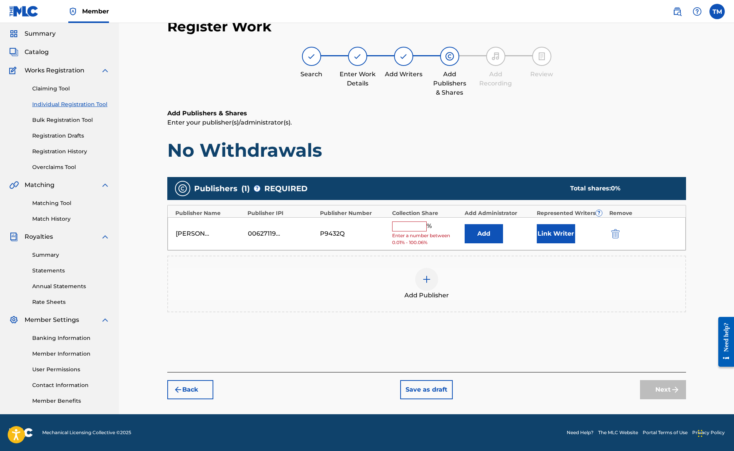
click at [421, 227] on input "text" at bounding box center [409, 227] width 35 height 10
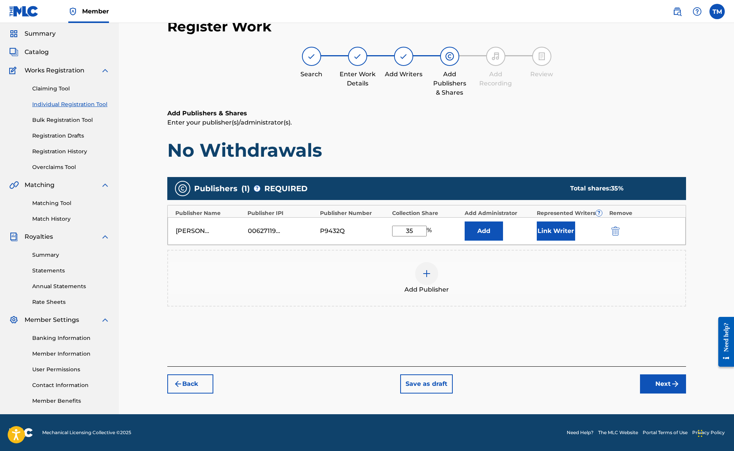
type input "3"
type input "25.00"
click at [550, 236] on button "Link Writer" at bounding box center [556, 231] width 38 height 19
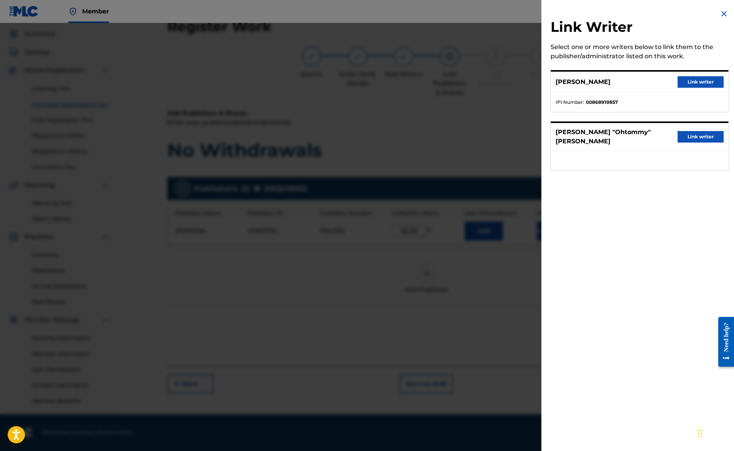
click at [684, 85] on button "Link writer" at bounding box center [700, 82] width 46 height 12
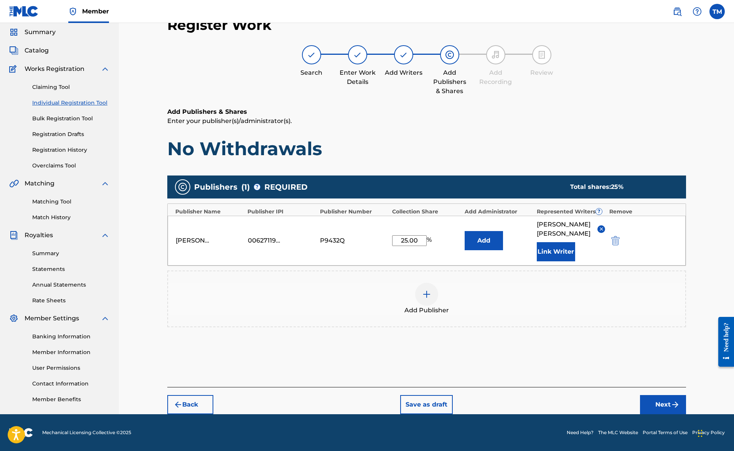
click at [670, 407] on button "Next" at bounding box center [663, 404] width 46 height 19
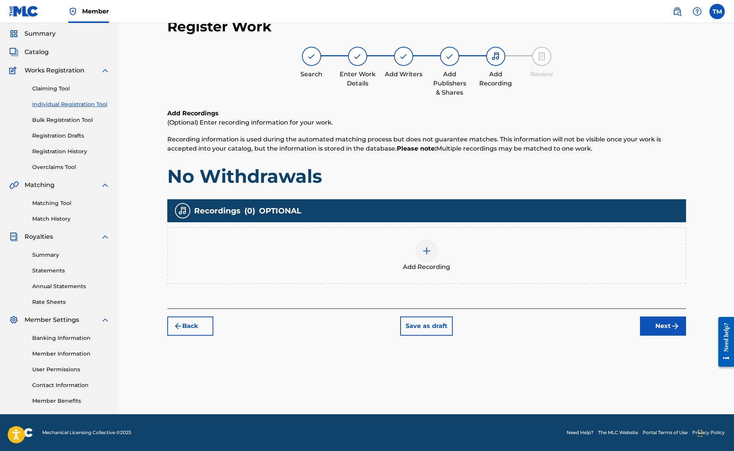
click at [425, 257] on div at bounding box center [426, 251] width 23 height 23
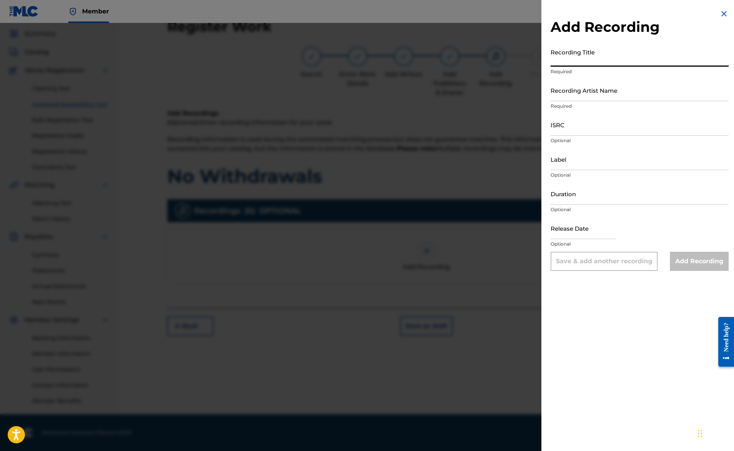
click at [582, 63] on input "Recording Title" at bounding box center [639, 56] width 178 height 22
type input "No Withdrawals"
type input "T"
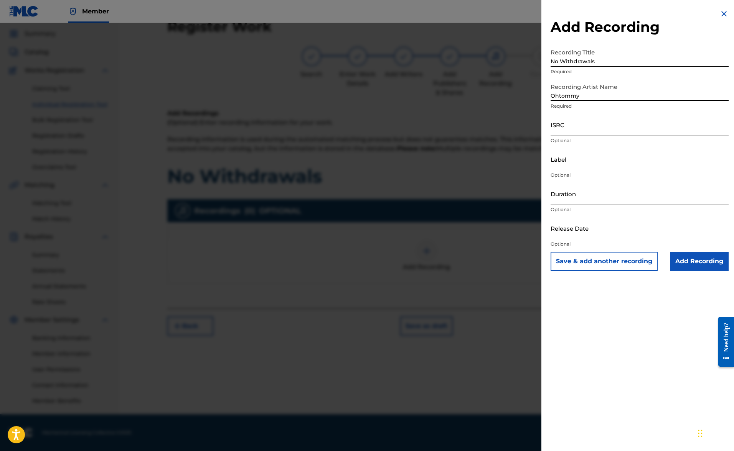
type input "Ohtommy"
type input "ORNVTE"
type input "03:18"
select select "7"
select select "2025"
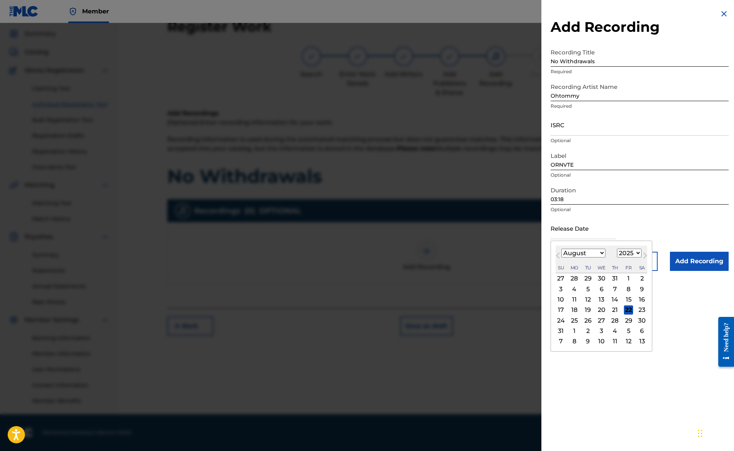
click at [611, 234] on input "text" at bounding box center [582, 228] width 65 height 22
click at [574, 310] on div "18" at bounding box center [574, 310] width 9 height 9
type input "[DATE]"
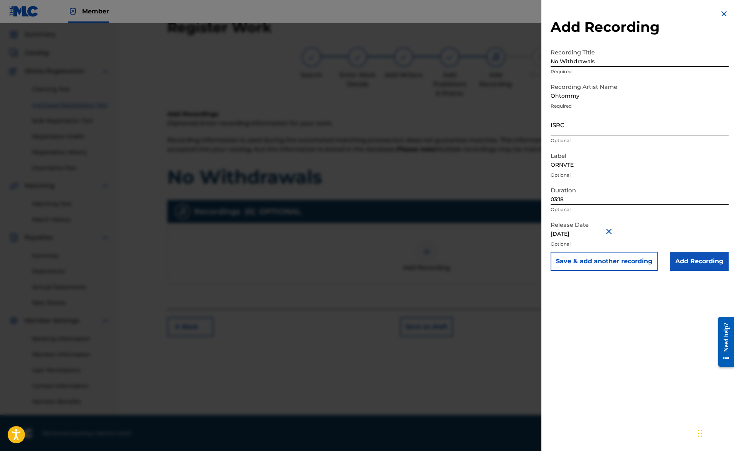
click at [690, 259] on input "Add Recording" at bounding box center [699, 261] width 59 height 19
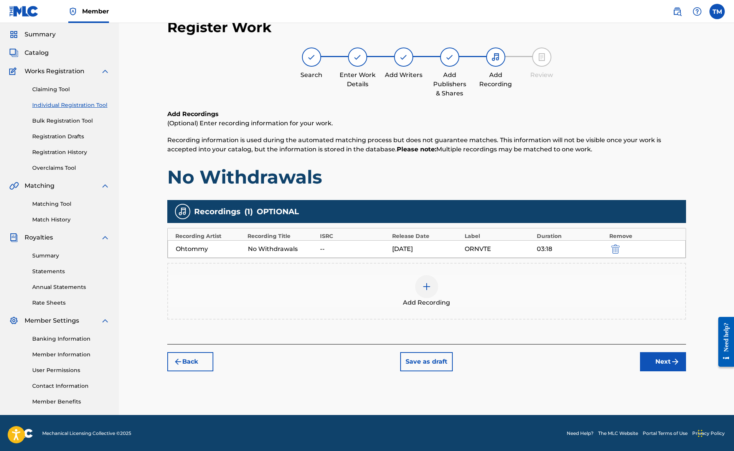
click at [665, 363] on button "Next" at bounding box center [663, 361] width 46 height 19
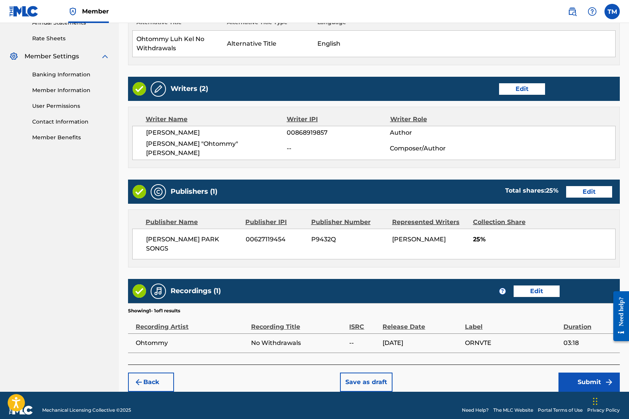
scroll to position [288, 0]
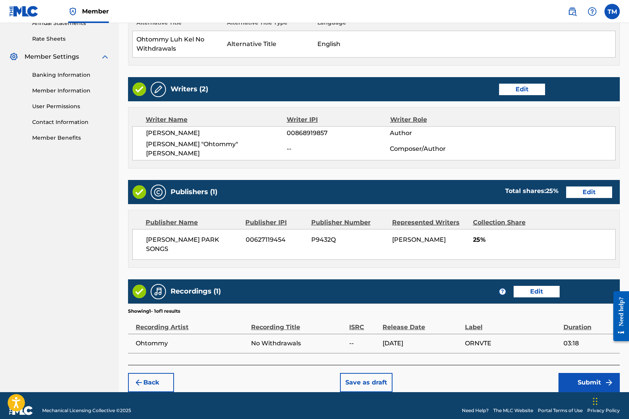
click at [594, 377] on button "Submit" at bounding box center [589, 382] width 61 height 19
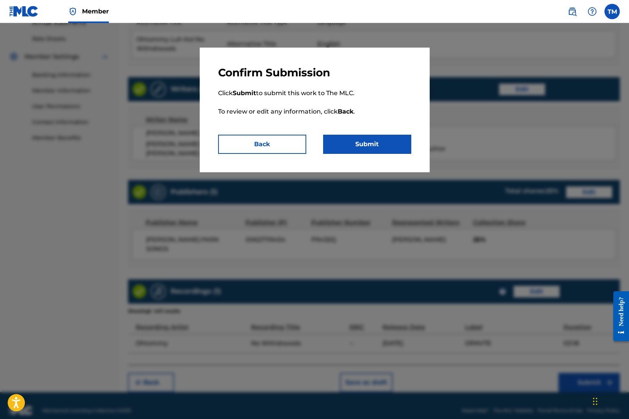
click at [365, 147] on button "Submit" at bounding box center [367, 144] width 88 height 19
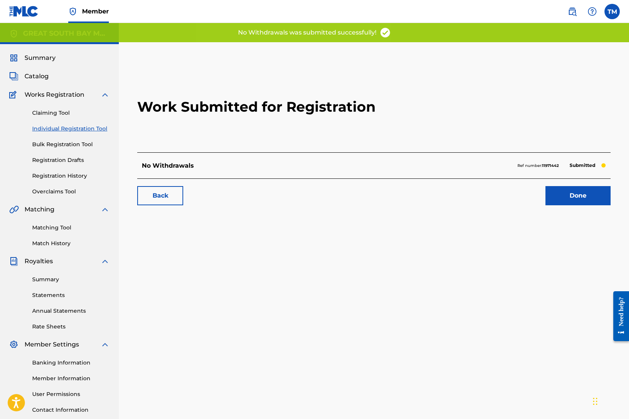
click at [62, 178] on link "Registration History" at bounding box center [70, 176] width 77 height 8
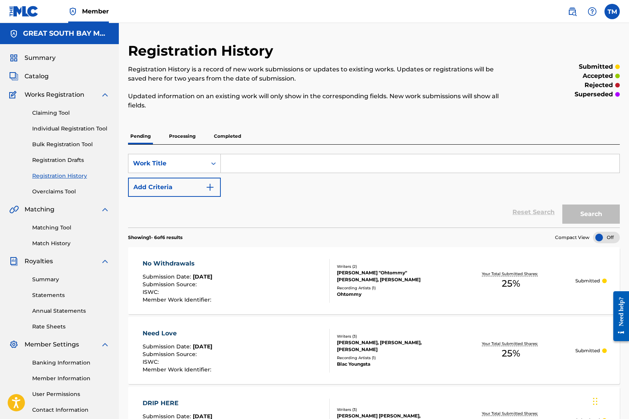
click at [184, 137] on p "Processing" at bounding box center [182, 136] width 31 height 16
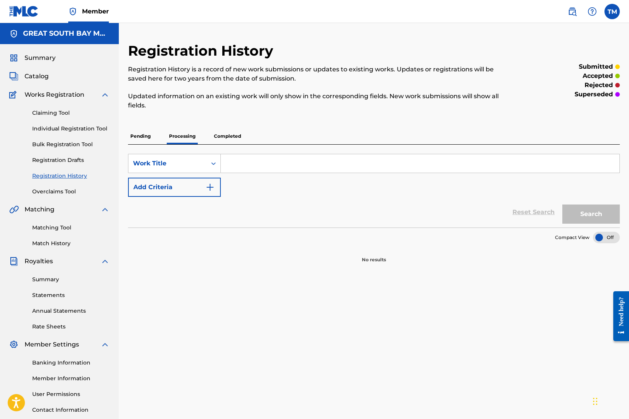
click at [154, 135] on div "Pending Processing Completed" at bounding box center [374, 136] width 492 height 16
click at [145, 136] on p "Pending" at bounding box center [140, 136] width 25 height 16
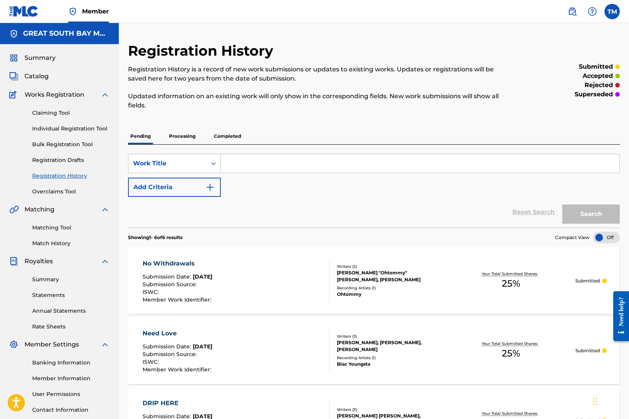
click at [62, 114] on link "Claiming Tool" at bounding box center [70, 113] width 77 height 8
